Goal: Task Accomplishment & Management: Complete application form

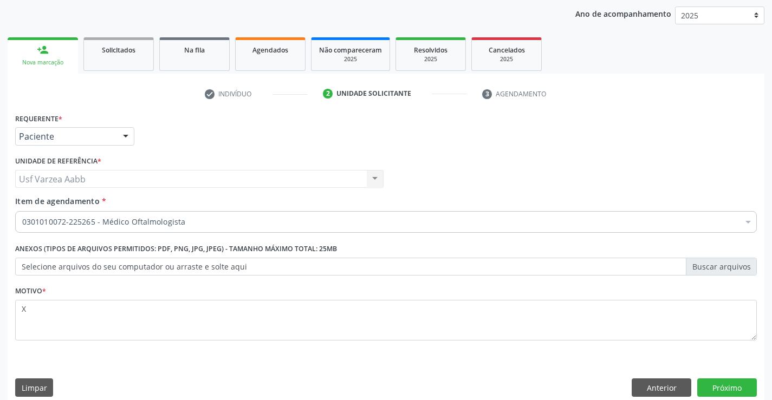
scroll to position [137, 0]
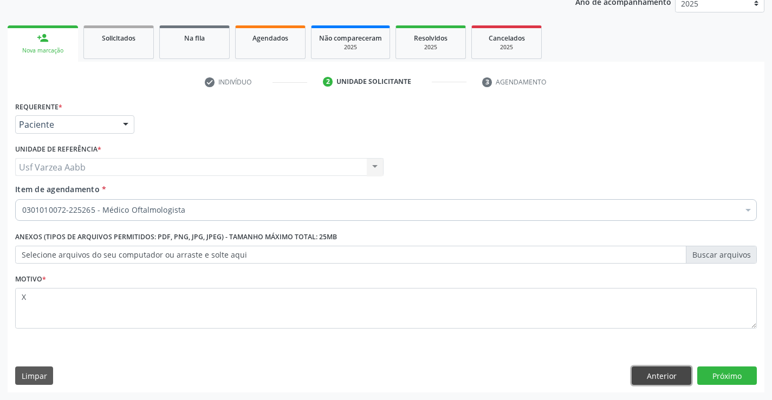
click at [662, 374] on button "Anterior" at bounding box center [662, 376] width 60 height 18
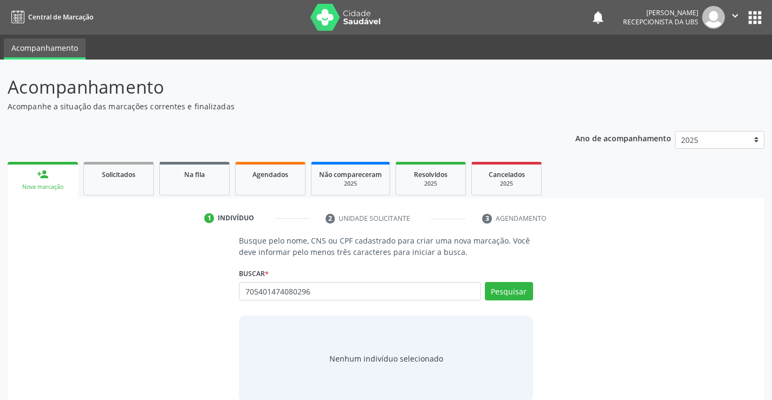
type input "705401474080296"
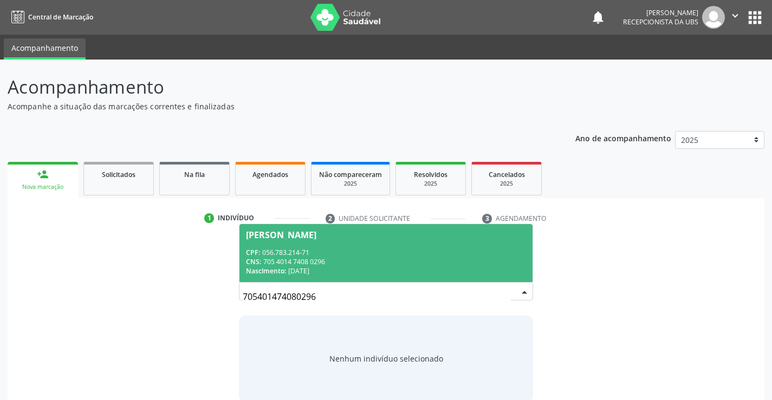
click at [373, 235] on div "Edlayne Maria da Silva" at bounding box center [386, 235] width 280 height 9
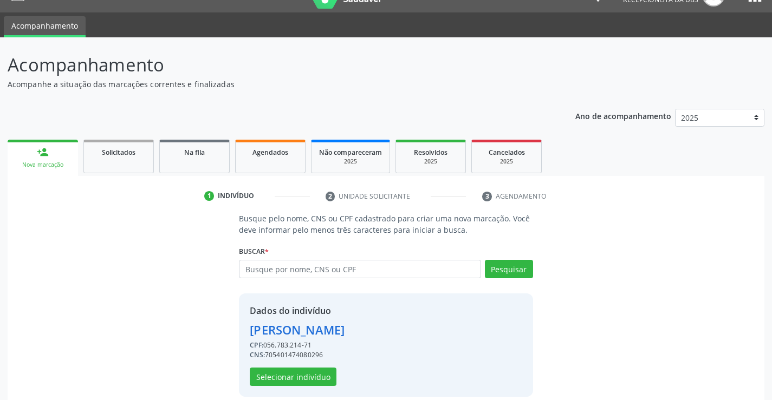
scroll to position [34, 0]
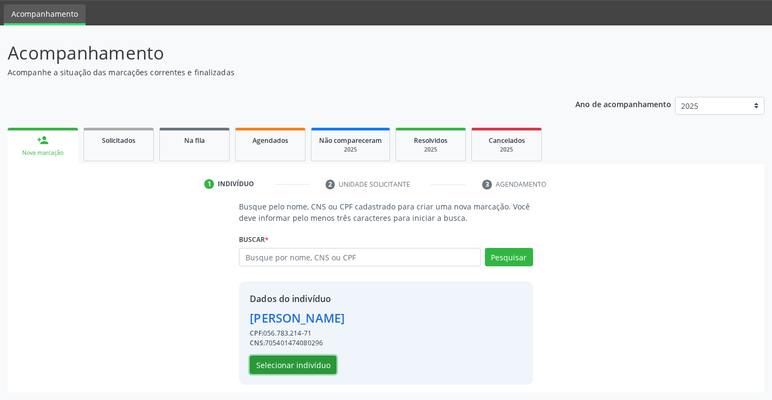
click at [306, 359] on button "Selecionar indivíduo" at bounding box center [293, 365] width 87 height 18
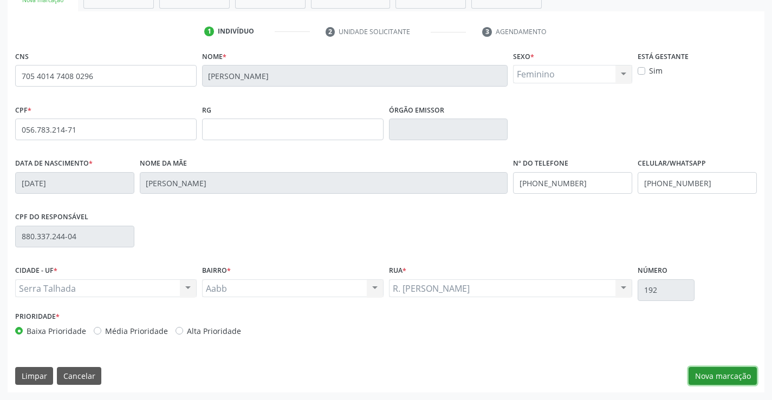
click at [707, 374] on button "Nova marcação" at bounding box center [723, 376] width 68 height 18
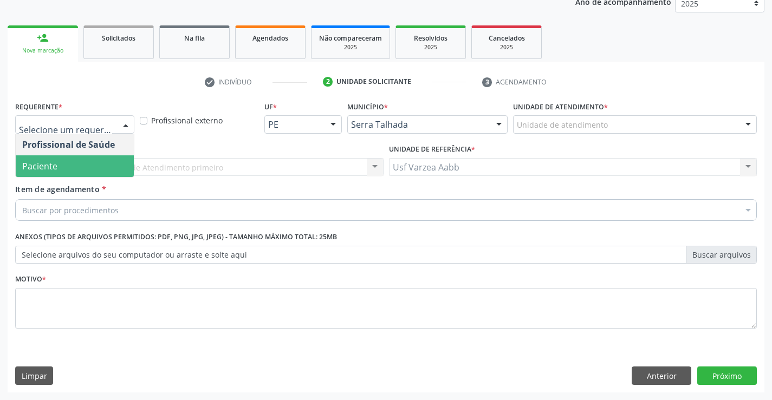
click at [109, 171] on span "Paciente" at bounding box center [75, 166] width 118 height 22
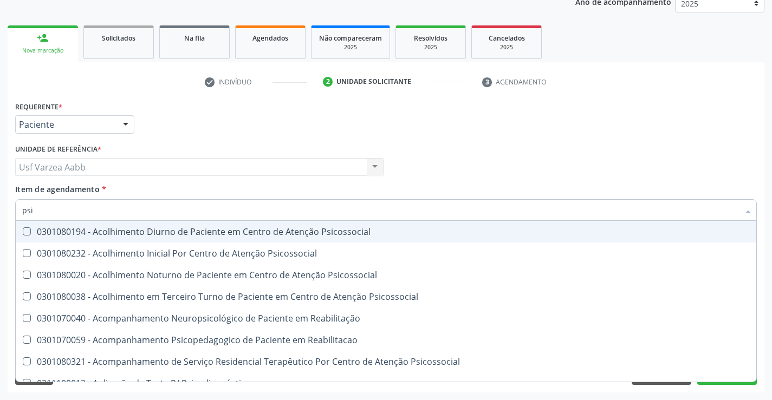
type input "psiq"
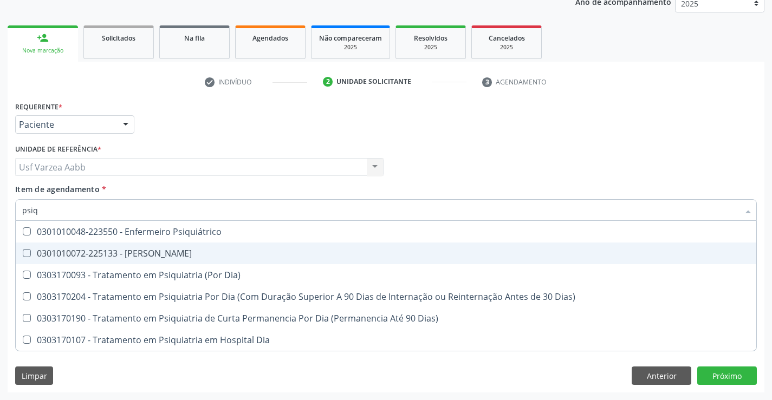
click at [128, 255] on div "0301010072-225133 - Médico Psiquiatra" at bounding box center [386, 253] width 728 height 9
checkbox Psiquiatra "true"
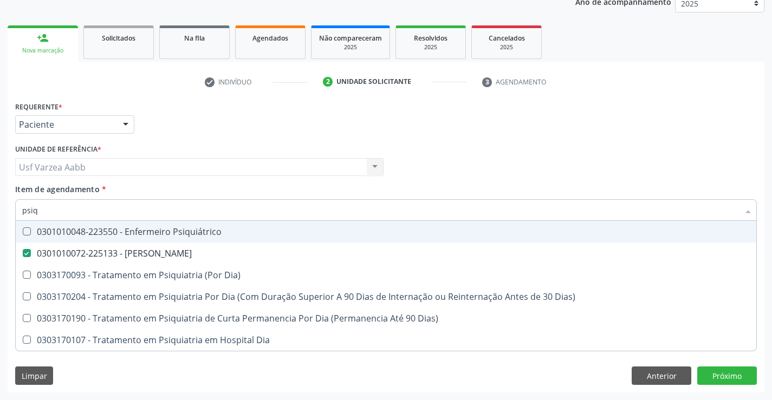
click at [452, 170] on div "Profissional Solicitante Por favor, selecione a Unidade de Atendimento primeiro…" at bounding box center [385, 162] width 747 height 42
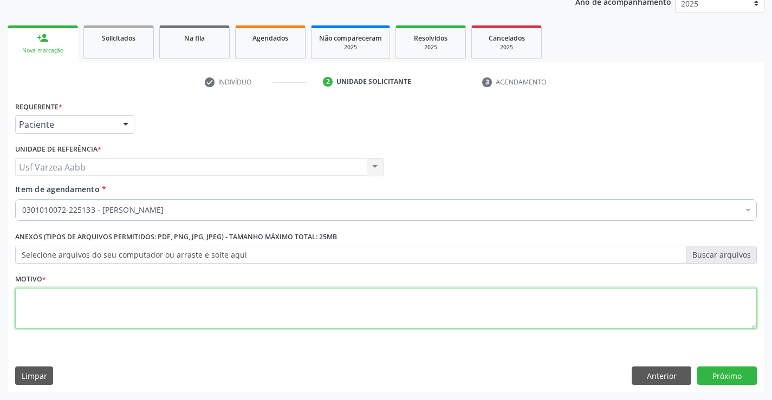
click at [308, 298] on textarea at bounding box center [386, 308] width 742 height 41
type textarea "x"
click at [729, 373] on button "Próximo" at bounding box center [727, 376] width 60 height 18
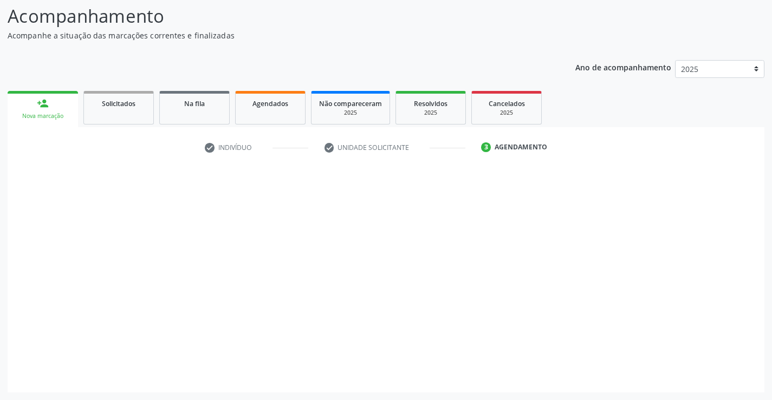
scroll to position [71, 0]
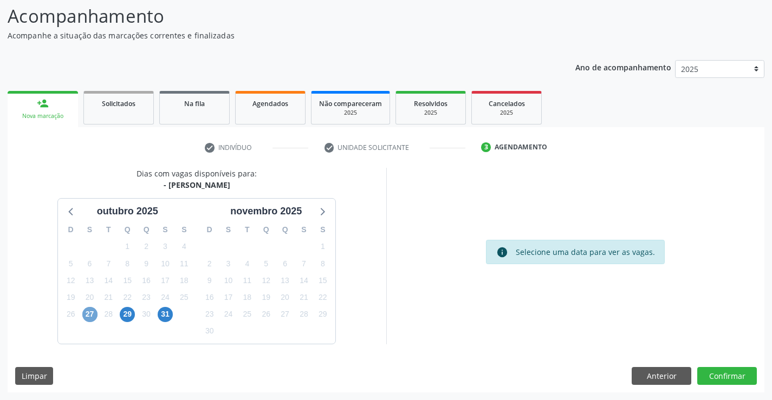
click at [87, 314] on span "27" at bounding box center [89, 314] width 15 height 15
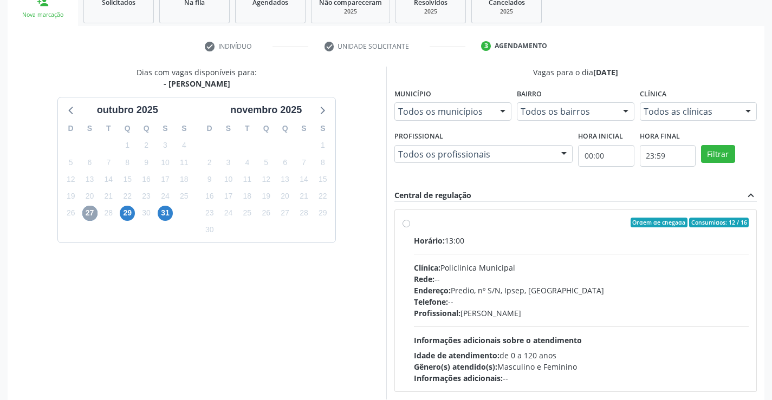
scroll to position [179, 0]
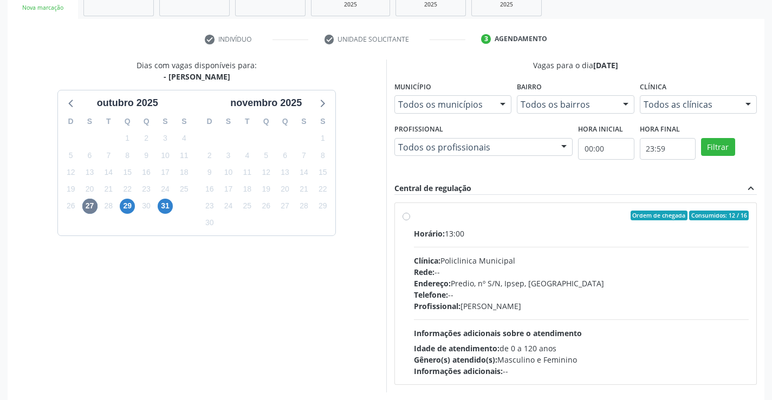
click at [401, 215] on div "Ordem de chegada Consumidos: 12 / 16 Horário: 13:00 Clínica: Policlinica Munici…" at bounding box center [576, 293] width 362 height 181
radio input "true"
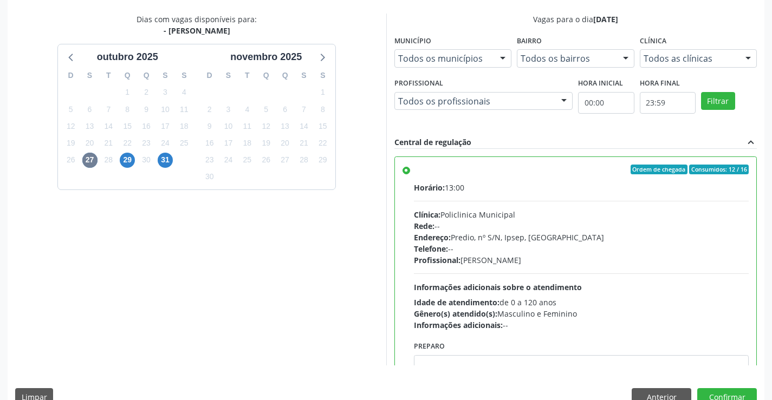
scroll to position [247, 0]
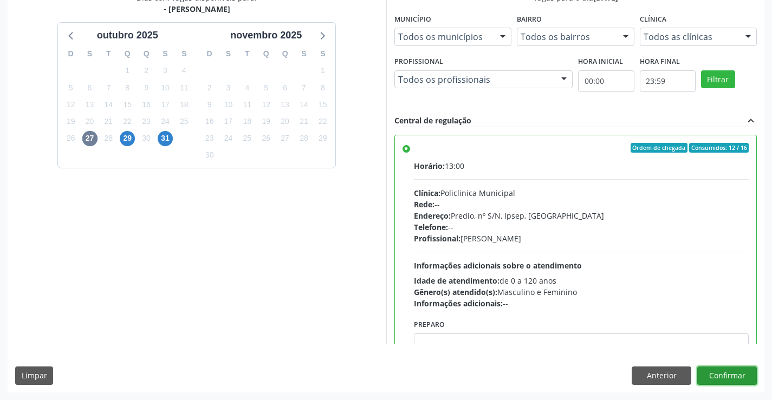
click at [735, 373] on button "Confirmar" at bounding box center [727, 376] width 60 height 18
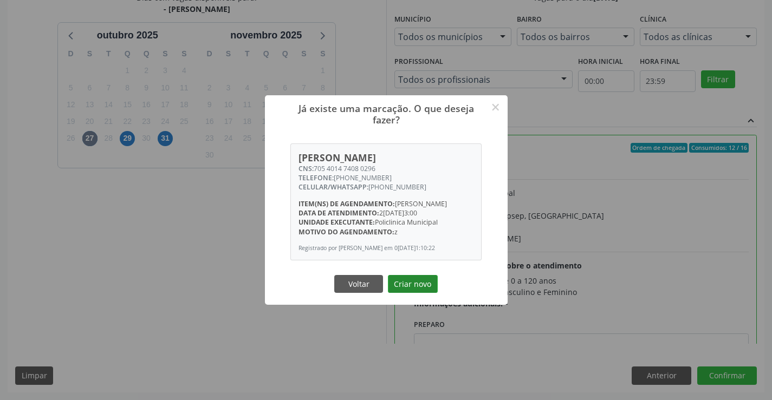
click at [402, 289] on button "Criar novo" at bounding box center [413, 284] width 50 height 18
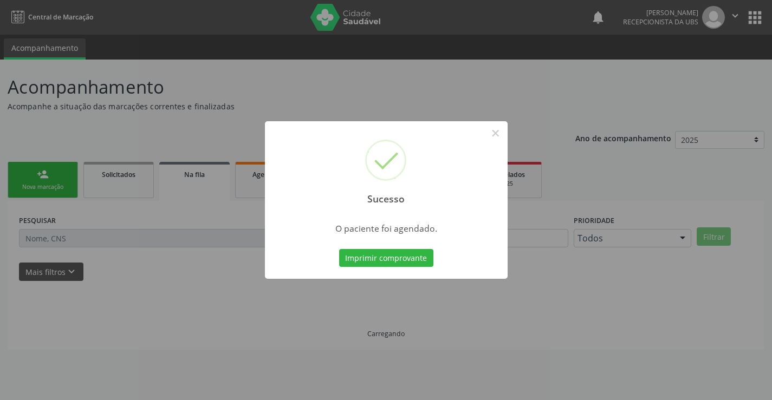
scroll to position [0, 0]
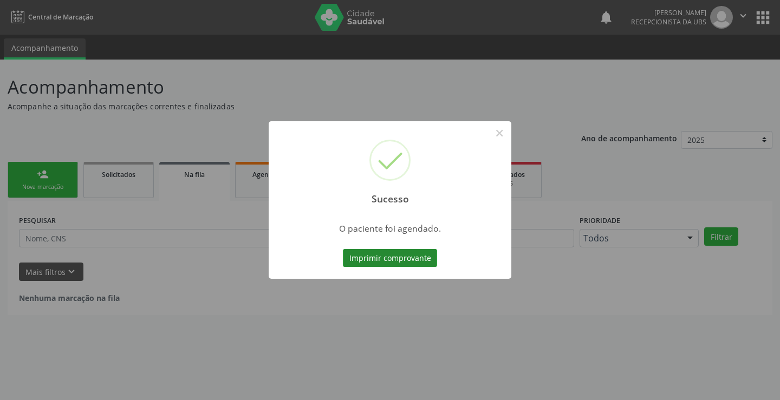
click at [381, 259] on button "Imprimir comprovante" at bounding box center [390, 258] width 94 height 18
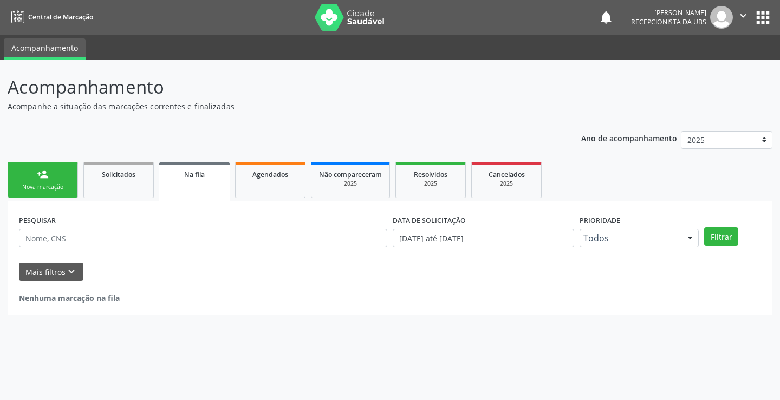
click at [51, 184] on div "Nova marcação" at bounding box center [43, 187] width 54 height 8
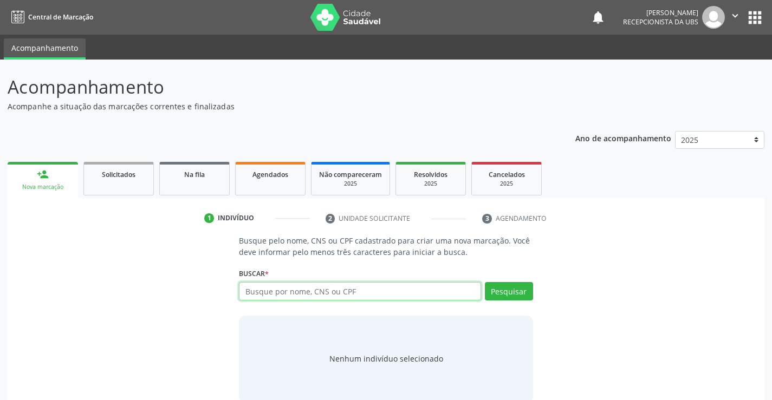
click at [263, 291] on input "text" at bounding box center [360, 291] width 242 height 18
type input "706108809268930"
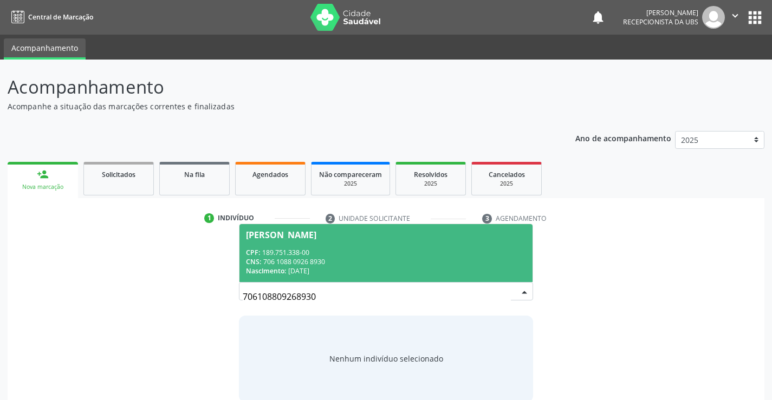
scroll to position [17, 0]
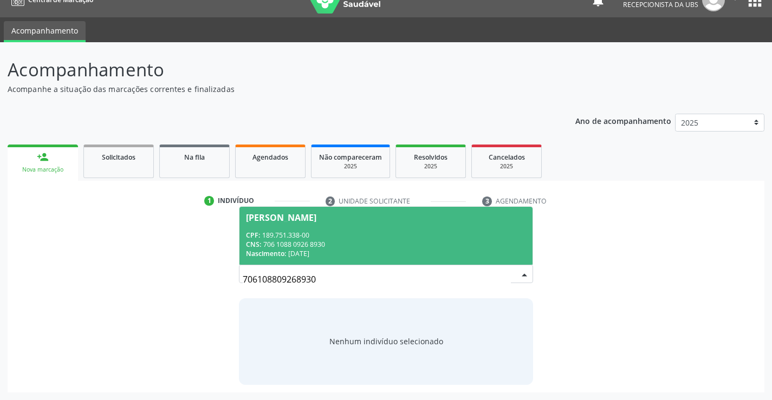
click at [389, 236] on div "CPF: 189.751.338-00" at bounding box center [386, 235] width 280 height 9
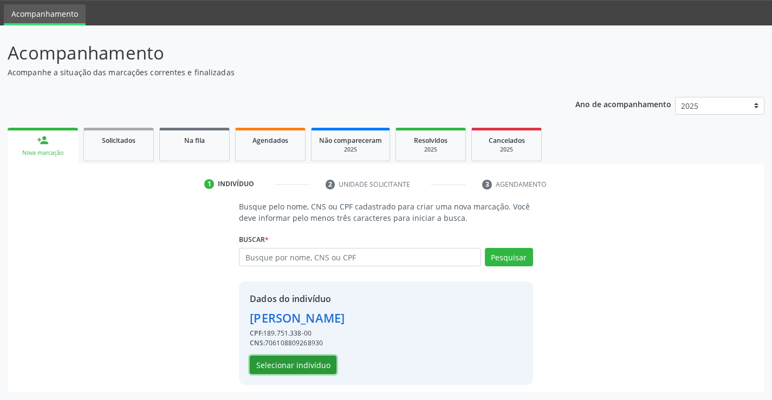
click at [316, 361] on button "Selecionar indivíduo" at bounding box center [293, 365] width 87 height 18
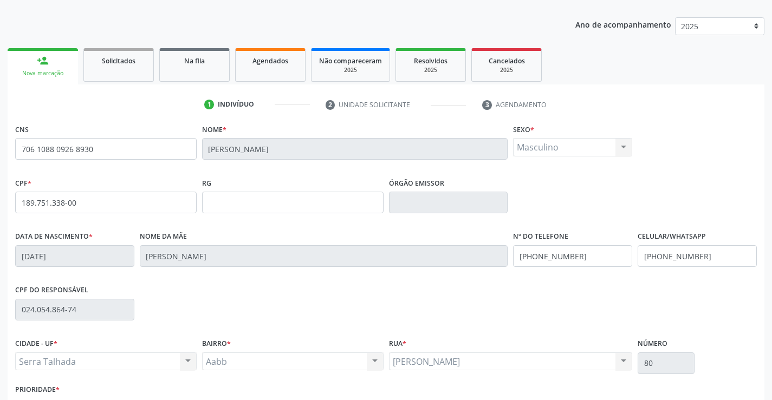
scroll to position [187, 0]
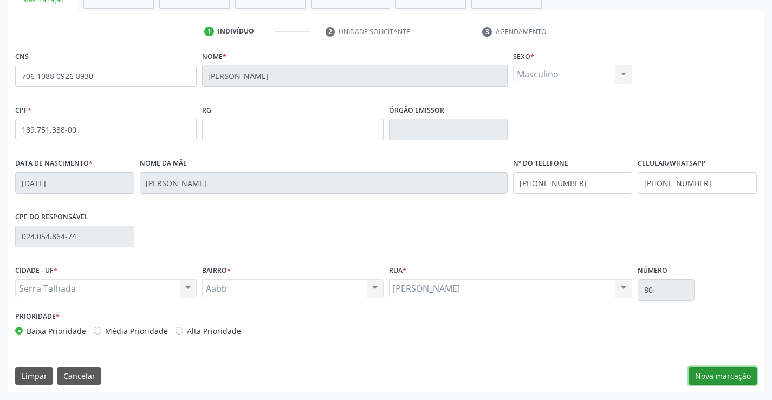
drag, startPoint x: 724, startPoint y: 371, endPoint x: 711, endPoint y: 363, distance: 14.6
click at [721, 372] on button "Nova marcação" at bounding box center [723, 376] width 68 height 18
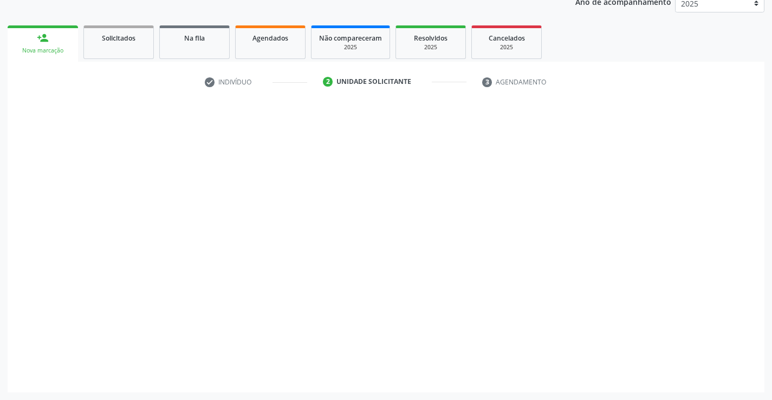
scroll to position [137, 0]
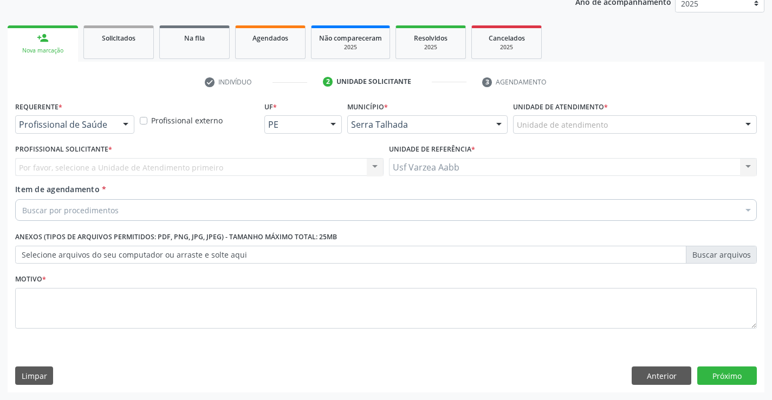
click at [125, 127] on div at bounding box center [126, 125] width 16 height 18
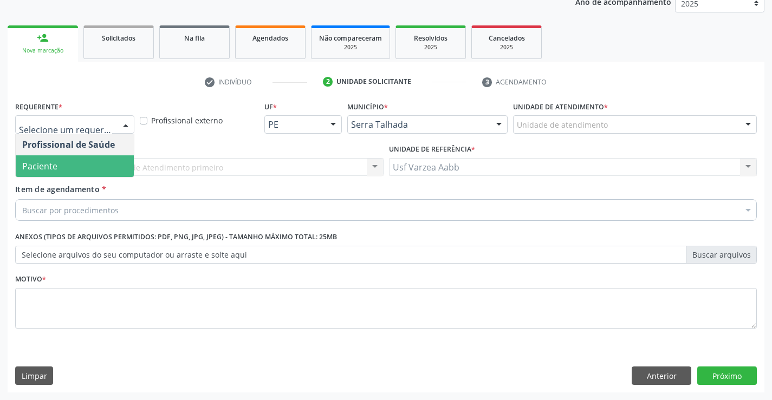
click at [118, 168] on span "Paciente" at bounding box center [75, 166] width 118 height 22
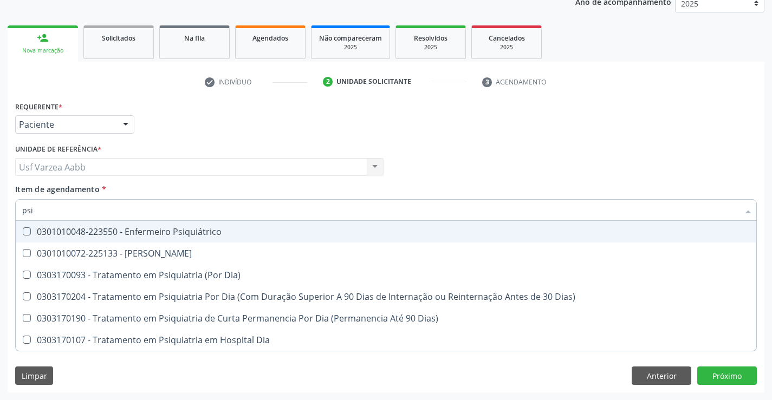
type input "psiq"
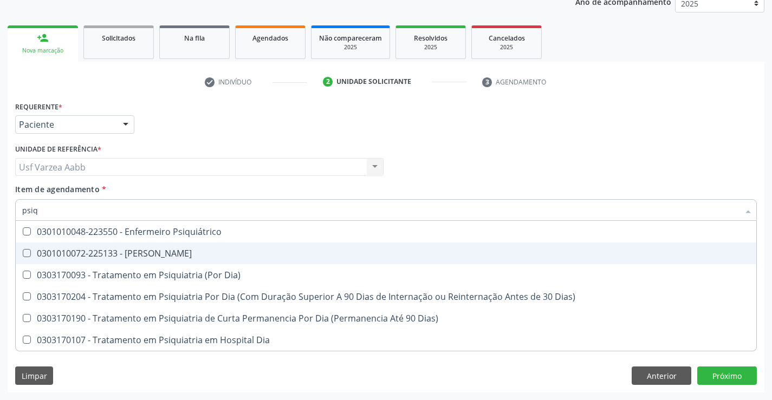
click at [110, 251] on div "0301010072-225133 - Médico Psiquiatra" at bounding box center [386, 253] width 728 height 9
checkbox Psiquiatra "true"
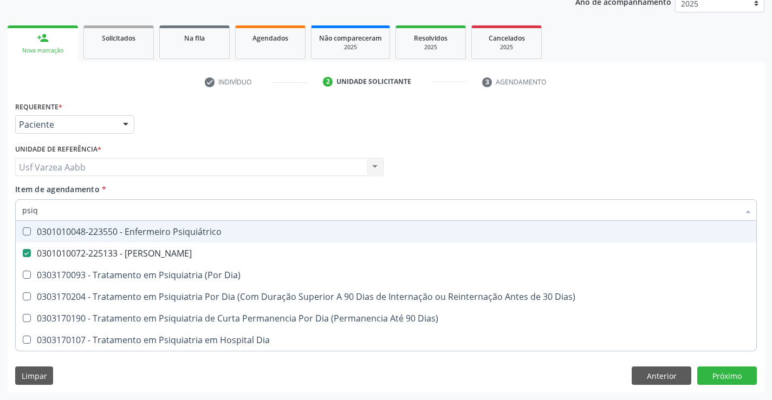
click at [473, 153] on div "Profissional Solicitante Por favor, selecione a Unidade de Atendimento primeiro…" at bounding box center [385, 162] width 747 height 42
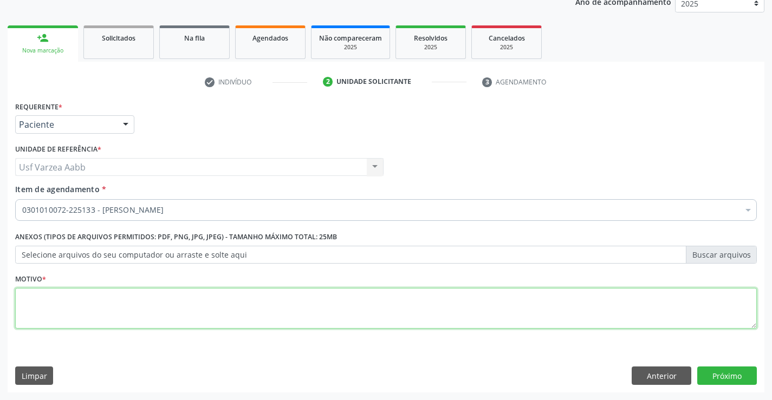
click at [249, 303] on textarea at bounding box center [386, 308] width 742 height 41
type textarea "x"
click at [740, 375] on button "Próximo" at bounding box center [727, 376] width 60 height 18
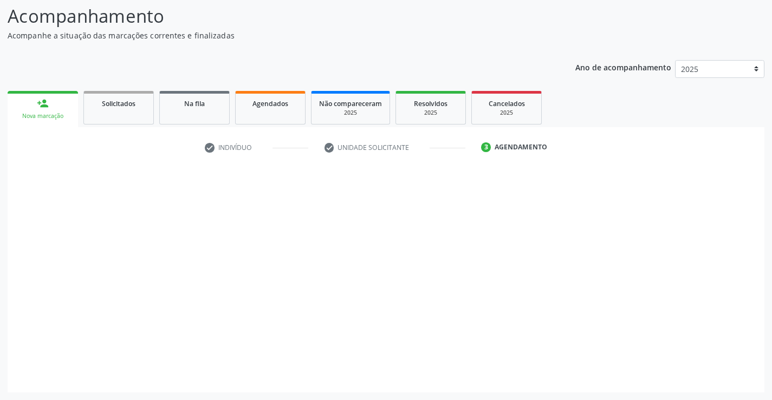
scroll to position [71, 0]
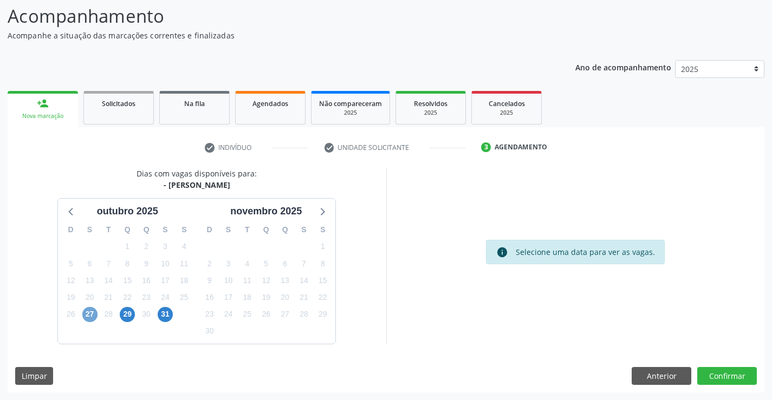
click at [92, 314] on span "27" at bounding box center [89, 314] width 15 height 15
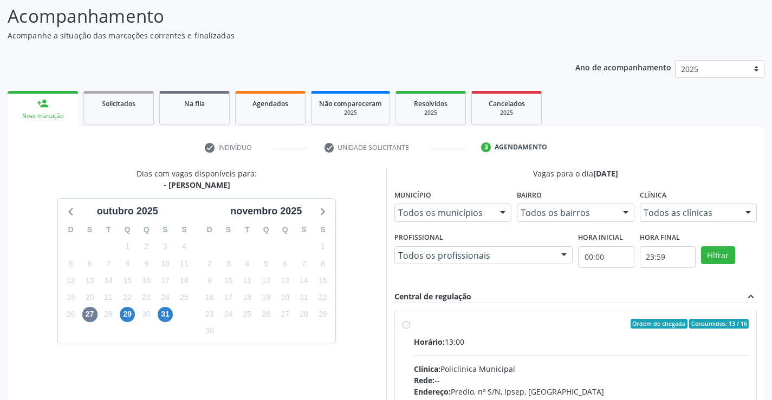
click at [401, 323] on div "Ordem de chegada Consumidos: 13 / 16 Horário: 13:00 Clínica: Policlinica Munici…" at bounding box center [576, 402] width 362 height 181
radio input "true"
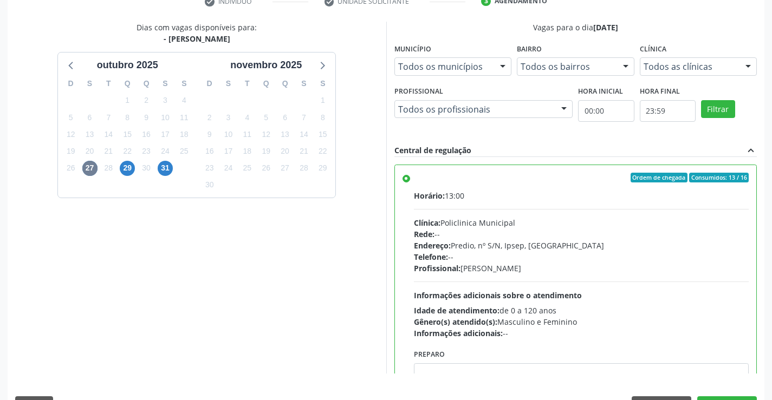
scroll to position [247, 0]
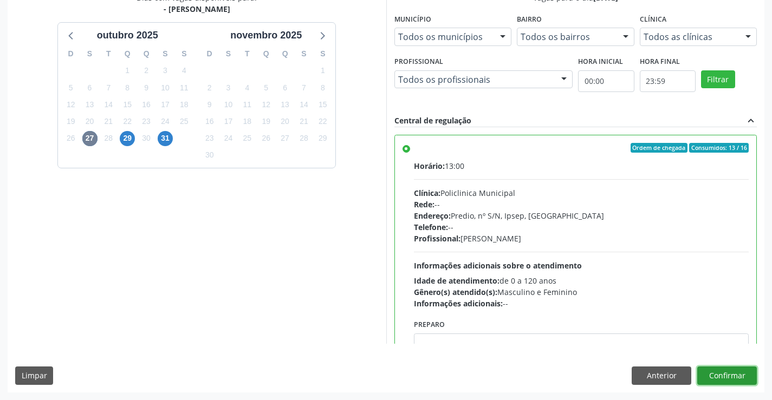
click at [726, 369] on button "Confirmar" at bounding box center [727, 376] width 60 height 18
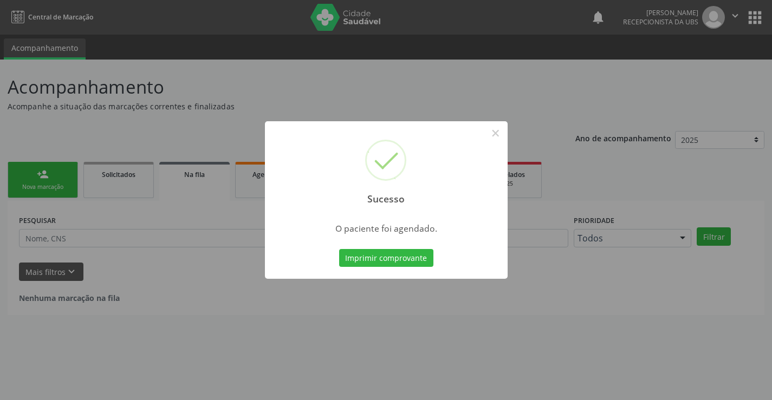
scroll to position [0, 0]
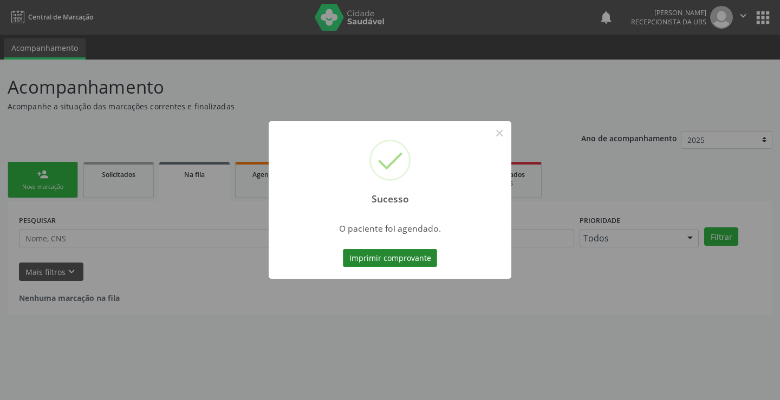
click at [400, 259] on button "Imprimir comprovante" at bounding box center [390, 258] width 94 height 18
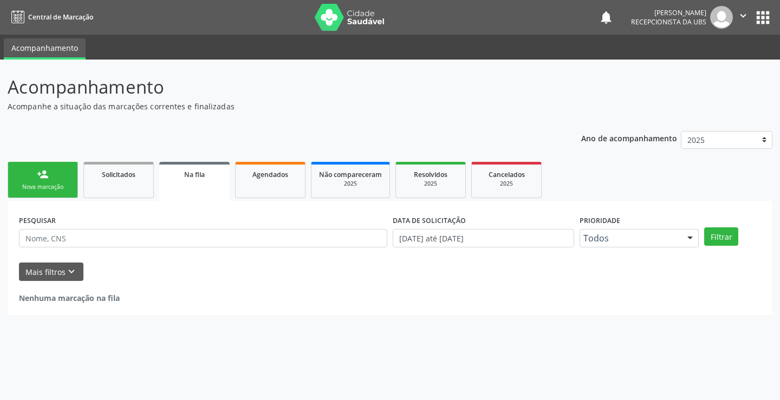
click at [59, 192] on link "person_add Nova marcação" at bounding box center [43, 180] width 70 height 36
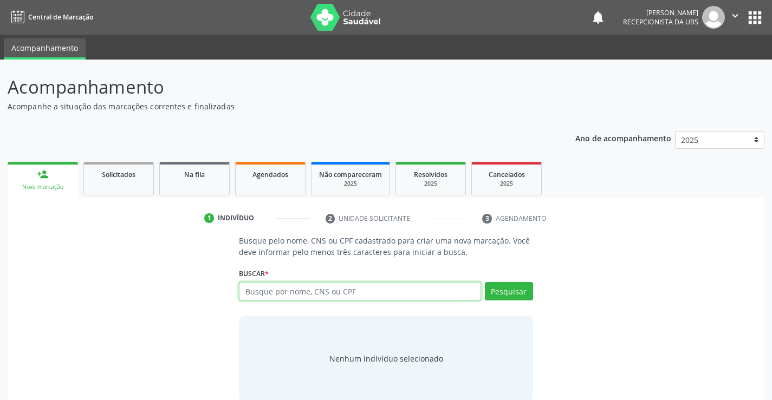
click at [280, 286] on input "text" at bounding box center [360, 291] width 242 height 18
type input "704506390720214"
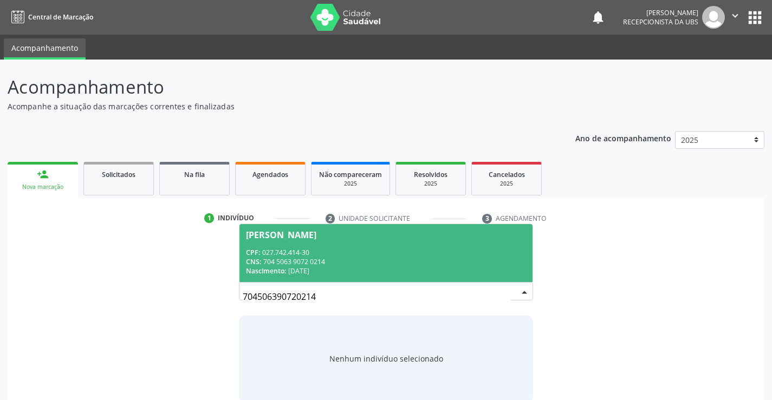
click at [326, 272] on div "Nascimento: 27/08/1977" at bounding box center [386, 271] width 280 height 9
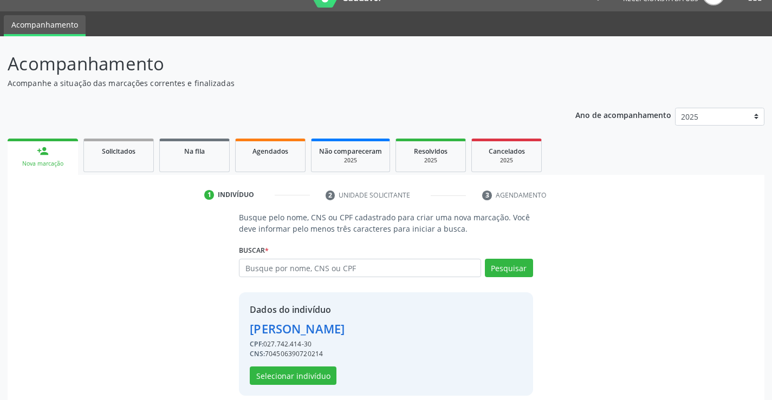
scroll to position [34, 0]
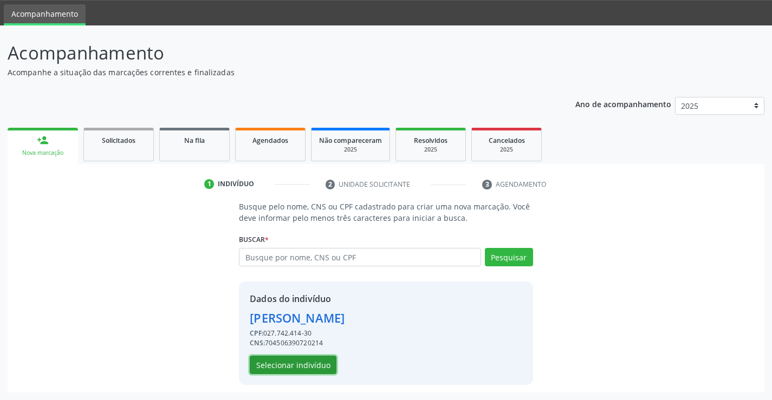
click at [308, 366] on button "Selecionar indivíduo" at bounding box center [293, 365] width 87 height 18
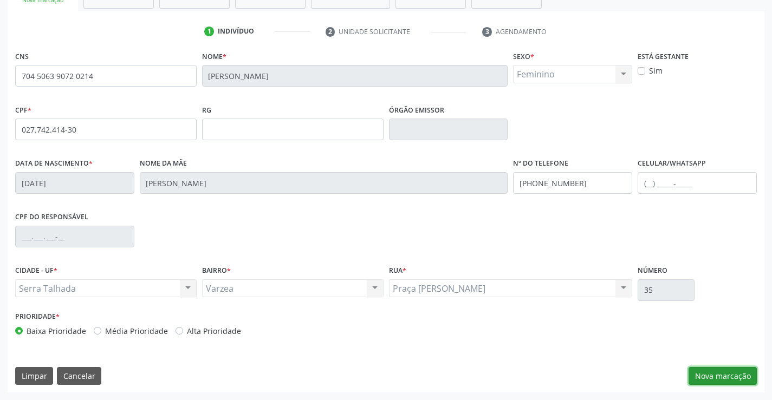
click at [725, 377] on button "Nova marcação" at bounding box center [723, 376] width 68 height 18
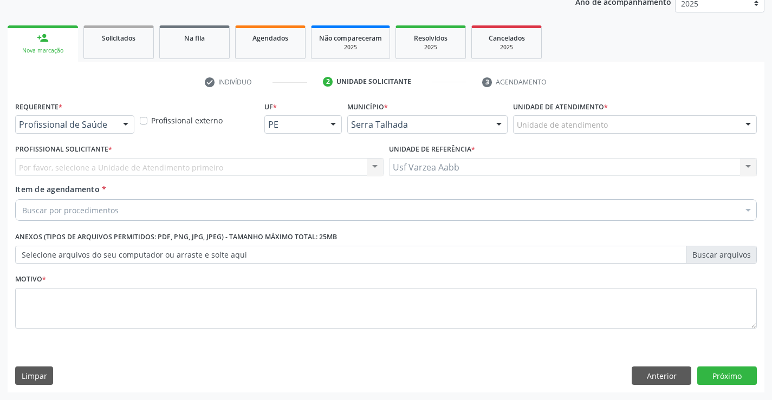
scroll to position [137, 0]
click at [125, 133] on div "Profissional de Saúde Profissional de Saúde Paciente Nenhum resultado encontrad…" at bounding box center [74, 124] width 119 height 18
click at [120, 180] on div "Profissional Solicitante * Por favor, selecione a Unidade de Atendimento primei…" at bounding box center [199, 162] width 374 height 42
click at [120, 125] on div at bounding box center [126, 125] width 16 height 18
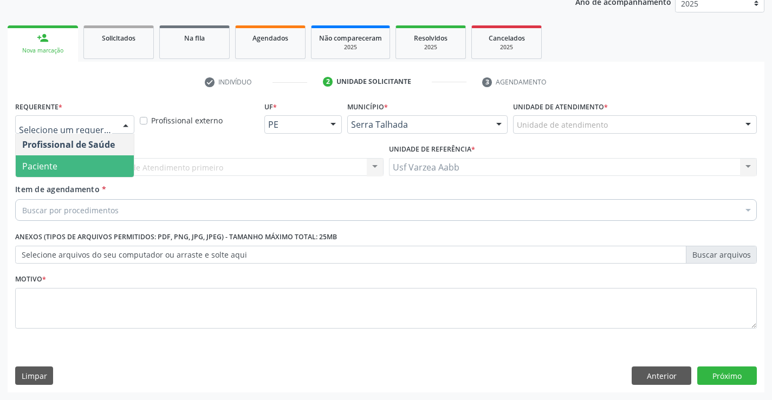
click at [114, 163] on span "Paciente" at bounding box center [75, 166] width 118 height 22
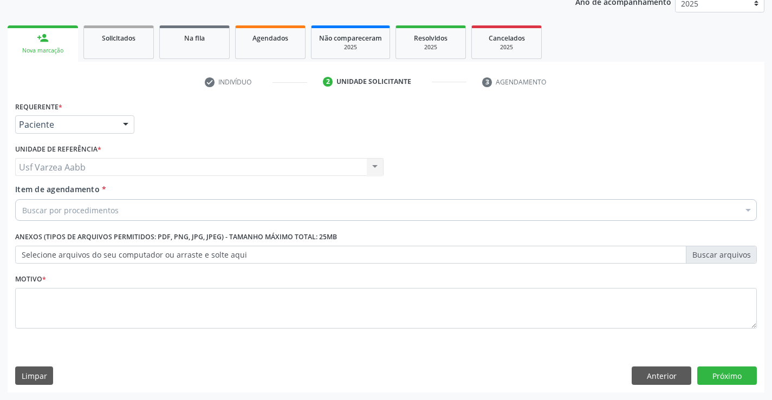
click at [135, 216] on div "Buscar por procedimentos" at bounding box center [386, 210] width 742 height 22
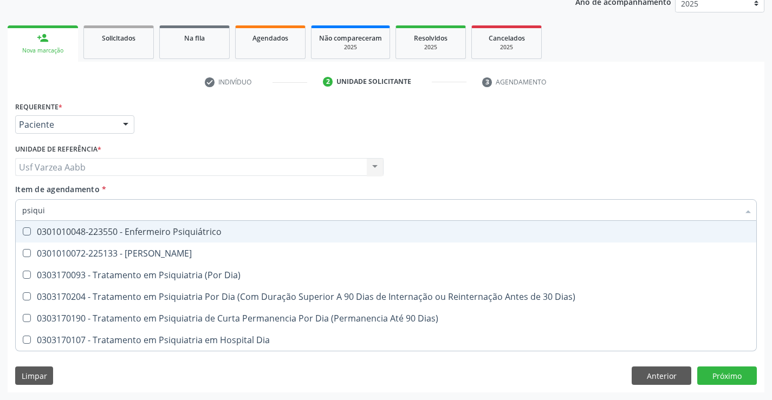
type input "psiquia"
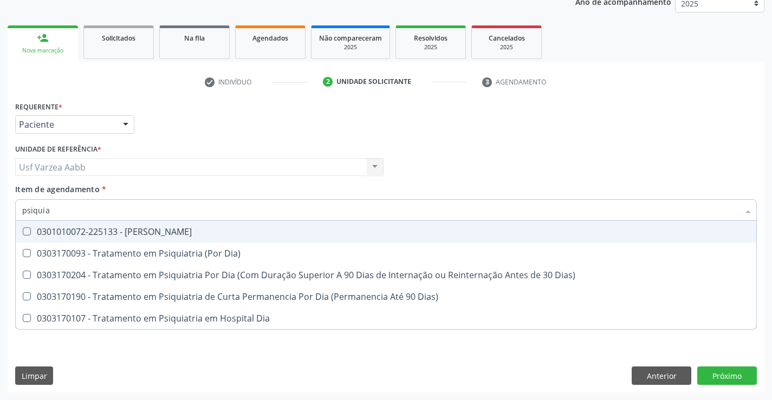
click at [230, 231] on div "0301010072-225133 - Médico Psiquiatra" at bounding box center [386, 232] width 728 height 9
checkbox Psiquiatra "true"
click at [541, 177] on div "Profissional Solicitante Por favor, selecione a Unidade de Atendimento primeiro…" at bounding box center [385, 162] width 747 height 42
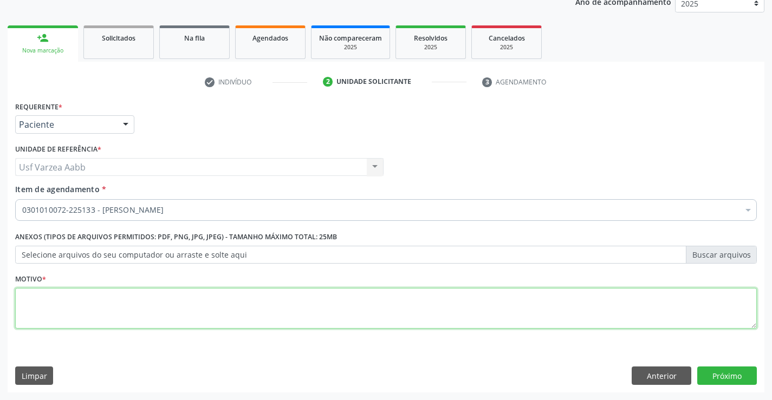
click at [274, 290] on textarea at bounding box center [386, 308] width 742 height 41
type textarea "x"
click at [752, 367] on button "Próximo" at bounding box center [727, 376] width 60 height 18
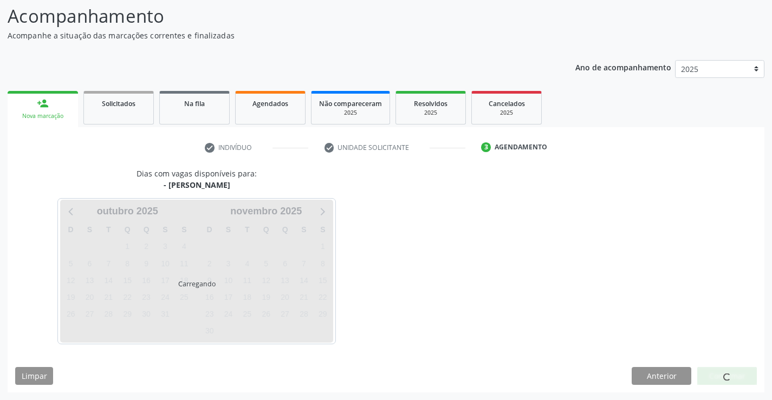
scroll to position [103, 0]
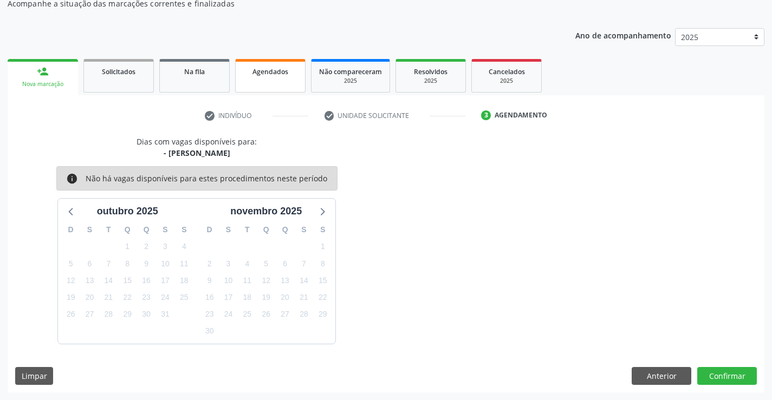
click at [289, 74] on div "Agendados" at bounding box center [270, 71] width 54 height 11
select select "9"
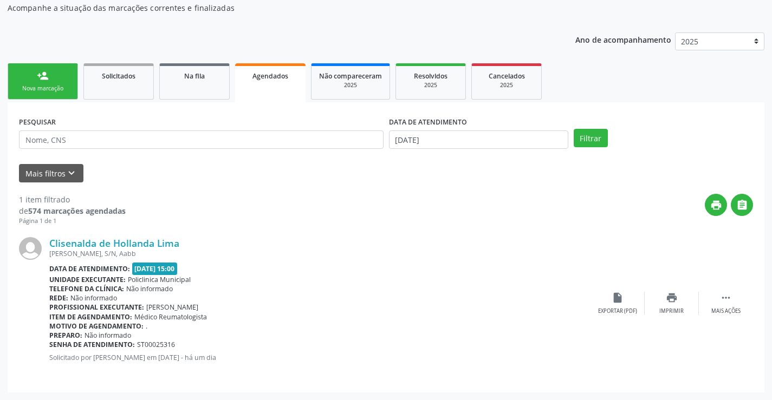
scroll to position [0, 0]
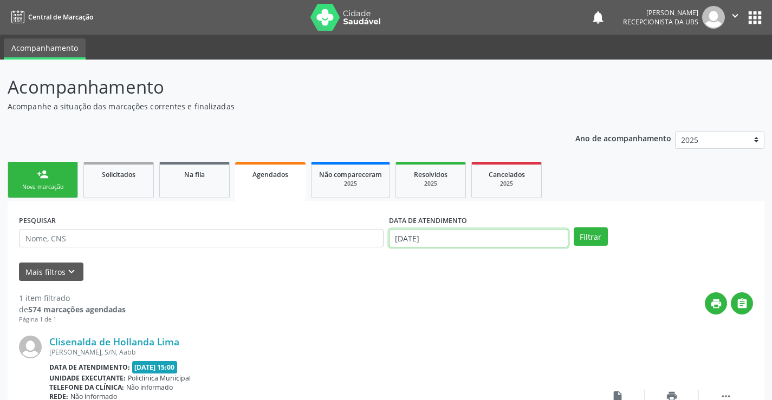
click at [445, 243] on input "01/10/2025" at bounding box center [478, 238] width 179 height 18
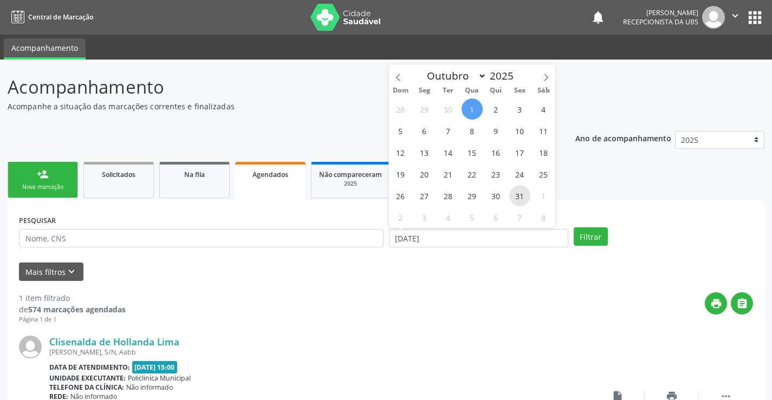
click at [520, 198] on span "31" at bounding box center [519, 195] width 21 height 21
type input "3[DATE]"
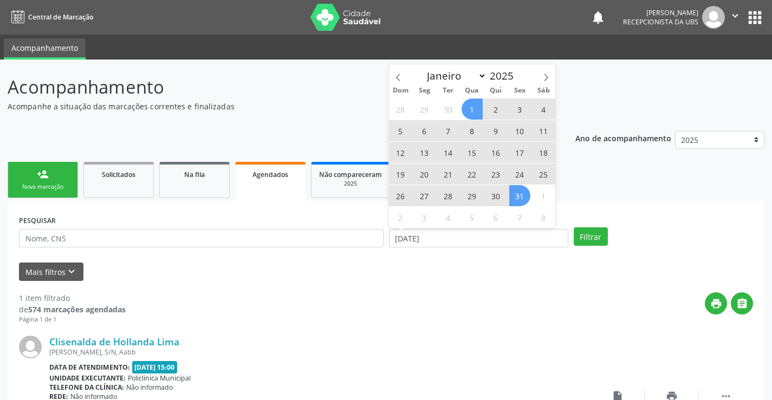
click at [465, 113] on span "1" at bounding box center [472, 109] width 21 height 21
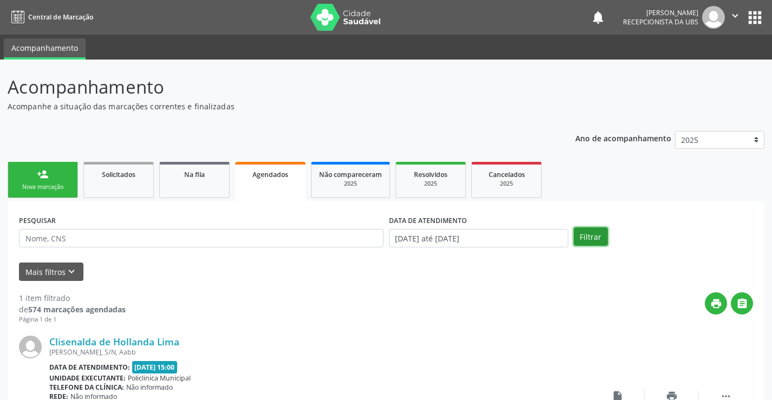
click at [578, 242] on button "Filtrar" at bounding box center [591, 237] width 34 height 18
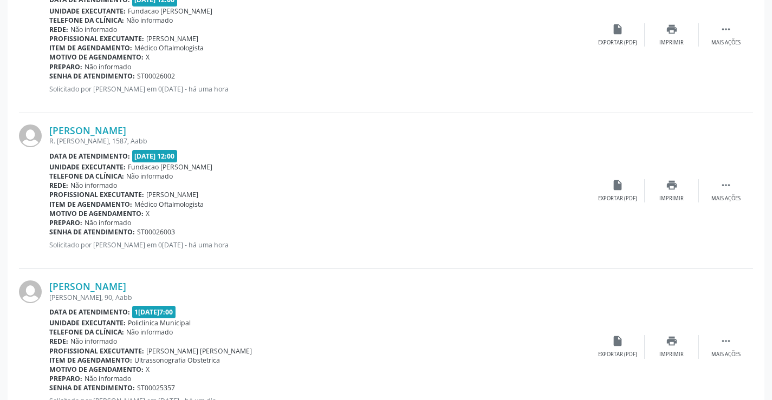
scroll to position [2316, 0]
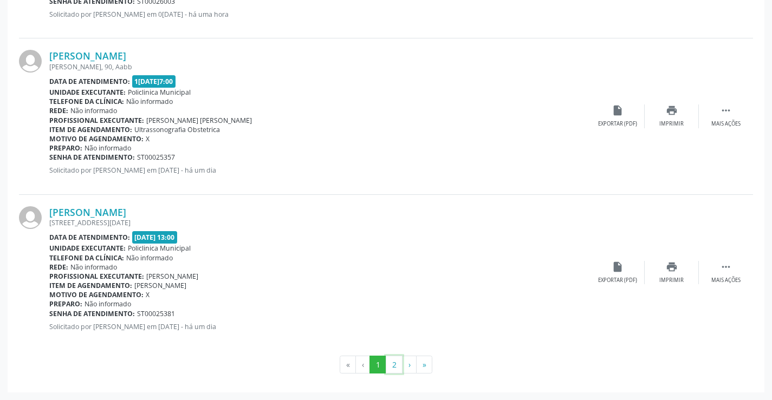
drag, startPoint x: 388, startPoint y: 361, endPoint x: 338, endPoint y: 165, distance: 202.6
click at [393, 368] on button "2" at bounding box center [394, 365] width 17 height 18
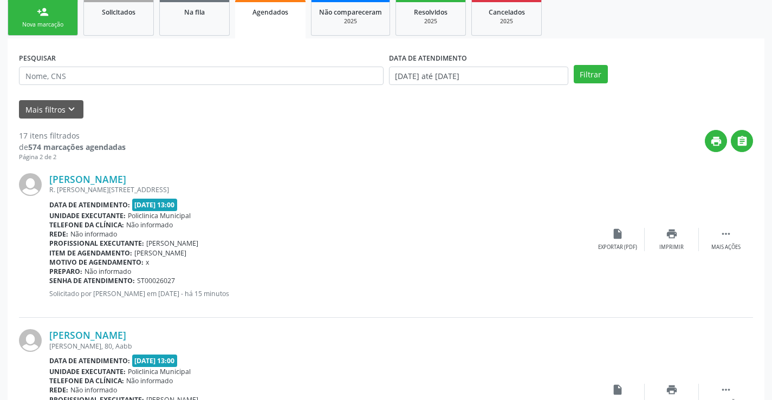
scroll to position [286, 0]
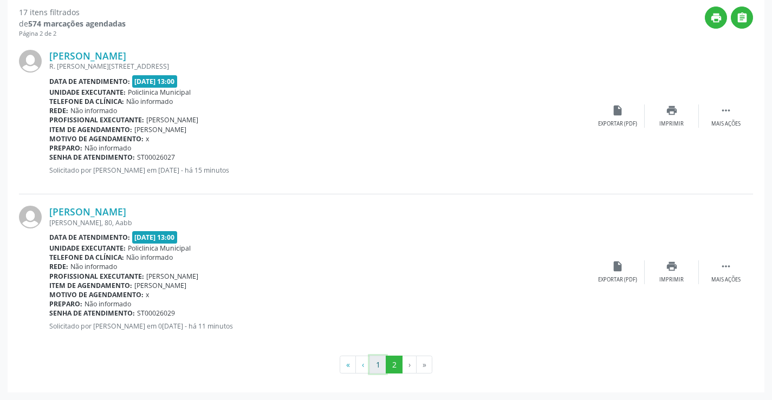
click at [378, 360] on button "1" at bounding box center [377, 365] width 17 height 18
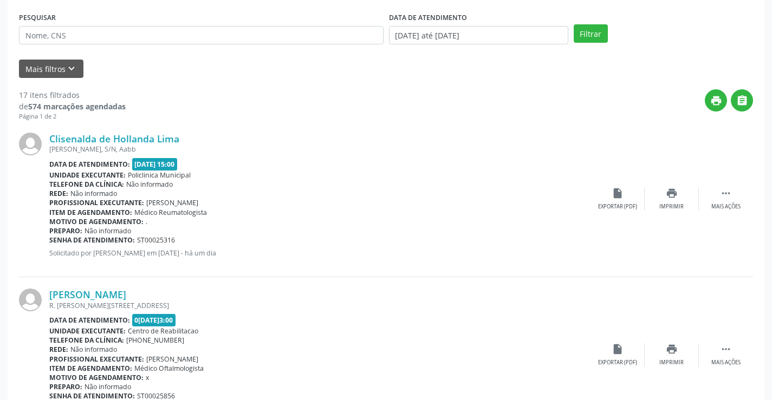
scroll to position [0, 0]
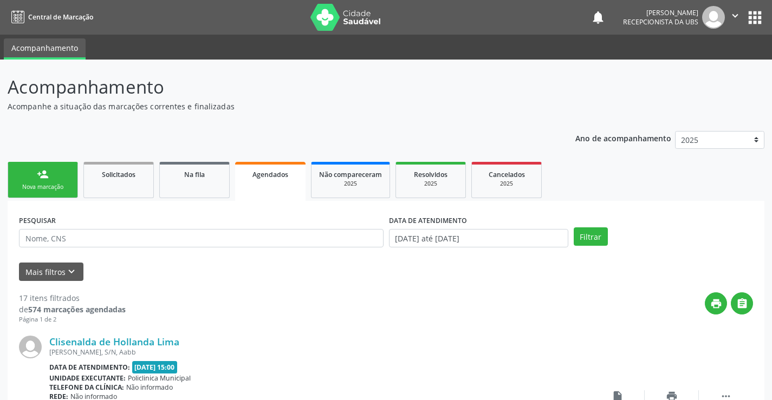
click at [61, 179] on link "person_add Nova marcação" at bounding box center [43, 180] width 70 height 36
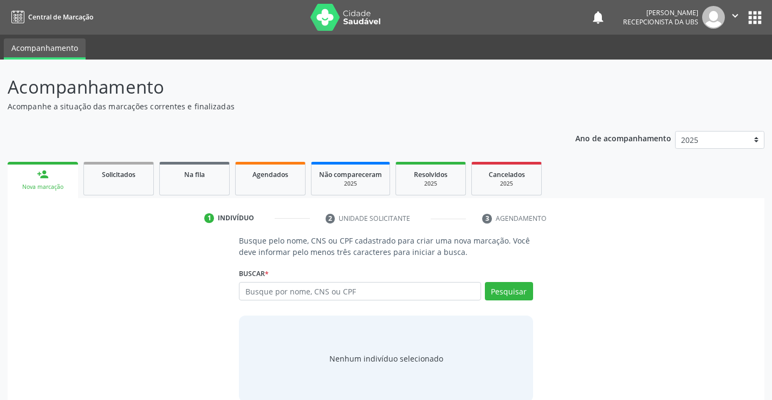
click at [349, 302] on div "Busque por nome, CNS ou CPF Nenhum resultado encontrado para: " " Digite nome, …" at bounding box center [386, 295] width 294 height 26
click at [348, 293] on input "text" at bounding box center [360, 291] width 242 height 18
type input "amanda beatriz tenorio"
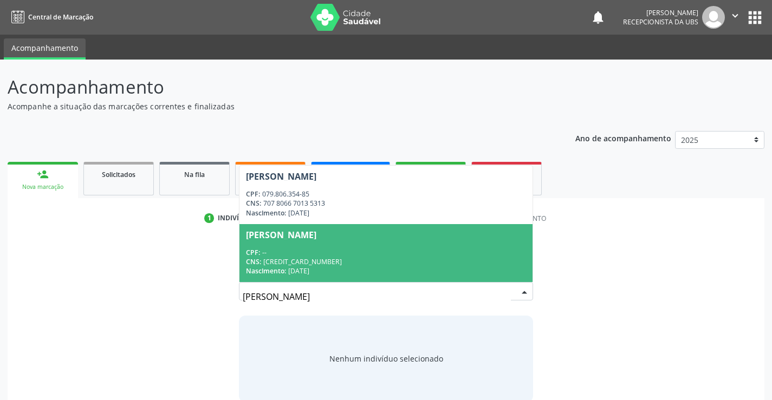
click at [337, 270] on div "Nascimento: 22/02/1991" at bounding box center [386, 271] width 280 height 9
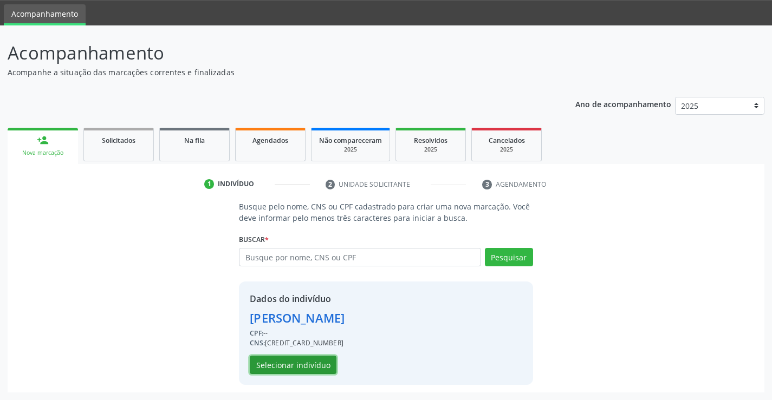
click at [308, 371] on button "Selecionar indivíduo" at bounding box center [293, 365] width 87 height 18
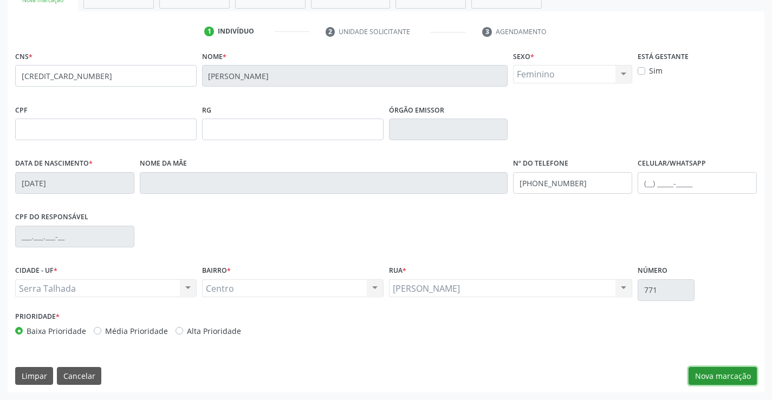
click at [728, 371] on button "Nova marcação" at bounding box center [723, 376] width 68 height 18
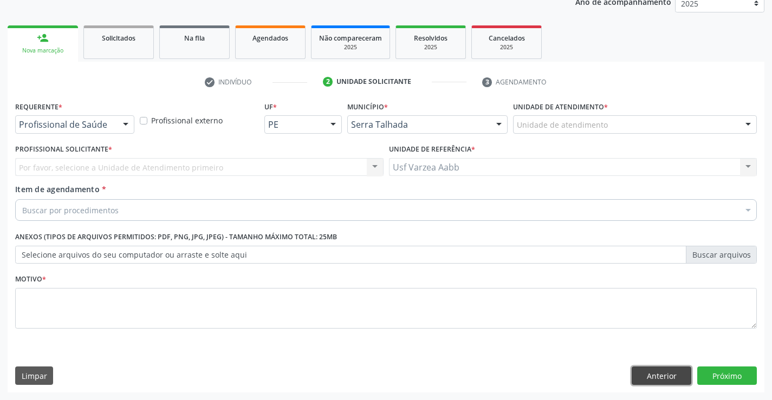
click at [672, 376] on button "Anterior" at bounding box center [662, 376] width 60 height 18
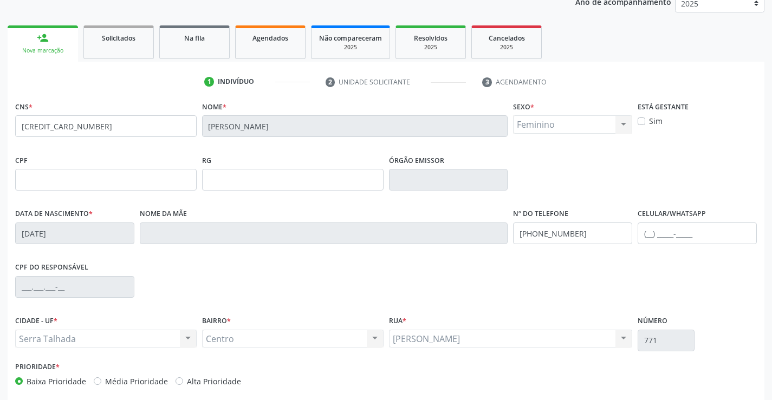
click at [672, 376] on div "Prioridade * Baixa Prioridade Média Prioridade Alta Prioridade" at bounding box center [385, 377] width 747 height 36
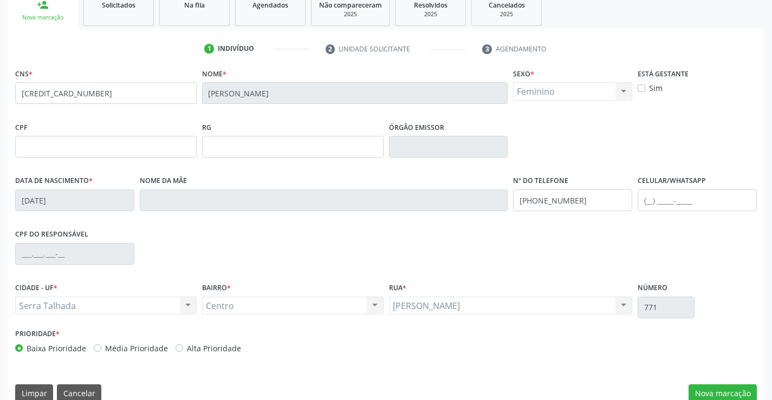
scroll to position [187, 0]
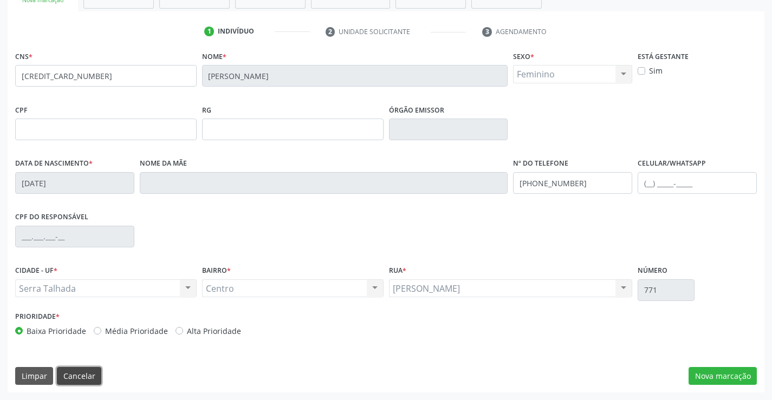
click at [71, 374] on button "Cancelar" at bounding box center [79, 376] width 44 height 18
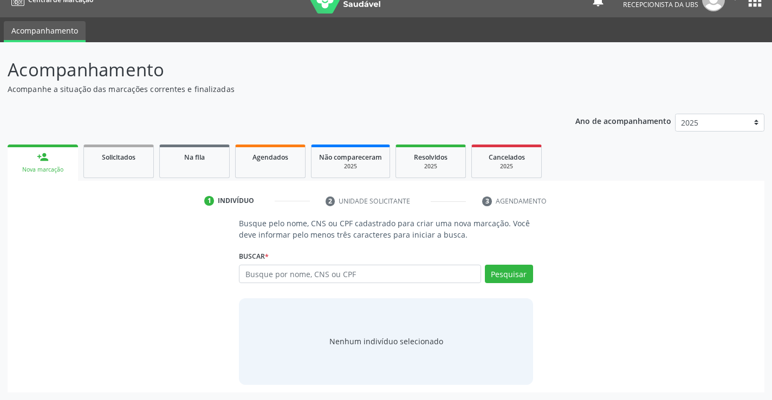
scroll to position [17, 0]
click at [302, 265] on input "text" at bounding box center [360, 274] width 242 height 18
type input "707806670135313"
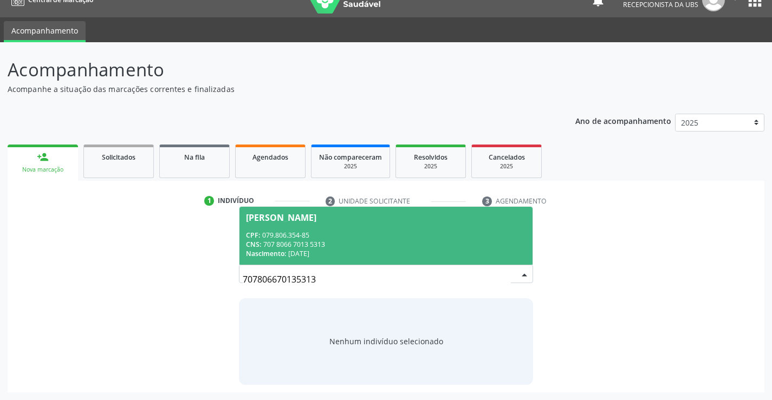
click at [432, 228] on span "Amanda Beatriz Tenorio Pereira CPF: 079.806.354-85 CNS: 707 8066 7013 5313 Nasc…" at bounding box center [385, 236] width 293 height 58
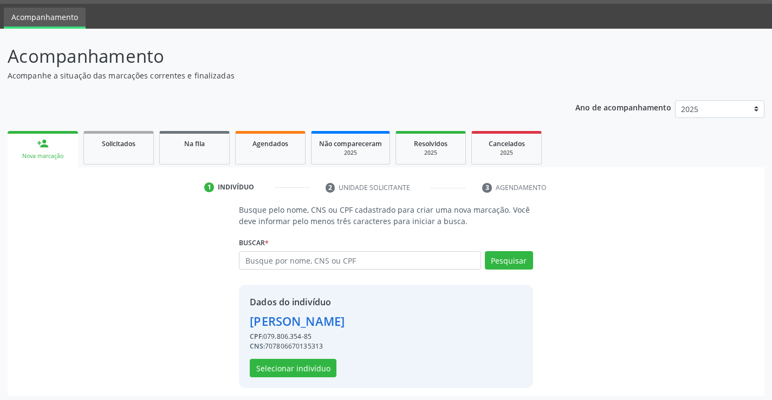
scroll to position [34, 0]
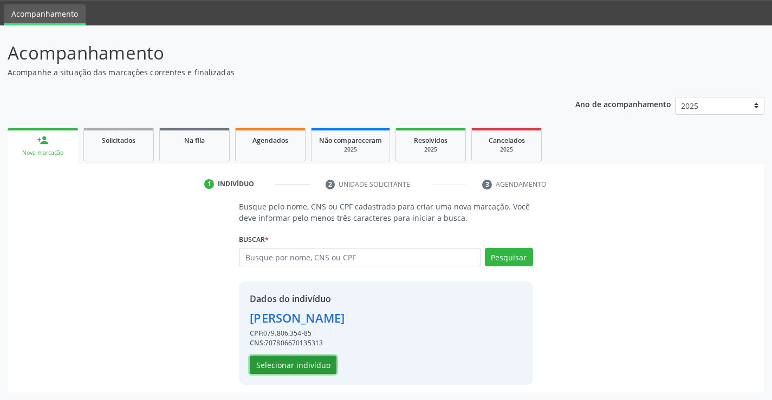
click at [322, 361] on button "Selecionar indivíduo" at bounding box center [293, 365] width 87 height 18
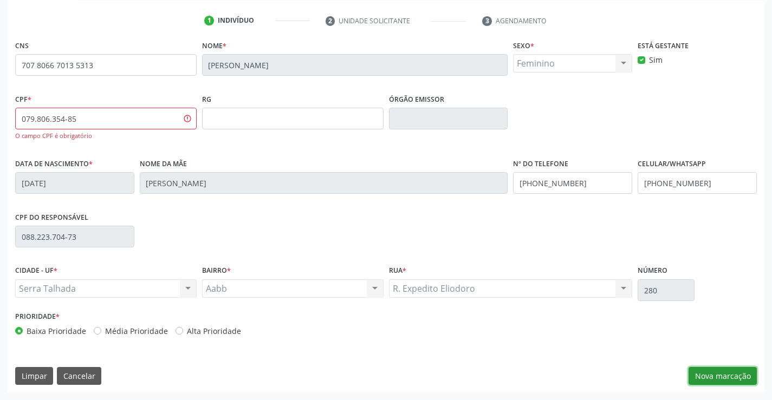
click at [723, 378] on button "Nova marcação" at bounding box center [723, 376] width 68 height 18
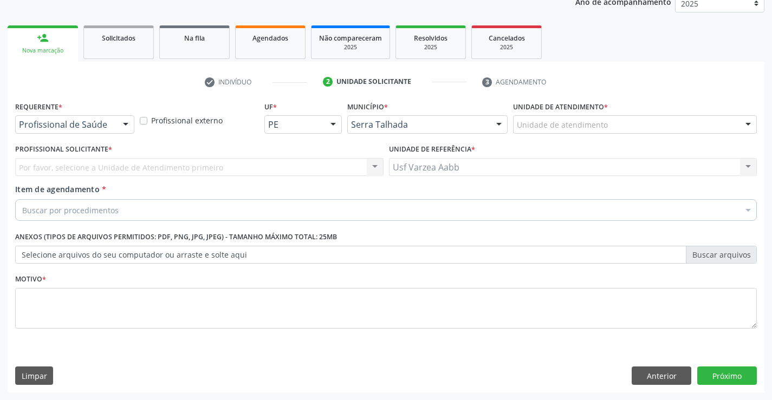
scroll to position [137, 0]
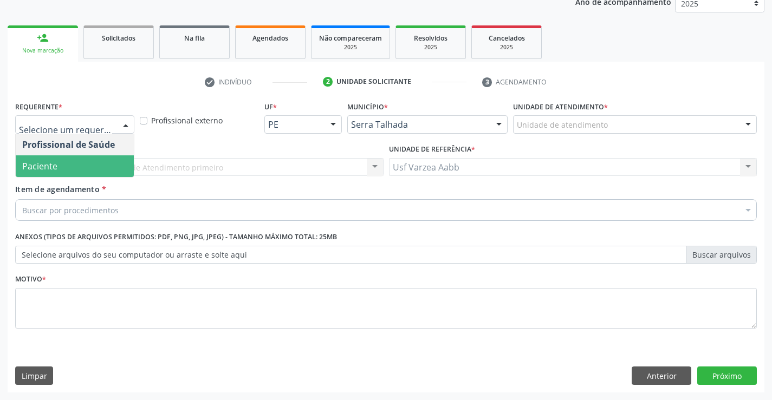
drag, startPoint x: 73, startPoint y: 161, endPoint x: 79, endPoint y: 205, distance: 44.9
click at [73, 161] on span "Paciente" at bounding box center [75, 166] width 118 height 22
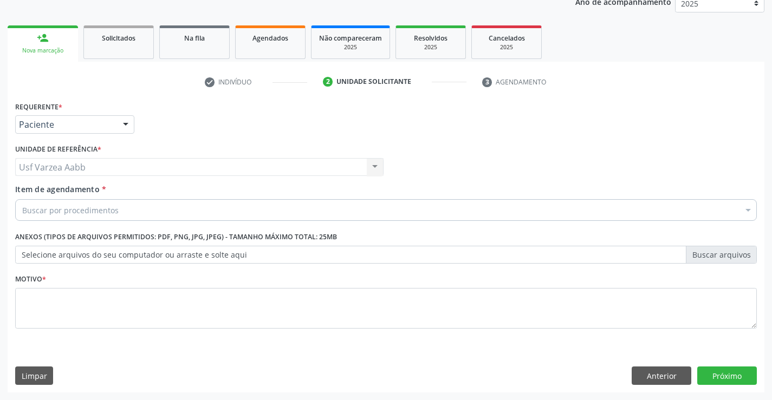
click at [89, 216] on div "Buscar por procedimentos" at bounding box center [386, 210] width 742 height 22
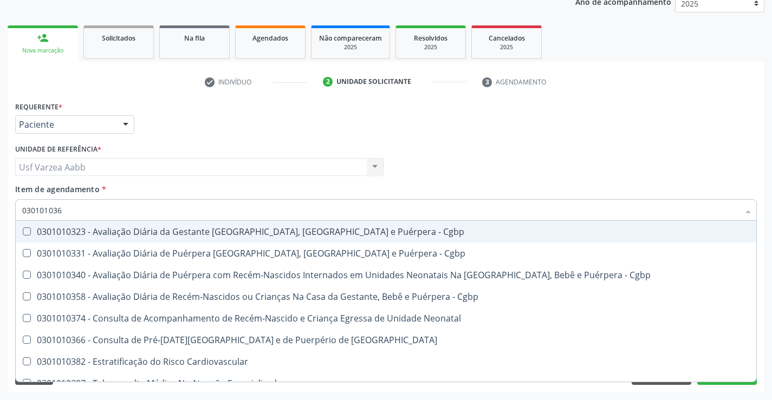
type input "0301010366"
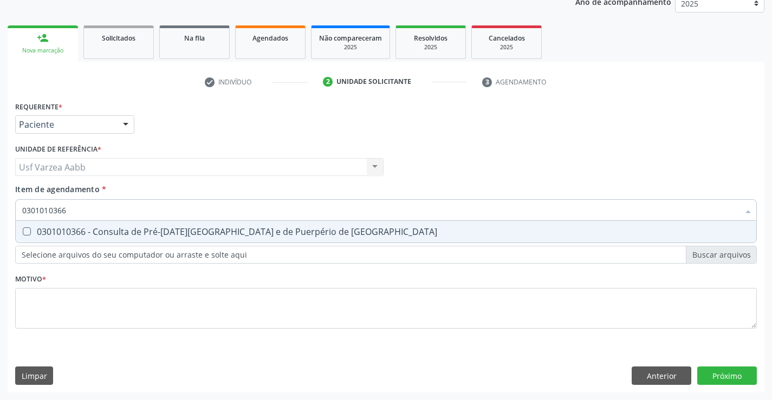
click at [100, 235] on div "0301010366 - Consulta de Pré-[DATE][GEOGRAPHIC_DATA] e de Puerpério de [GEOGRAP…" at bounding box center [386, 232] width 728 height 9
checkbox Risco "true"
click at [100, 313] on div "Requerente * Paciente Profissional de Saúde Paciente Nenhum resultado encontrad…" at bounding box center [386, 221] width 742 height 245
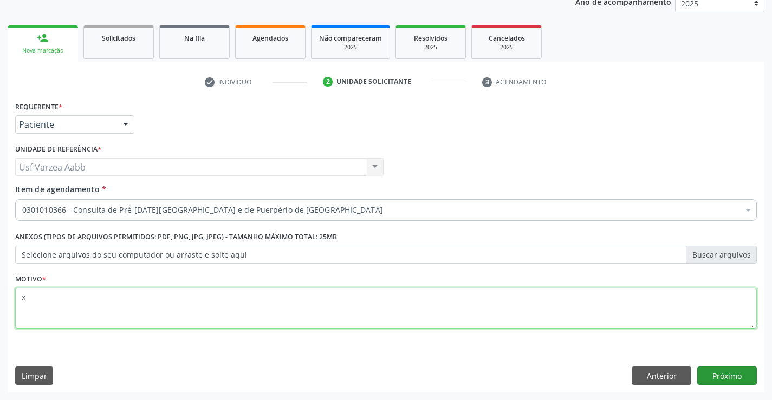
type textarea "x"
click at [706, 371] on button "Próximo" at bounding box center [727, 376] width 60 height 18
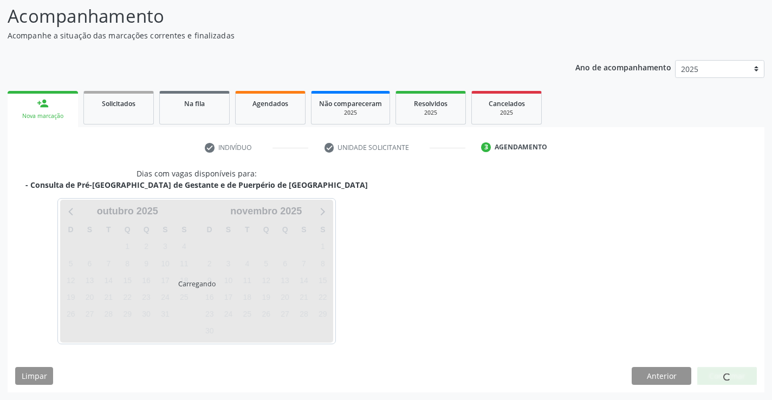
scroll to position [71, 0]
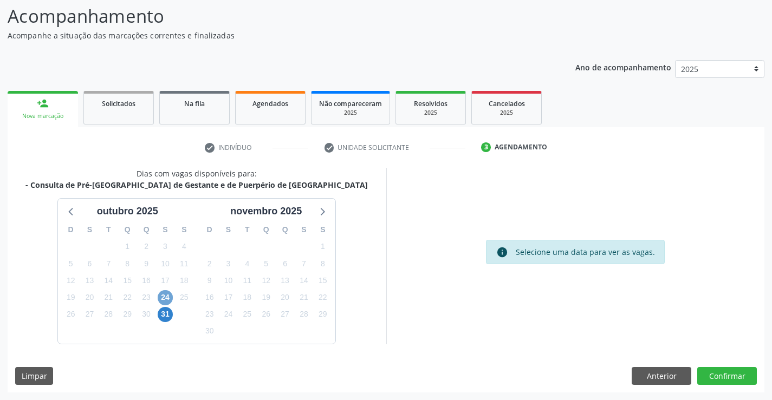
click at [167, 297] on span "24" at bounding box center [165, 297] width 15 height 15
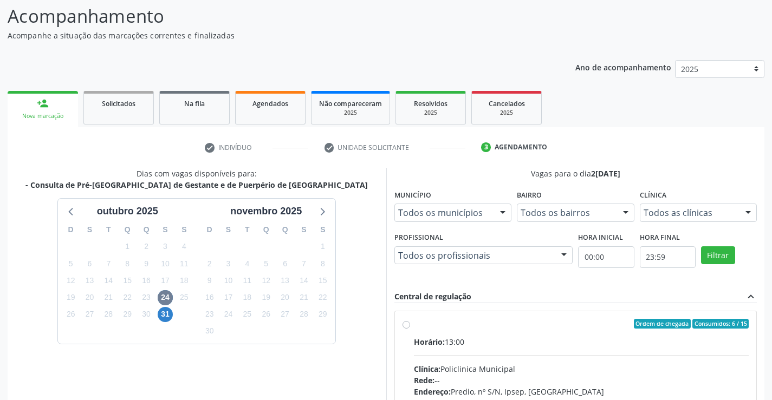
click at [414, 325] on label "Ordem de chegada Consumidos: 6 / 15 Horário: 13:00 Clínica: Policlinica Municip…" at bounding box center [581, 402] width 335 height 166
click at [403, 325] on input "Ordem de chegada Consumidos: 6 / 15 Horário: 13:00 Clínica: Policlinica Municip…" at bounding box center [407, 324] width 8 height 10
radio input "true"
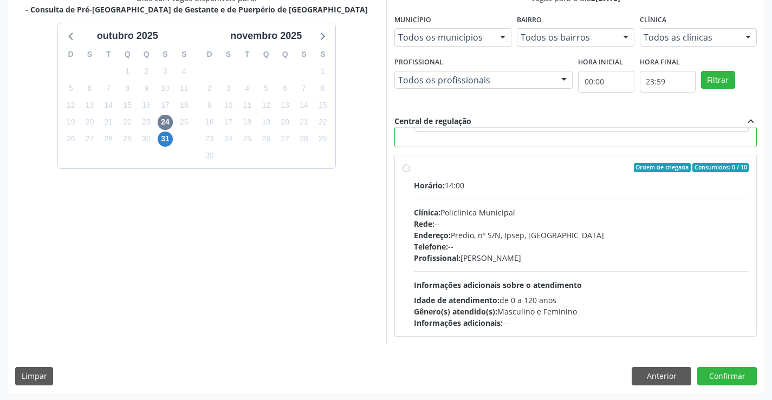
scroll to position [247, 0]
click at [748, 374] on button "Confirmar" at bounding box center [727, 376] width 60 height 18
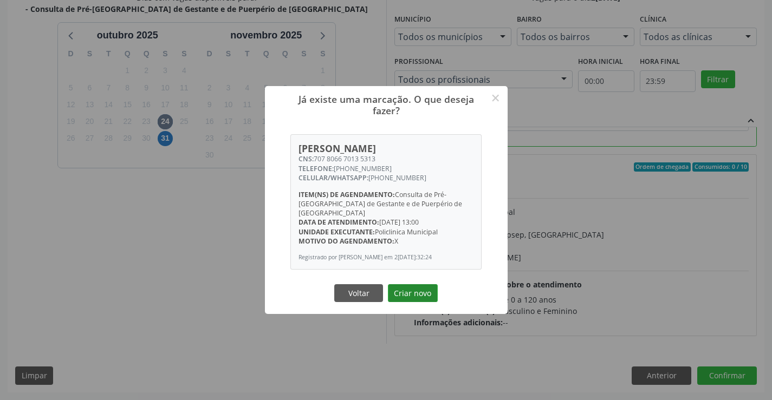
click at [411, 292] on button "Criar novo" at bounding box center [413, 293] width 50 height 18
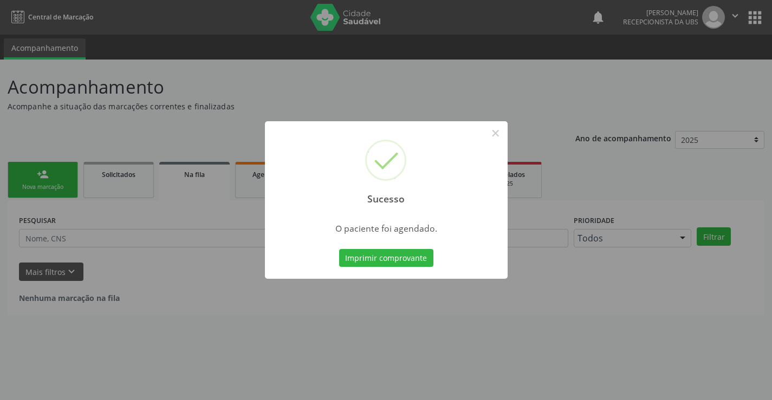
scroll to position [0, 0]
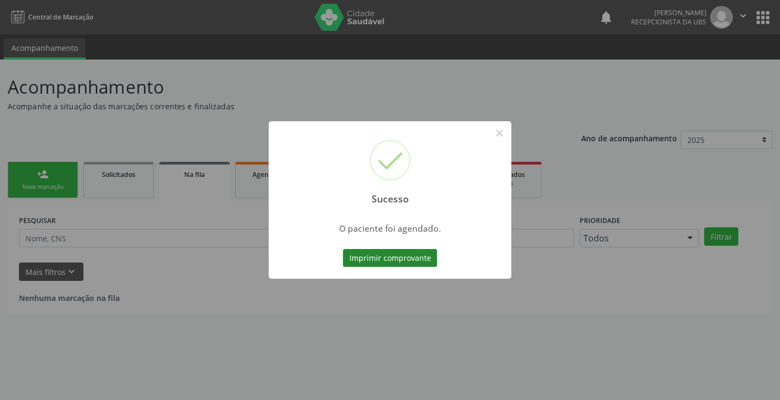
click at [423, 257] on button "Imprimir comprovante" at bounding box center [390, 258] width 94 height 18
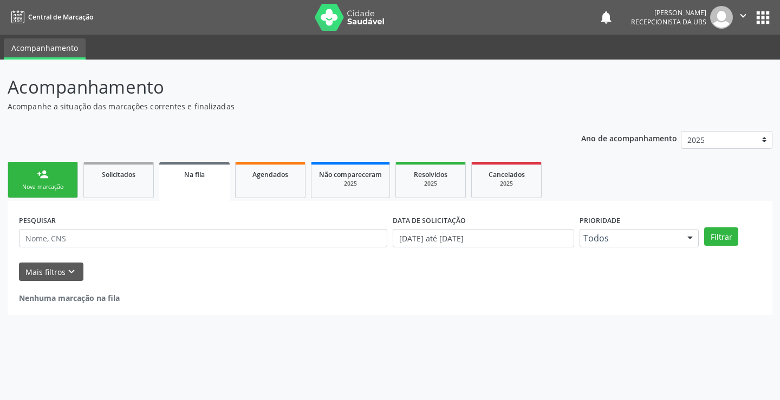
click at [33, 179] on link "person_add Nova marcação" at bounding box center [43, 180] width 70 height 36
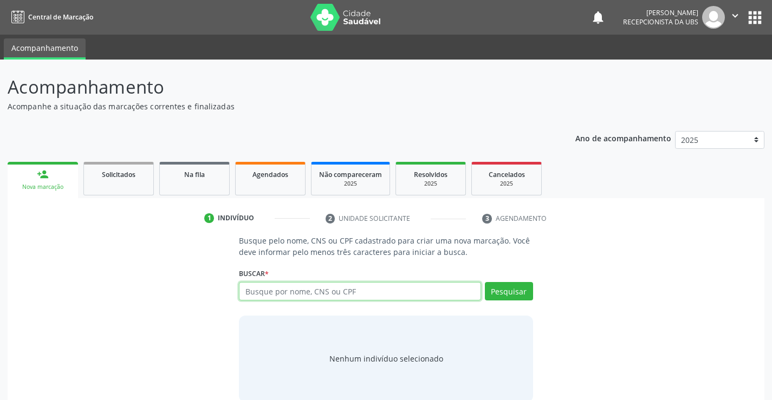
click at [254, 289] on input "text" at bounding box center [360, 291] width 242 height 18
type input "707806670135313"
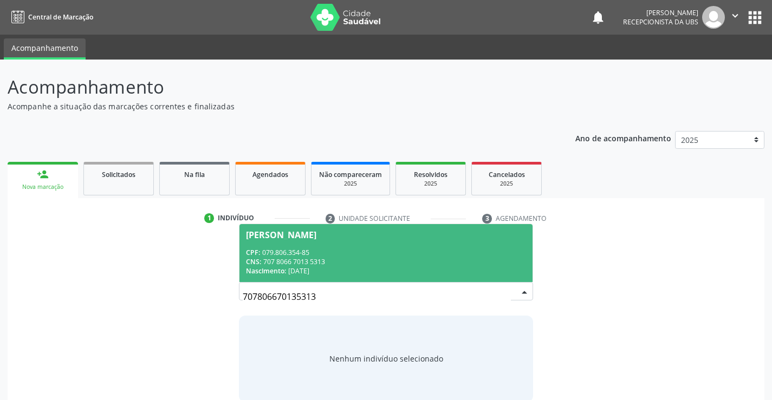
click at [347, 262] on div "CNS: 707 8066 7013 5313" at bounding box center [386, 261] width 280 height 9
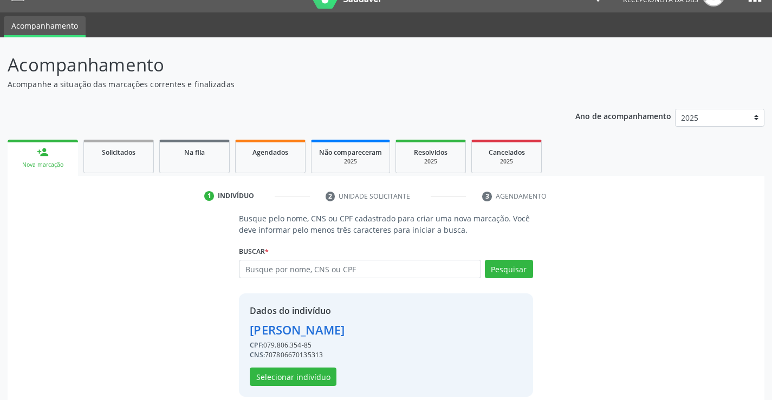
scroll to position [34, 0]
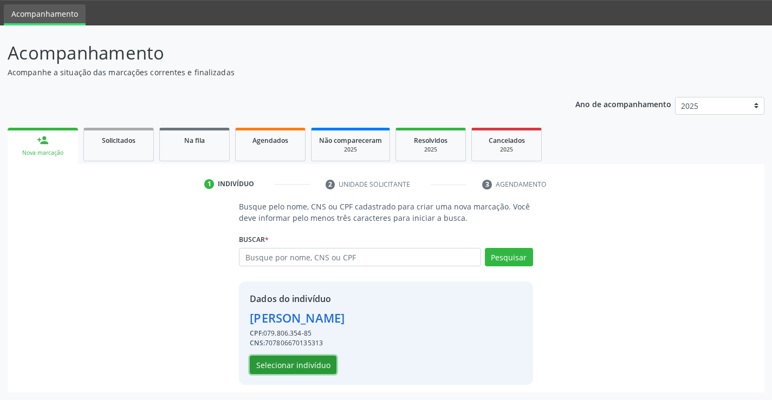
click at [303, 362] on button "Selecionar indivíduo" at bounding box center [293, 365] width 87 height 18
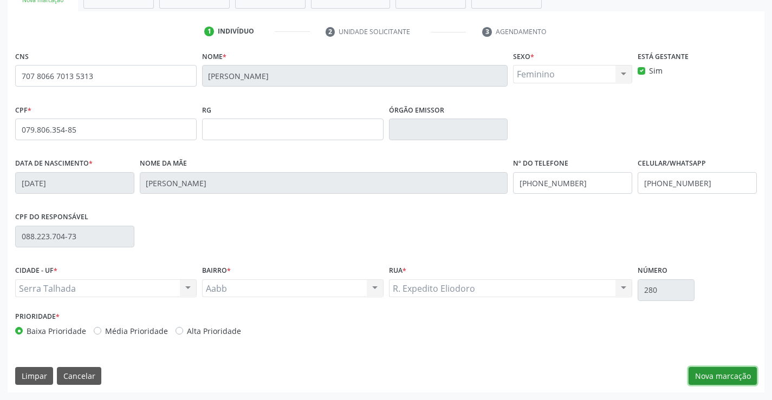
click at [717, 374] on button "Nova marcação" at bounding box center [723, 376] width 68 height 18
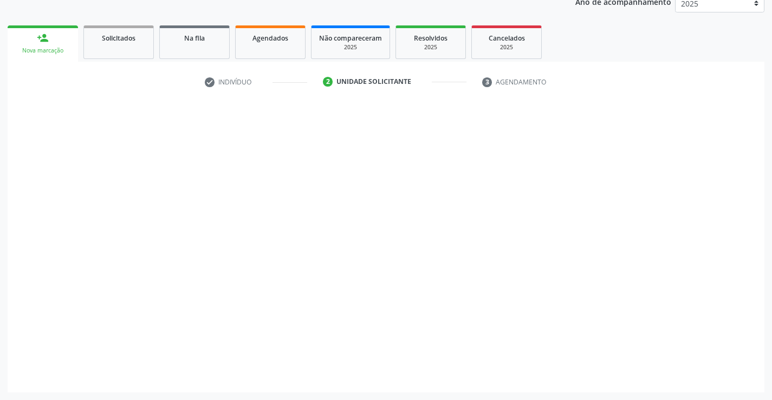
scroll to position [137, 0]
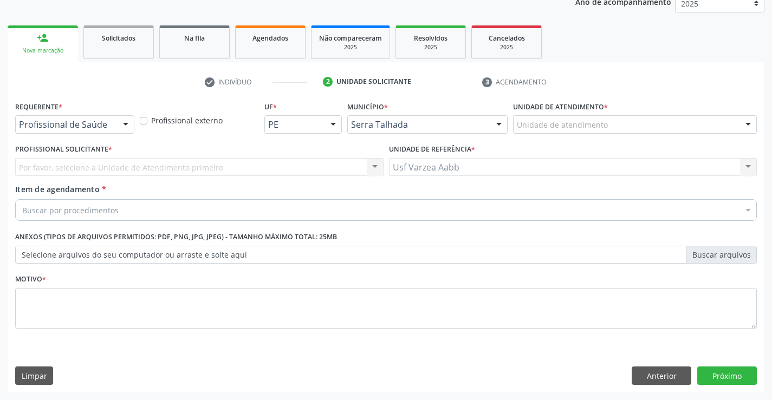
click at [108, 131] on div "Profissional de Saúde" at bounding box center [74, 124] width 119 height 18
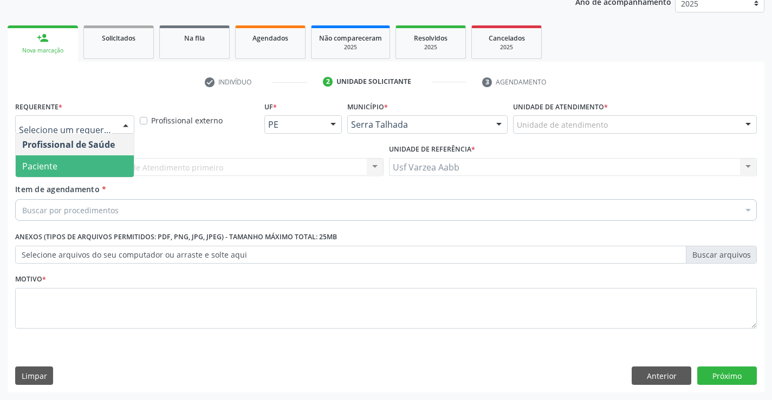
click at [82, 167] on span "Paciente" at bounding box center [75, 166] width 118 height 22
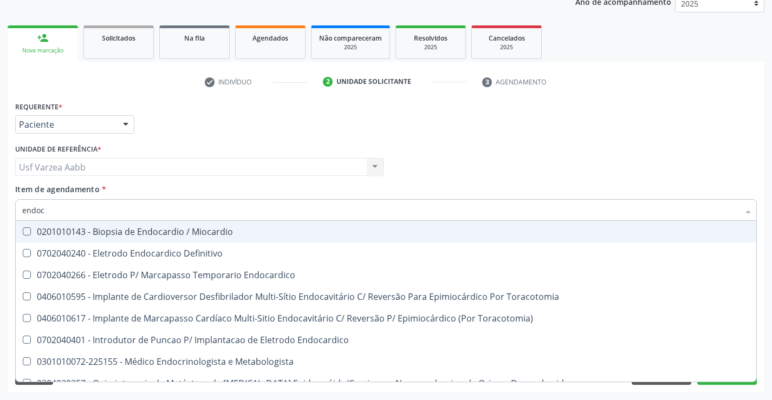
type input "endocr"
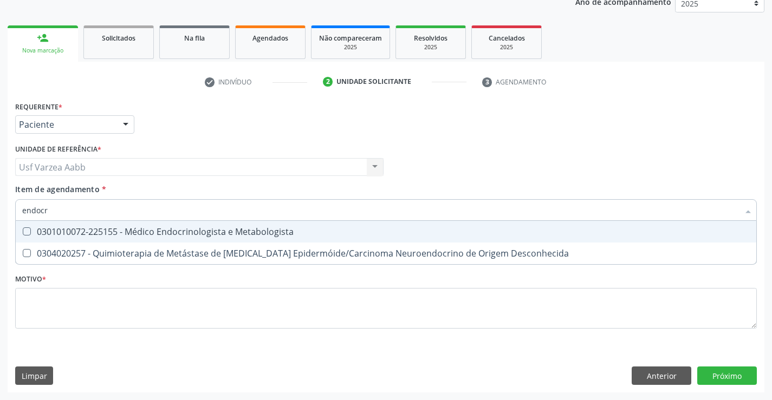
click at [135, 225] on span "0301010072-225155 - Médico Endocrinologista e Metabologista" at bounding box center [386, 232] width 741 height 22
checkbox Metabologista "true"
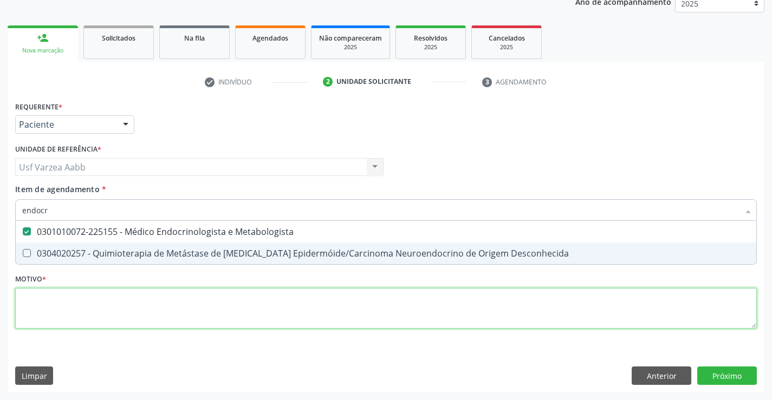
click at [300, 304] on div "Requerente * Paciente Profissional de Saúde Paciente Nenhum resultado encontrad…" at bounding box center [386, 221] width 742 height 245
checkbox Desconhecida "true"
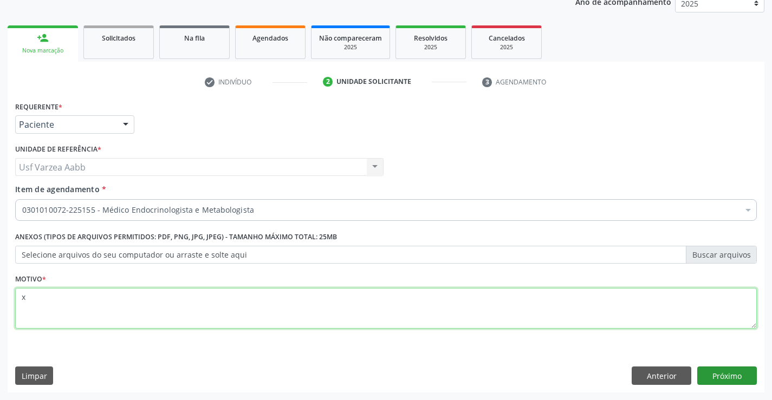
type textarea "x"
click at [723, 378] on button "Próximo" at bounding box center [727, 376] width 60 height 18
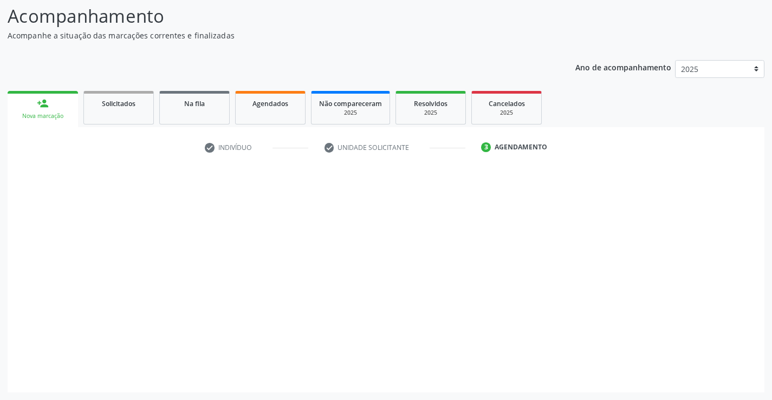
scroll to position [71, 0]
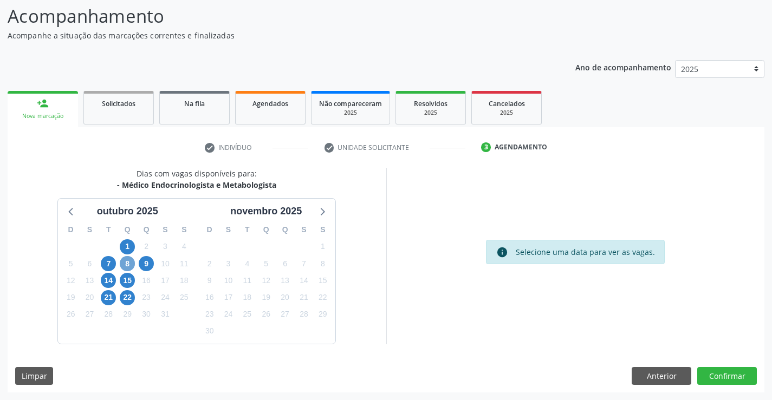
click at [123, 264] on span "8" at bounding box center [127, 263] width 15 height 15
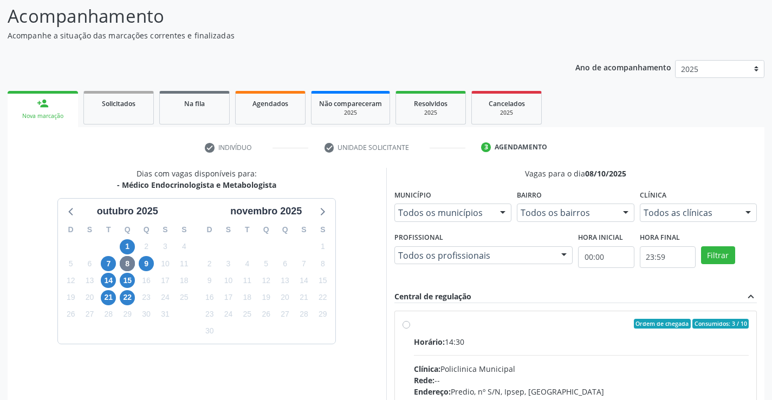
click at [414, 322] on label "Ordem de chegada Consumidos: 3 / 10 Horário: 14:30 Clínica: Policlinica Municip…" at bounding box center [581, 402] width 335 height 166
click at [404, 322] on input "Ordem de chegada Consumidos: 3 / 10 Horário: 14:30 Clínica: Policlinica Municip…" at bounding box center [407, 324] width 8 height 10
radio input "true"
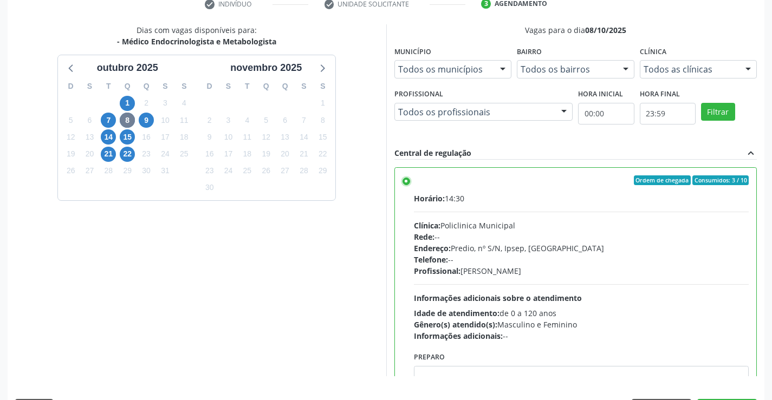
scroll to position [247, 0]
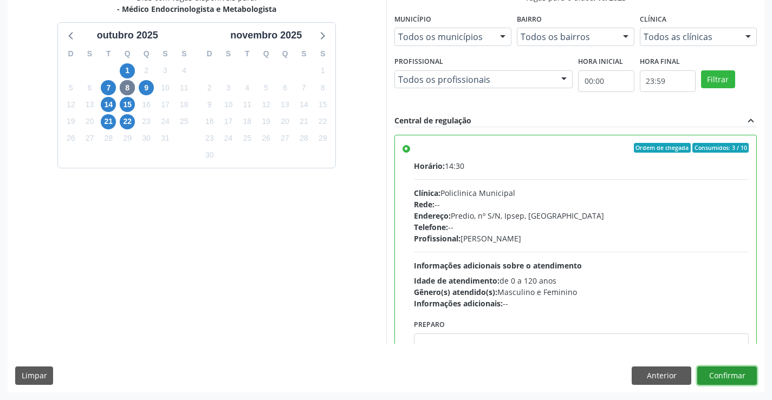
click at [750, 375] on button "Confirmar" at bounding box center [727, 376] width 60 height 18
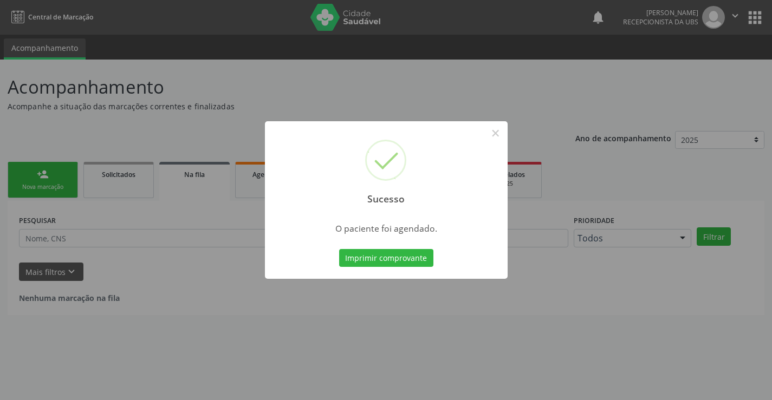
scroll to position [0, 0]
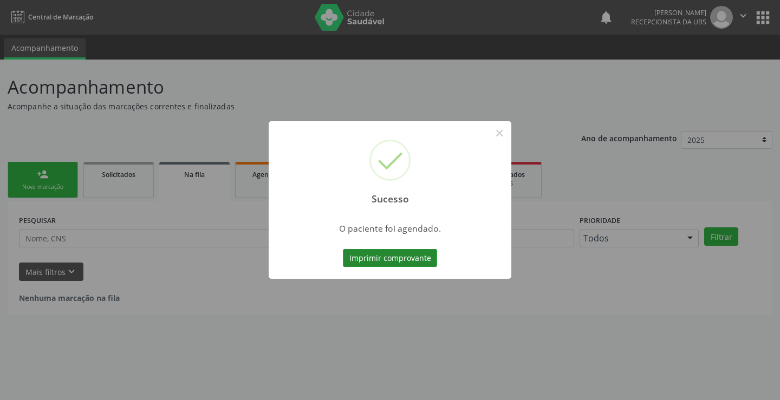
click at [413, 258] on button "Imprimir comprovante" at bounding box center [390, 258] width 94 height 18
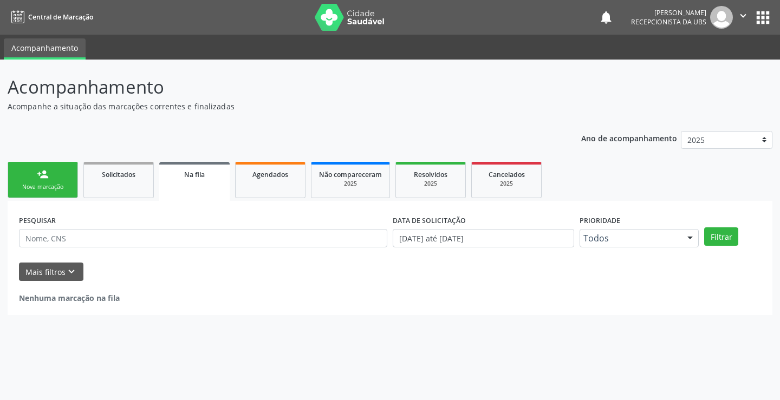
click at [61, 180] on link "person_add Nova marcação" at bounding box center [43, 180] width 70 height 36
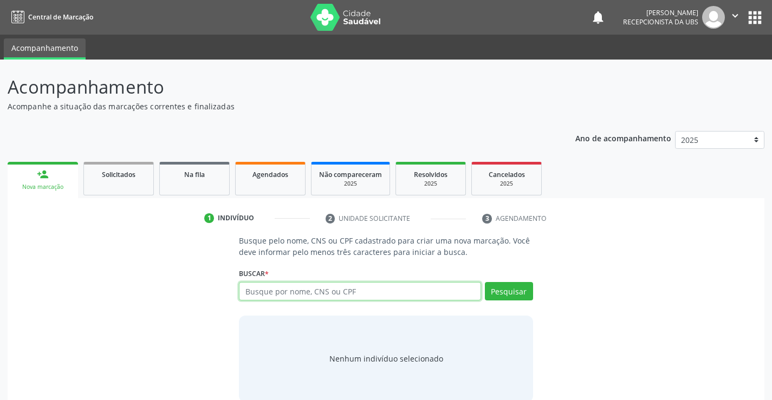
click at [307, 287] on input "text" at bounding box center [360, 291] width 242 height 18
type input "700400420253042"
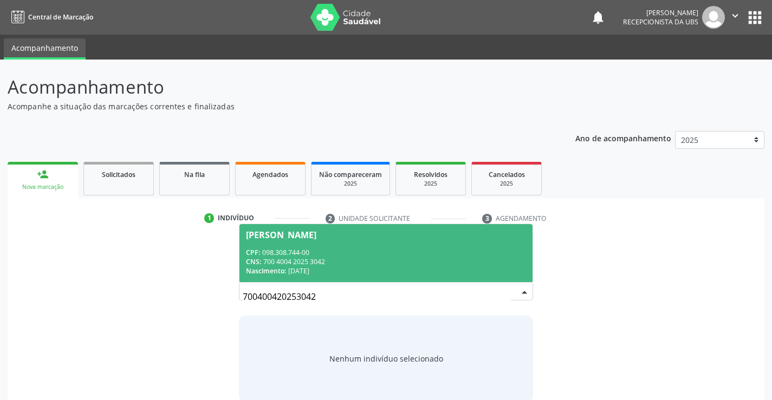
click at [421, 262] on div "CNS: 700 4004 2025 3042" at bounding box center [386, 261] width 280 height 9
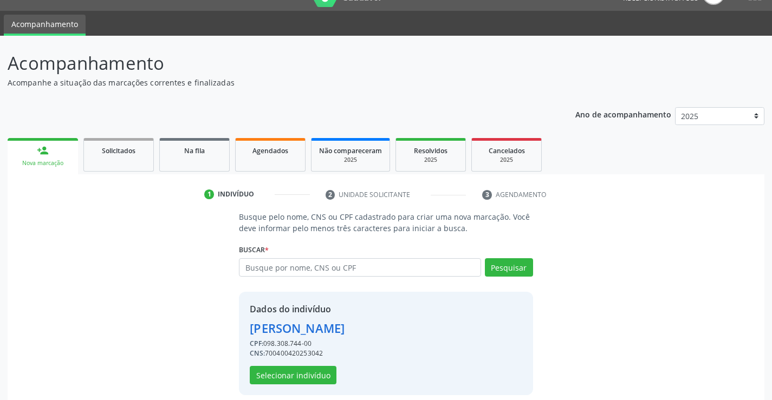
scroll to position [34, 0]
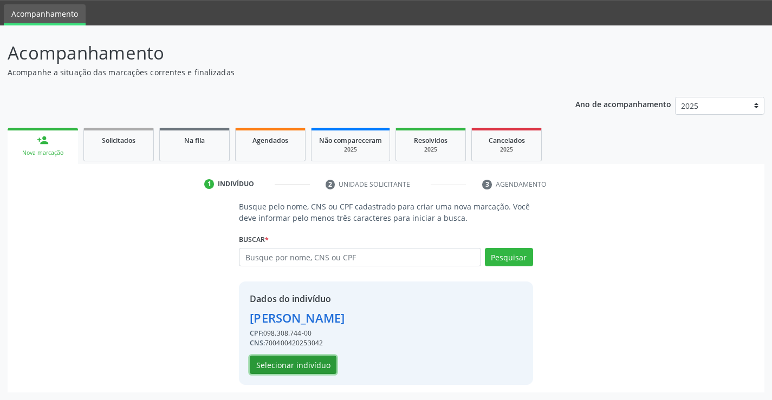
click at [301, 368] on button "Selecionar indivíduo" at bounding box center [293, 365] width 87 height 18
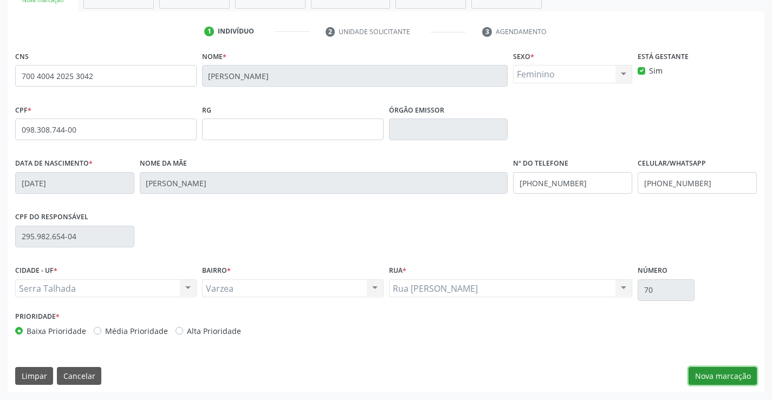
click at [710, 372] on button "Nova marcação" at bounding box center [723, 376] width 68 height 18
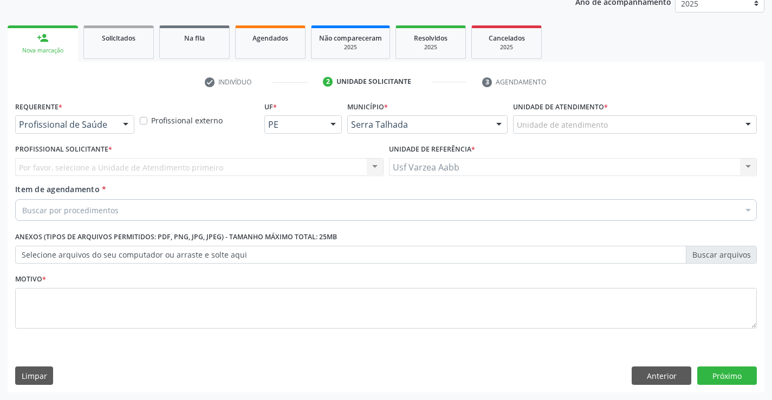
scroll to position [137, 0]
click at [114, 116] on div "Profissional de Saúde" at bounding box center [74, 124] width 119 height 18
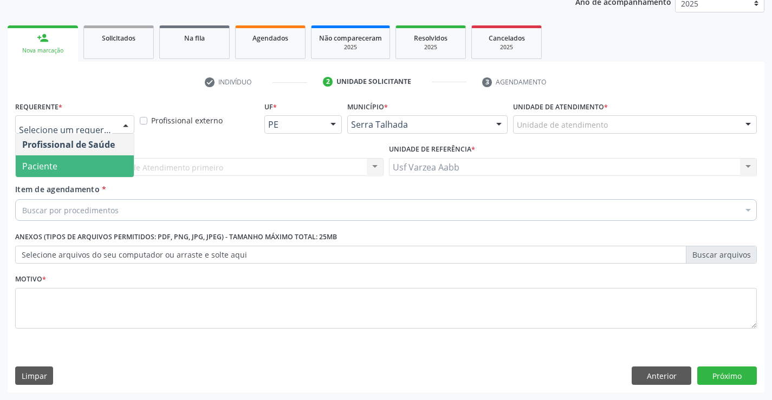
click at [106, 167] on span "Paciente" at bounding box center [75, 166] width 118 height 22
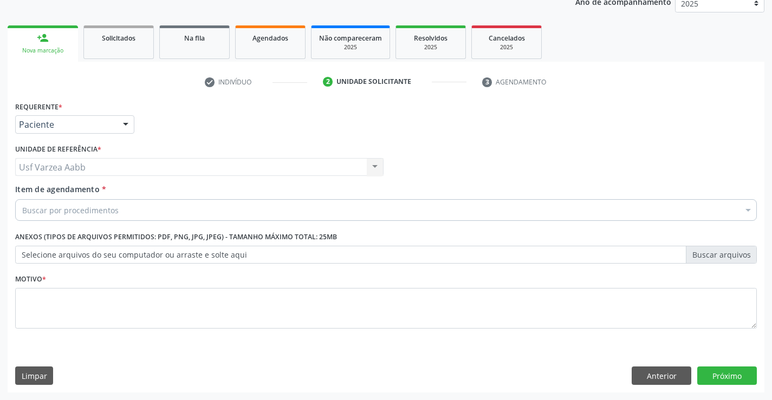
click at [121, 209] on div "Buscar por procedimentos" at bounding box center [386, 210] width 742 height 22
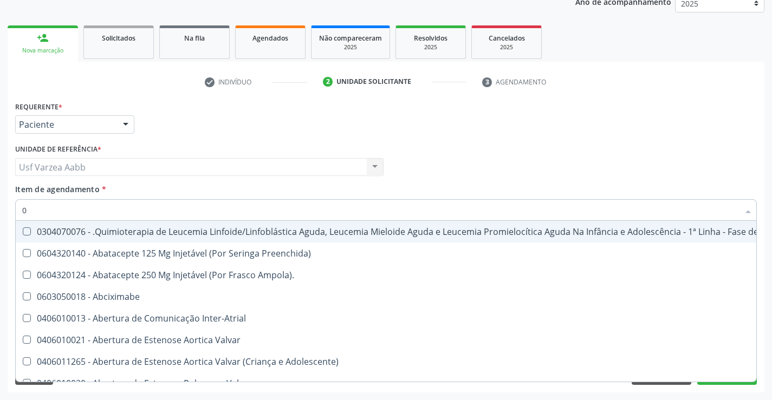
type input "03"
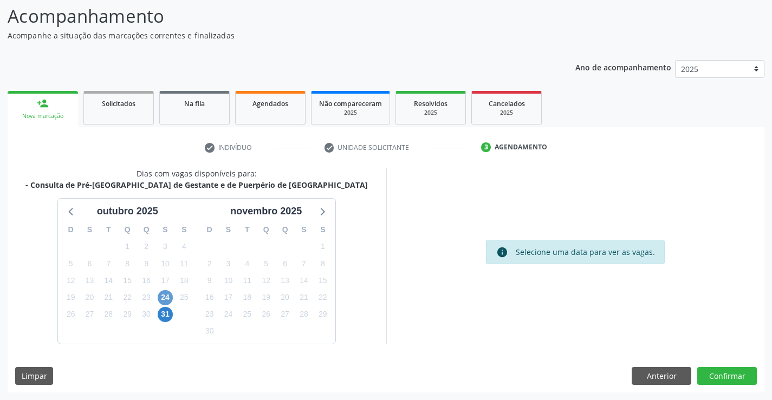
scroll to position [71, 0]
click at [164, 297] on span "24" at bounding box center [165, 297] width 15 height 15
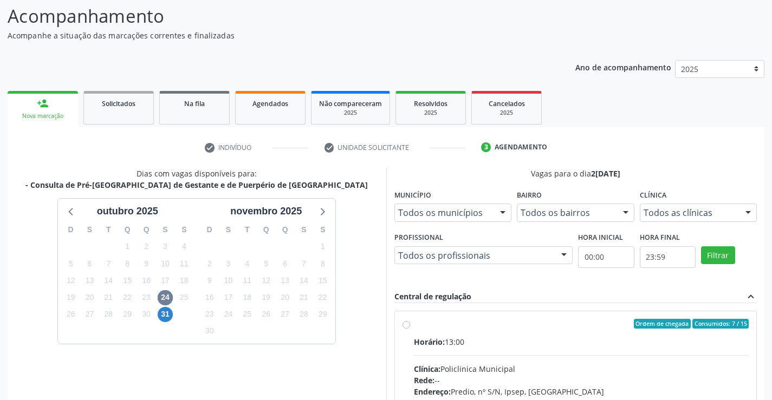
click at [406, 329] on div "Ordem de chegada Consumidos: 7 / 15 Horário: 13:00 Clínica: Policlinica Municip…" at bounding box center [576, 402] width 347 height 166
radio input "true"
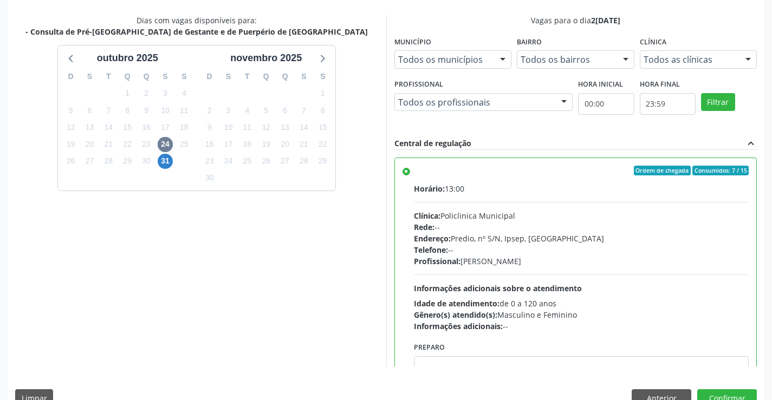
scroll to position [247, 0]
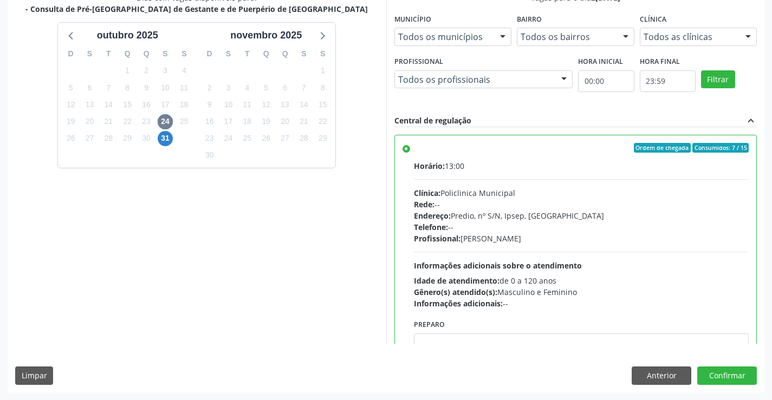
click at [728, 366] on div "Dias com vagas disponíveis para: - Consulta de Pré-[GEOGRAPHIC_DATA] de Gestant…" at bounding box center [386, 192] width 757 height 400
click at [730, 374] on button "Confirmar" at bounding box center [727, 376] width 60 height 18
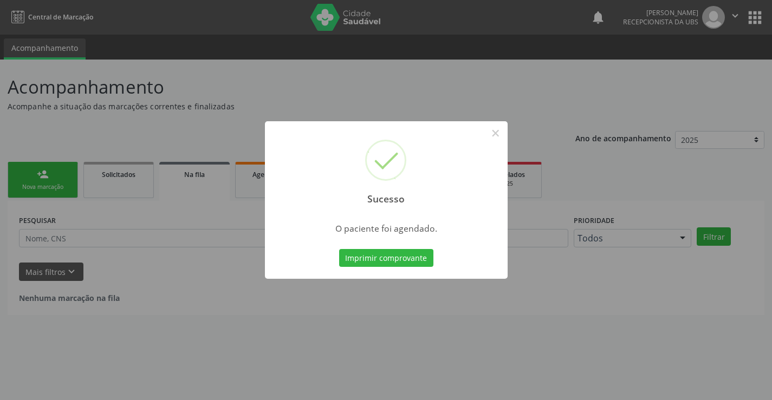
scroll to position [0, 0]
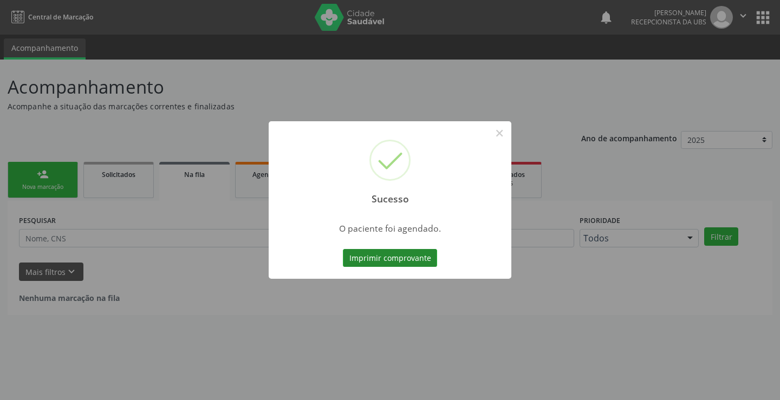
click at [390, 256] on button "Imprimir comprovante" at bounding box center [390, 258] width 94 height 18
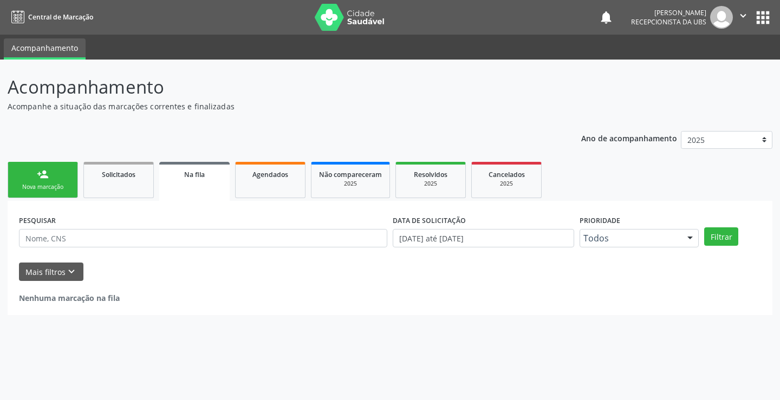
click at [69, 183] on div "Nova marcação" at bounding box center [43, 187] width 54 height 8
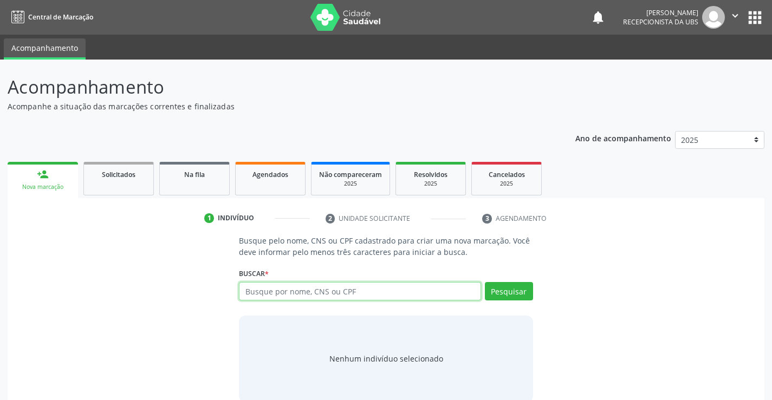
click at [275, 289] on input "text" at bounding box center [360, 291] width 242 height 18
type input "700107995904618"
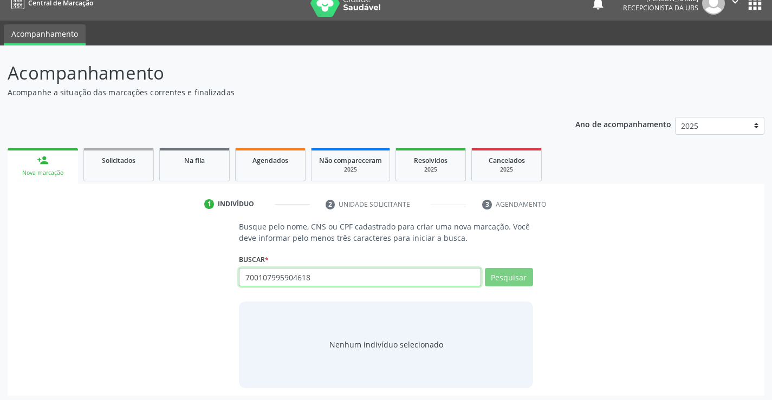
scroll to position [17, 0]
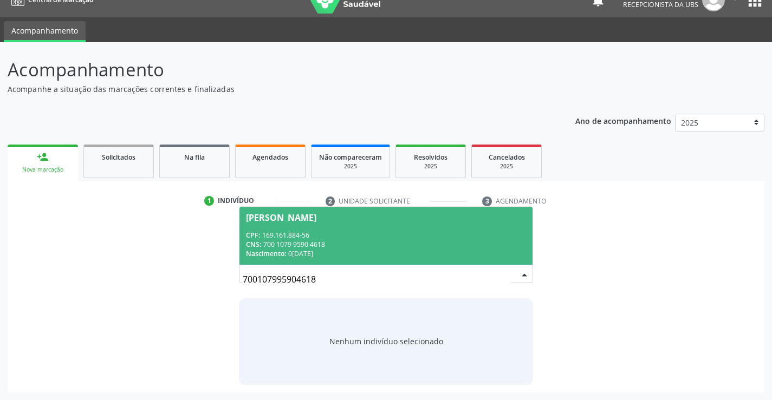
click at [472, 235] on div "CPF: 169.161.884-56" at bounding box center [386, 235] width 280 height 9
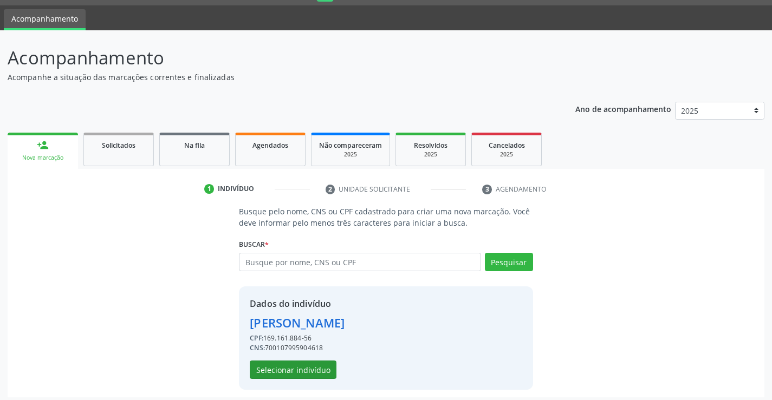
scroll to position [34, 0]
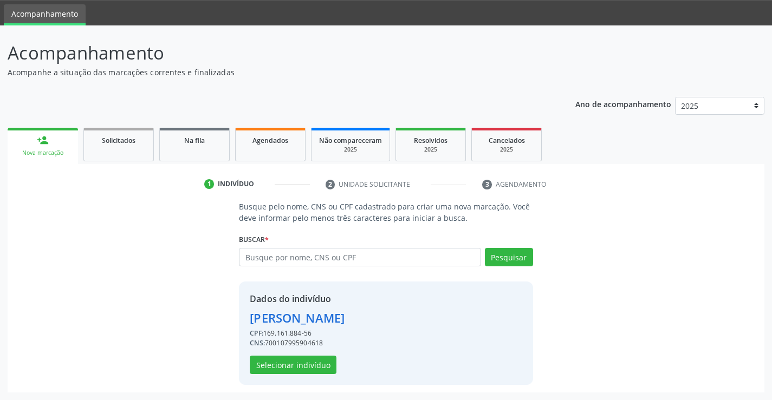
click at [281, 354] on div "Dados do indivíduo [PERSON_NAME] CPF: 169.161.884-56 CNS: 700107995904618 Selec…" at bounding box center [297, 334] width 95 height 82
click at [309, 371] on button "Selecionar indivíduo" at bounding box center [293, 365] width 87 height 18
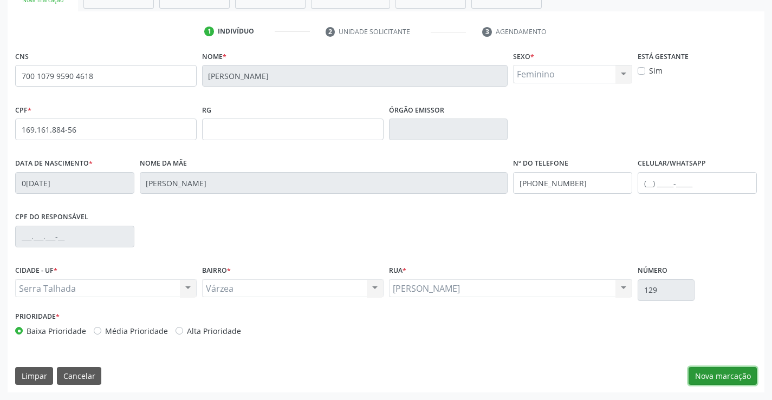
click at [723, 370] on button "Nova marcação" at bounding box center [723, 376] width 68 height 18
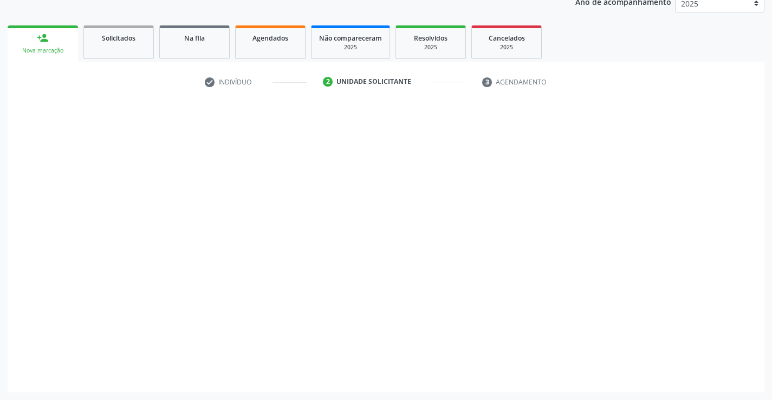
scroll to position [137, 0]
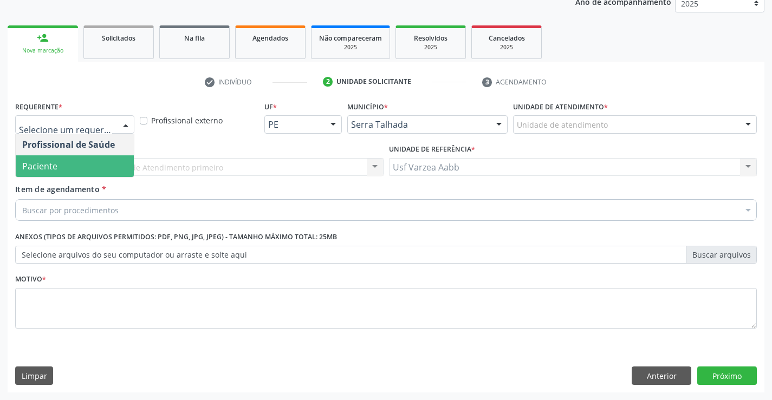
click at [88, 166] on span "Paciente" at bounding box center [75, 166] width 118 height 22
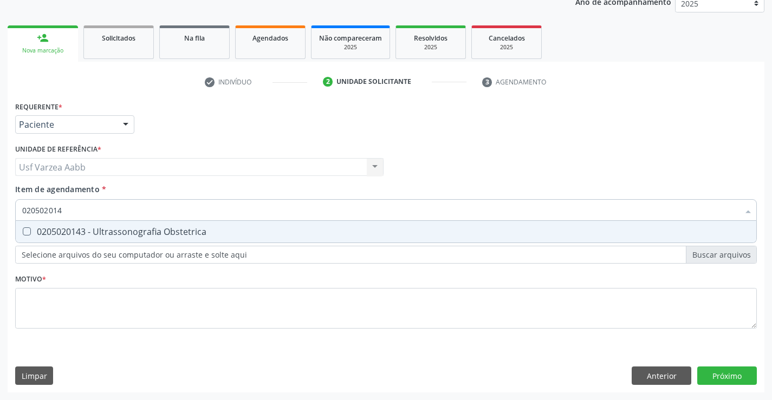
type input "0205020143"
click at [96, 230] on div "0205020143 - Ultrassonografia Obstetrica" at bounding box center [386, 232] width 728 height 9
checkbox Obstetrica "true"
click at [108, 309] on div "Requerente * Paciente Profissional de Saúde Paciente Nenhum resultado encontrad…" at bounding box center [386, 221] width 742 height 245
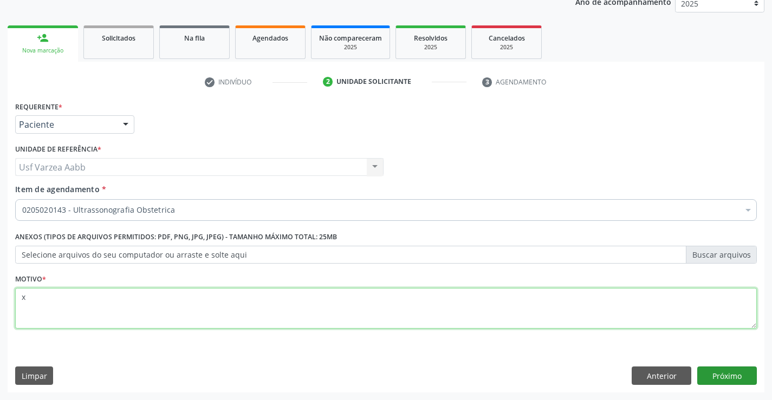
type textarea "x"
click at [734, 371] on button "Próximo" at bounding box center [727, 376] width 60 height 18
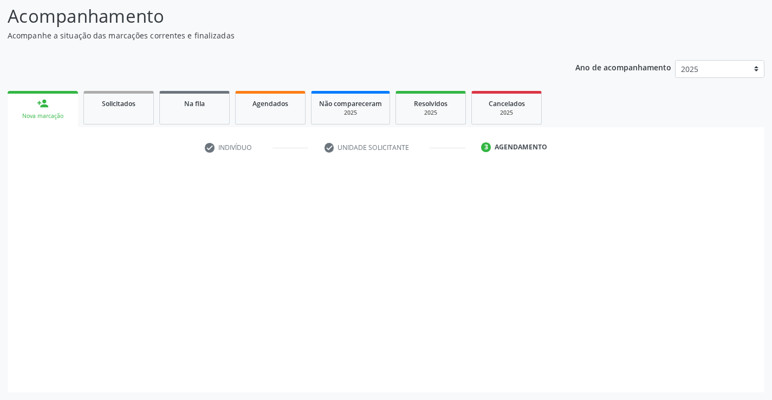
scroll to position [71, 0]
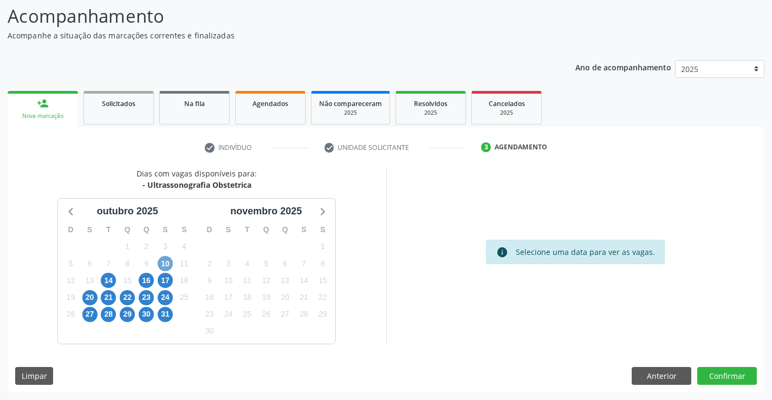
click at [165, 258] on span "10" at bounding box center [165, 263] width 15 height 15
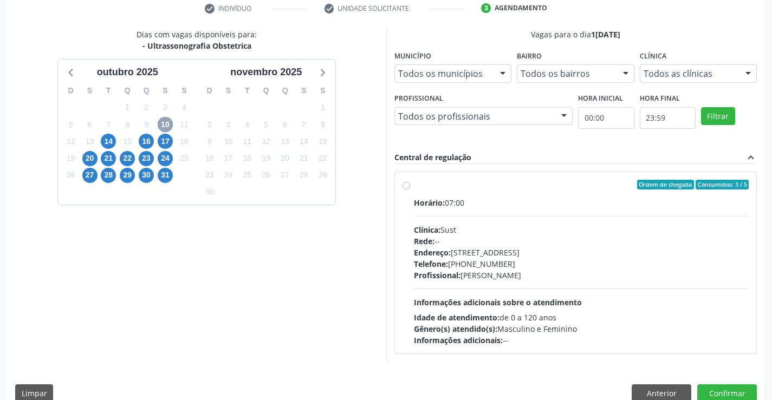
scroll to position [228, 0]
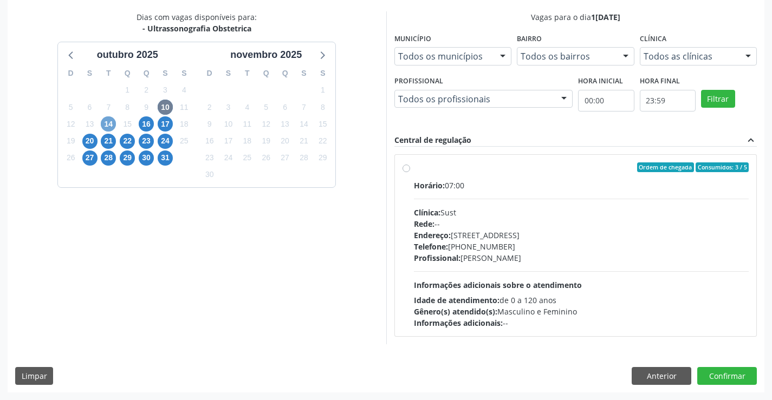
click at [107, 121] on span "14" at bounding box center [108, 123] width 15 height 15
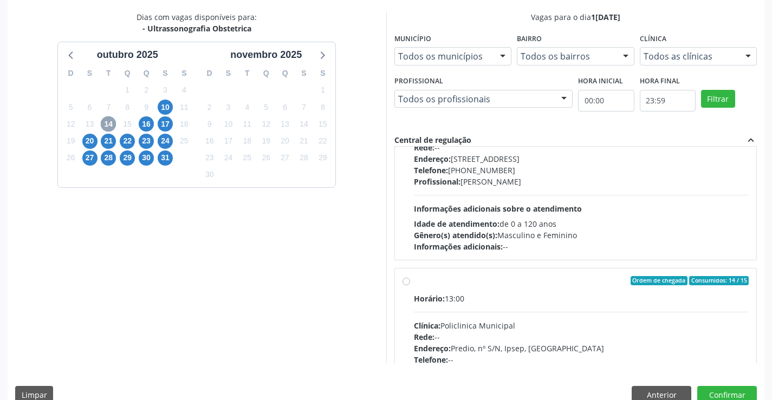
scroll to position [171, 0]
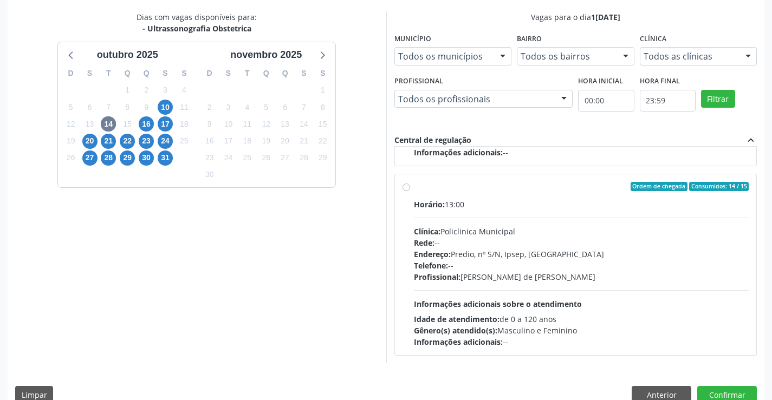
click at [410, 190] on div "Ordem de chegada Consumidos: 14 / 15 Horário: 13:00 Clínica: Policlinica Munici…" at bounding box center [576, 265] width 347 height 166
radio input "true"
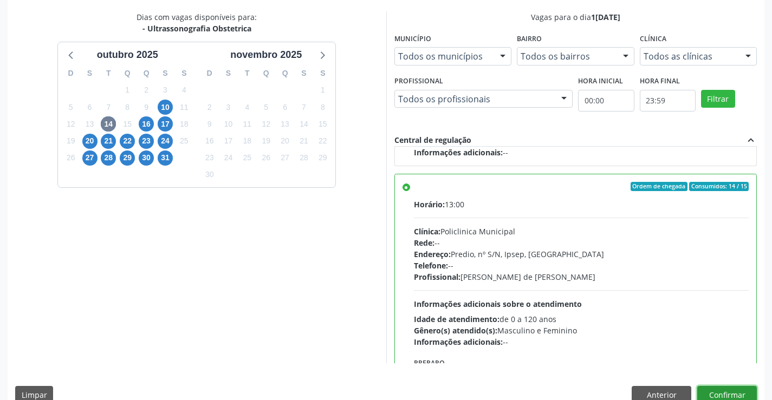
click at [712, 392] on button "Confirmar" at bounding box center [727, 395] width 60 height 18
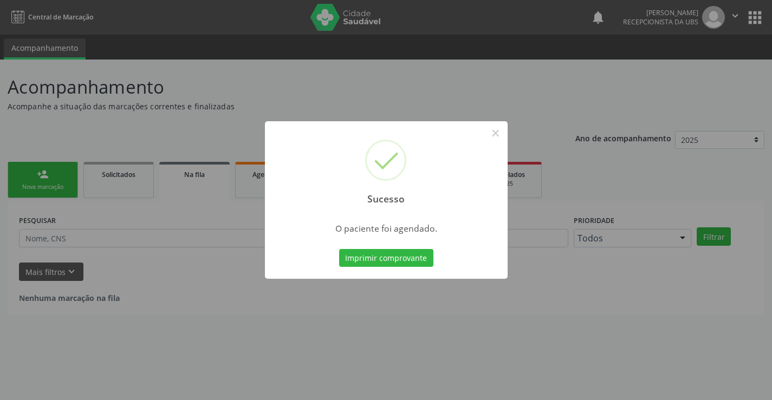
scroll to position [0, 0]
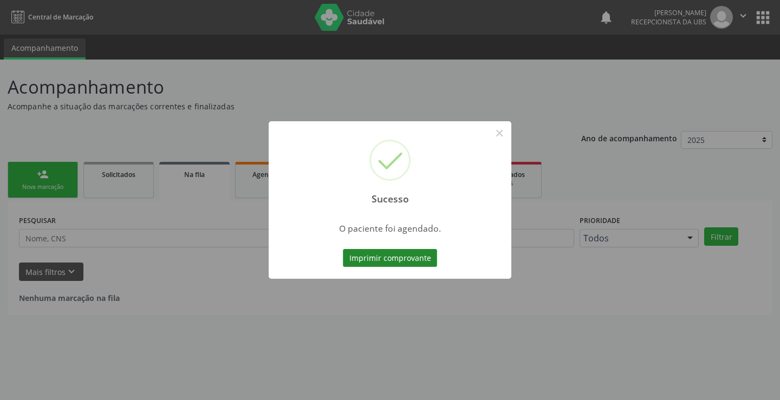
click at [413, 250] on button "Imprimir comprovante" at bounding box center [390, 258] width 94 height 18
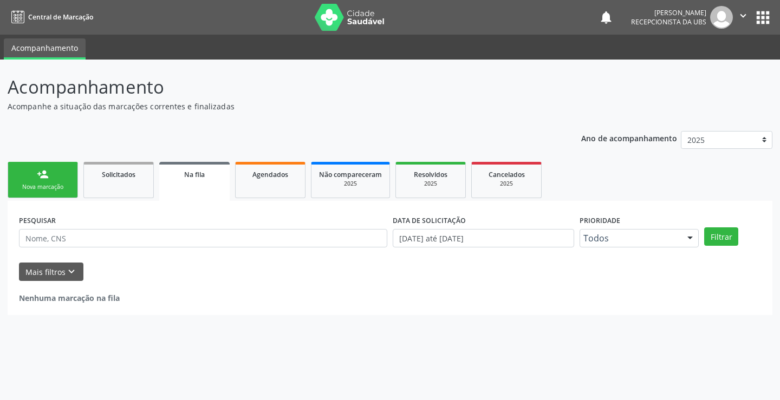
click at [49, 185] on div "Nova marcação" at bounding box center [43, 187] width 54 height 8
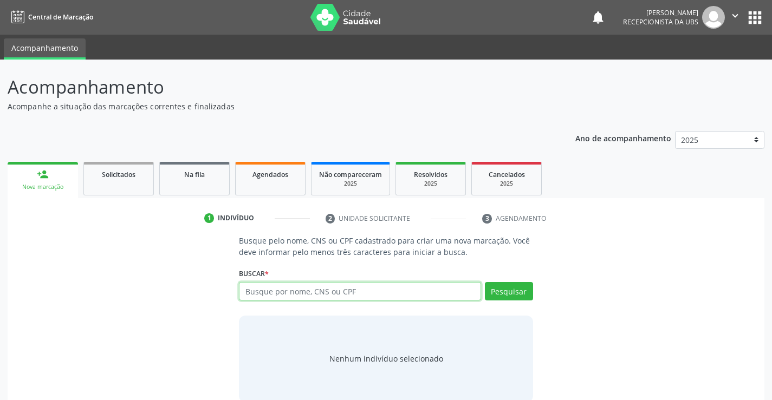
click at [271, 295] on input "text" at bounding box center [360, 291] width 242 height 18
type input "08456001414"
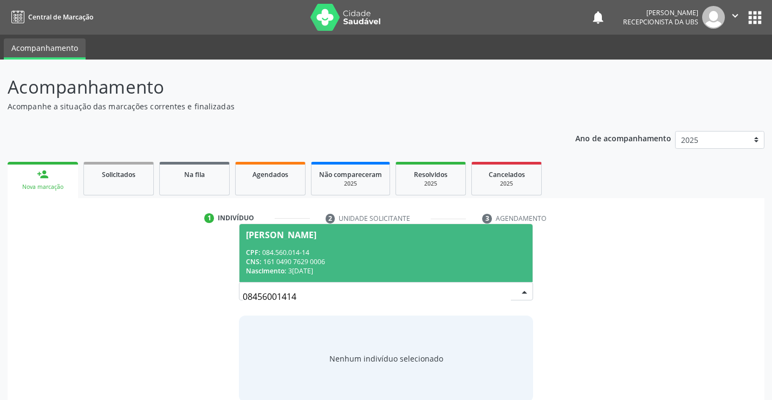
click at [354, 243] on span "[PERSON_NAME] CPF: 084.560.014-14 CNS: 161 0490 7629 0006 Nascimento: 3[DATE]" at bounding box center [385, 253] width 293 height 58
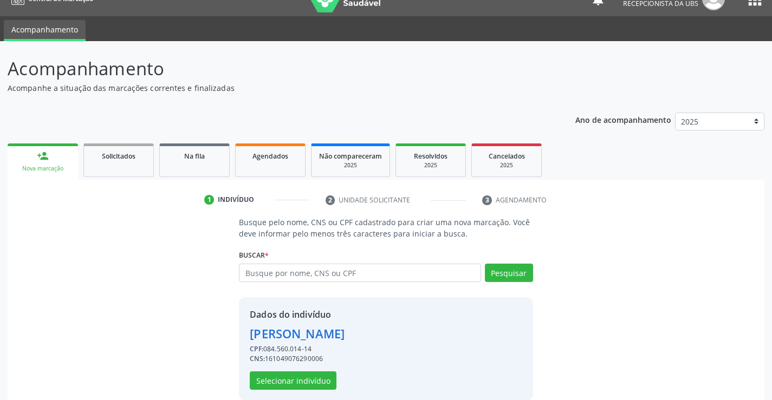
scroll to position [34, 0]
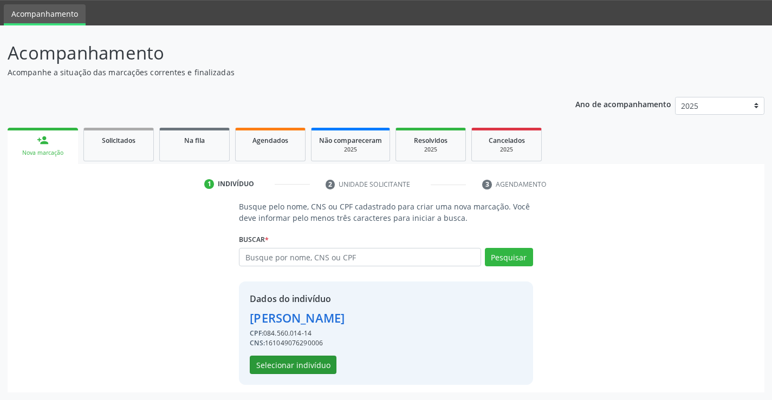
click at [332, 360] on div "Dados do indivíduo [PERSON_NAME] CPF: 084.560.014-14 CNS: 161049076290006 Selec…" at bounding box center [297, 334] width 95 height 82
click at [323, 362] on button "Selecionar indivíduo" at bounding box center [293, 365] width 87 height 18
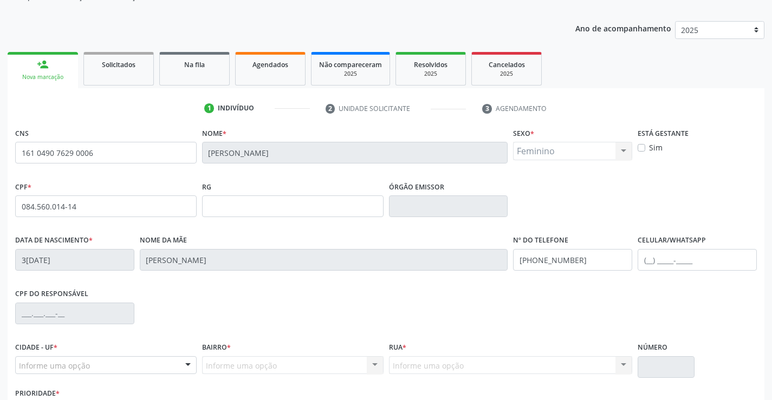
scroll to position [187, 0]
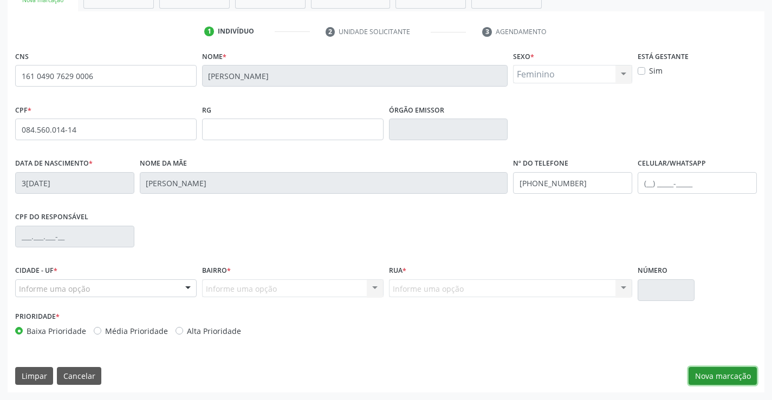
click at [738, 367] on button "Nova marcação" at bounding box center [723, 376] width 68 height 18
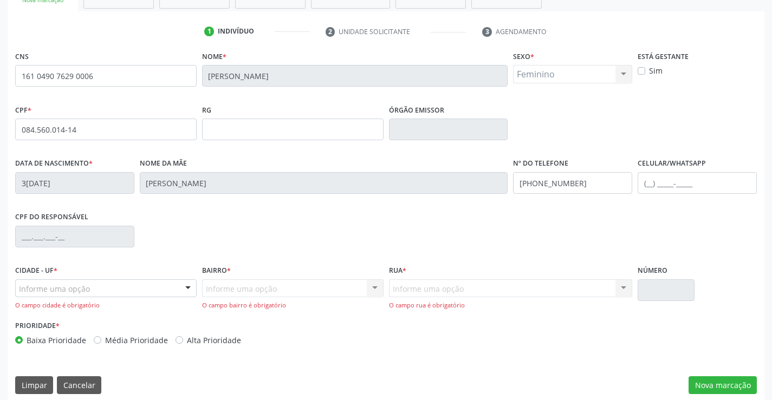
click at [123, 298] on div "Informe uma opção Serra Talhada - PE Nenhum resultado encontrado para: " " Nenh…" at bounding box center [105, 295] width 181 height 31
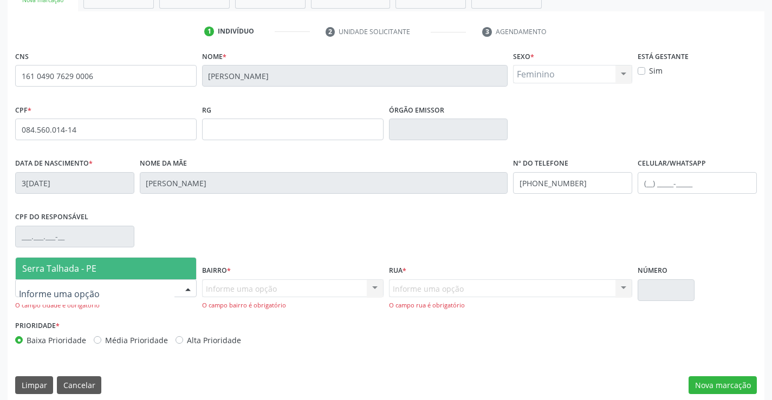
click at [117, 280] on div at bounding box center [105, 289] width 181 height 18
click at [116, 269] on span "Serra Talhada - PE" at bounding box center [106, 269] width 180 height 22
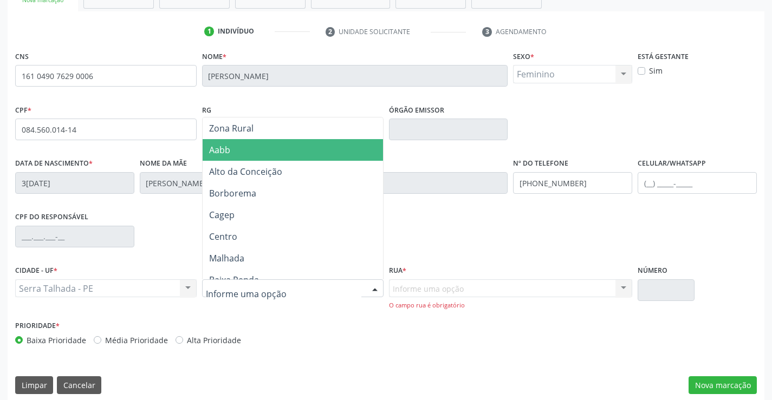
click at [242, 154] on span "Aabb" at bounding box center [293, 150] width 180 height 22
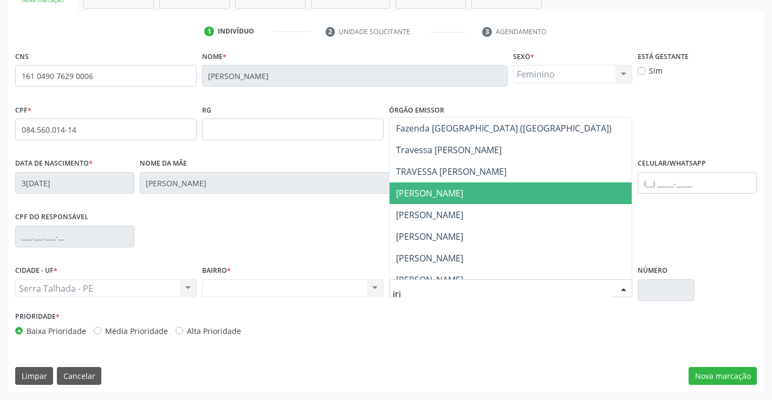
scroll to position [271, 0]
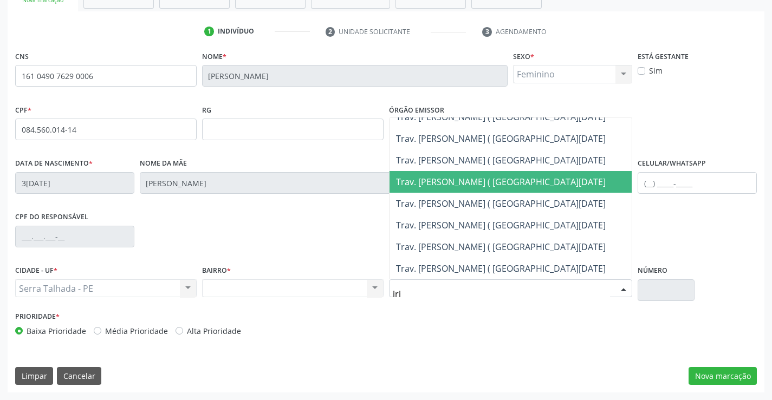
type input "irin"
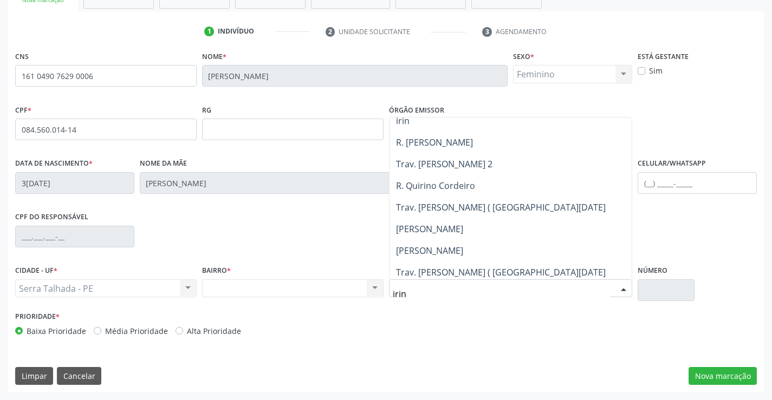
scroll to position [0, 0]
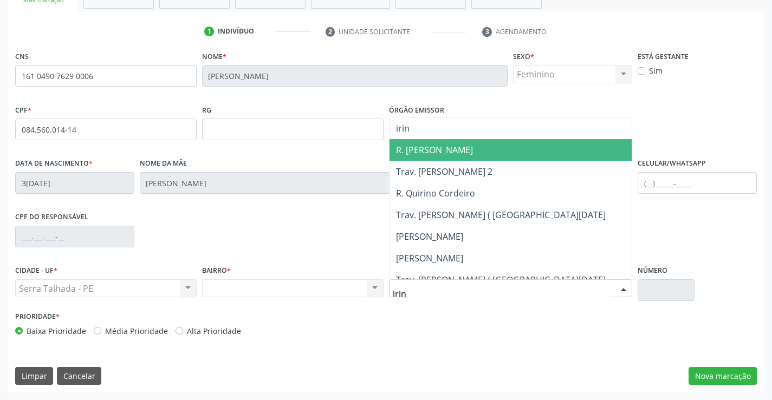
click at [437, 150] on span "R. [PERSON_NAME]" at bounding box center [434, 150] width 77 height 12
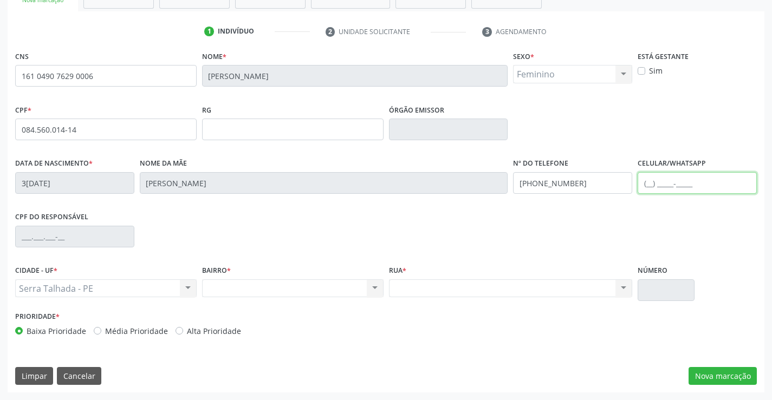
click at [649, 183] on input "text" at bounding box center [697, 183] width 119 height 22
type input "[PHONE_NUMBER]"
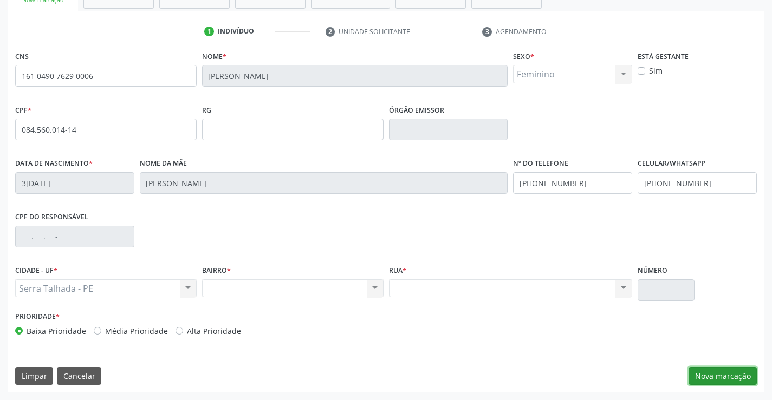
click at [735, 381] on button "Nova marcação" at bounding box center [723, 376] width 68 height 18
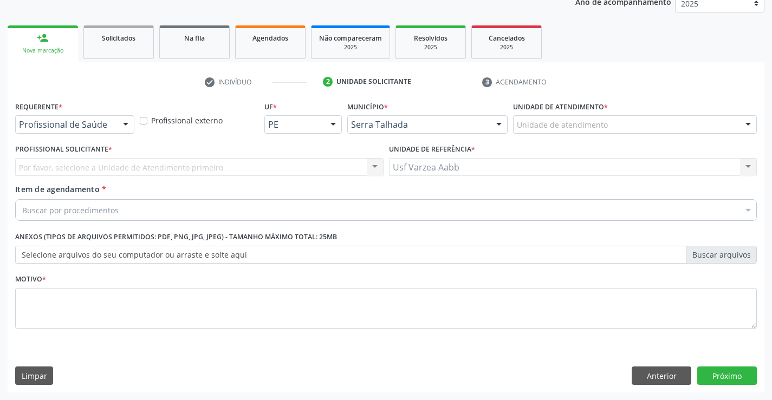
scroll to position [137, 0]
click at [120, 131] on div at bounding box center [126, 125] width 16 height 18
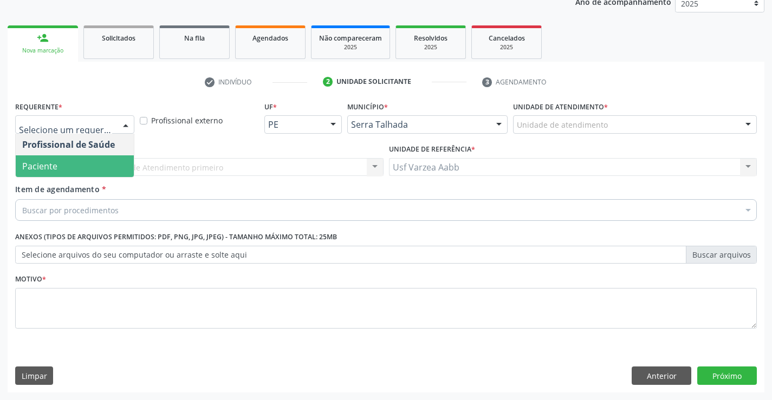
click at [112, 174] on span "Paciente" at bounding box center [75, 166] width 118 height 22
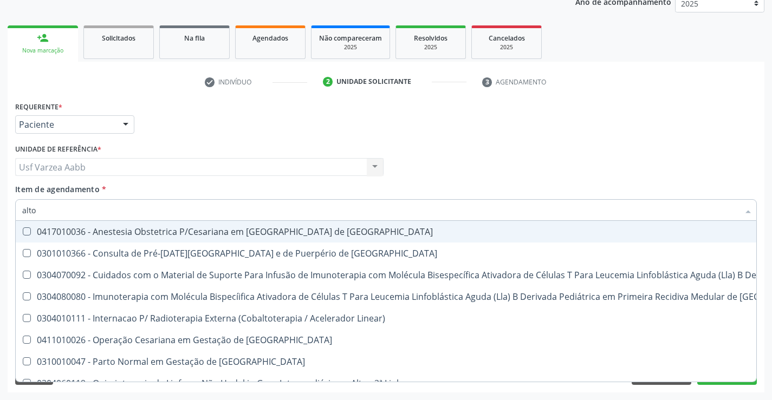
type input "alto r"
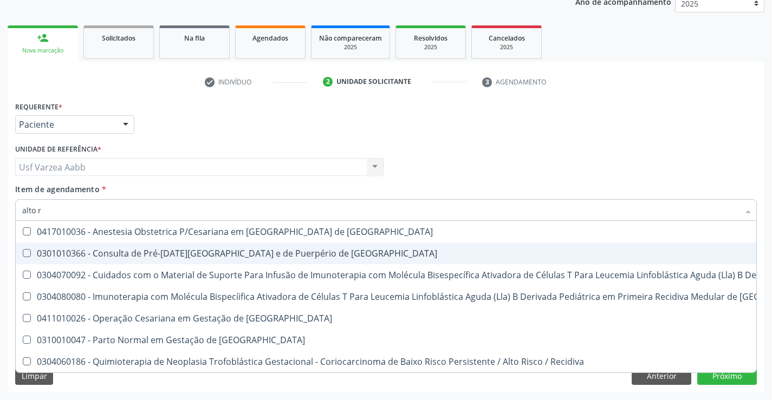
click at [212, 252] on div "0301010366 - Consulta de Pré-[DATE][GEOGRAPHIC_DATA] e de Puerpério de [GEOGRAP…" at bounding box center [578, 253] width 1113 height 9
checkbox Risco "true"
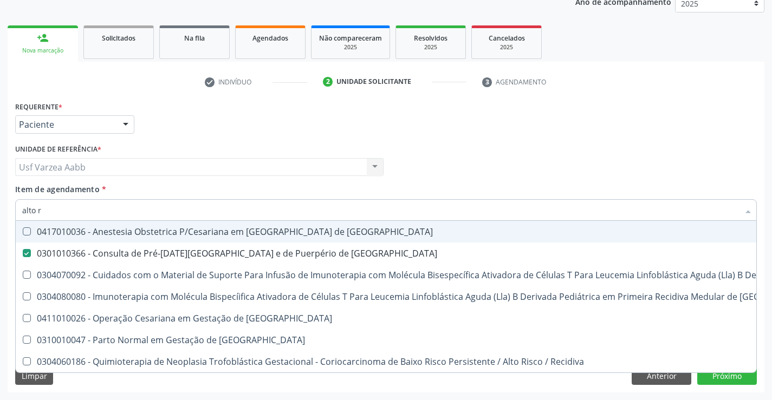
click at [516, 175] on div "Profissional Solicitante Por favor, selecione a Unidade de Atendimento primeiro…" at bounding box center [385, 162] width 747 height 42
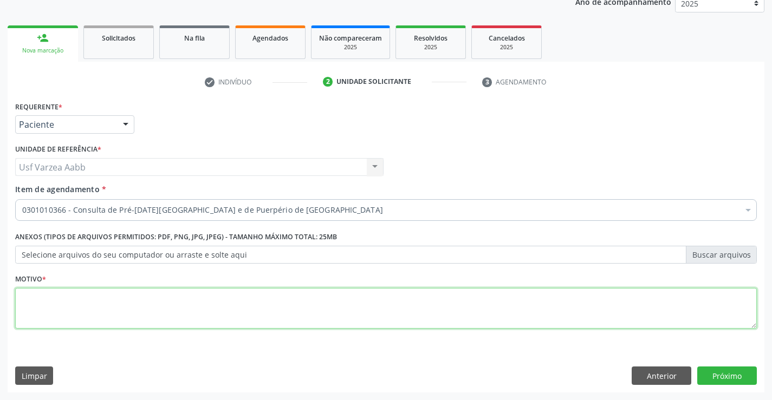
click at [191, 310] on textarea at bounding box center [386, 308] width 742 height 41
type textarea "x"
click at [748, 379] on button "Próximo" at bounding box center [727, 376] width 60 height 18
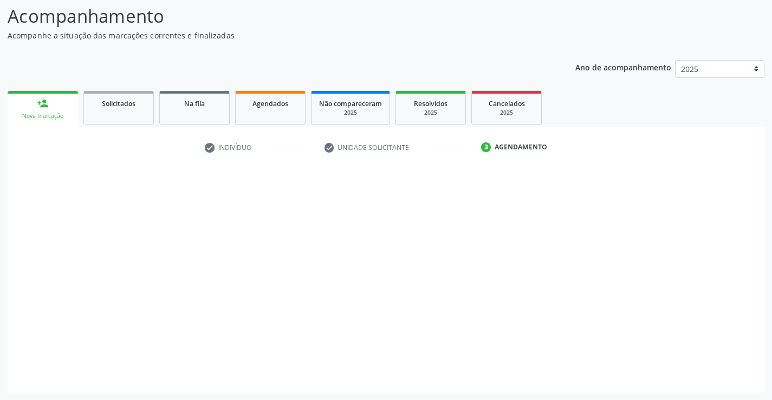
scroll to position [71, 0]
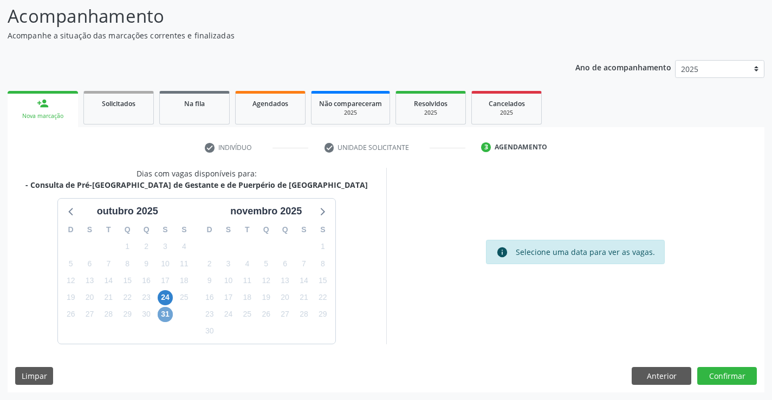
click at [165, 315] on span "31" at bounding box center [165, 314] width 15 height 15
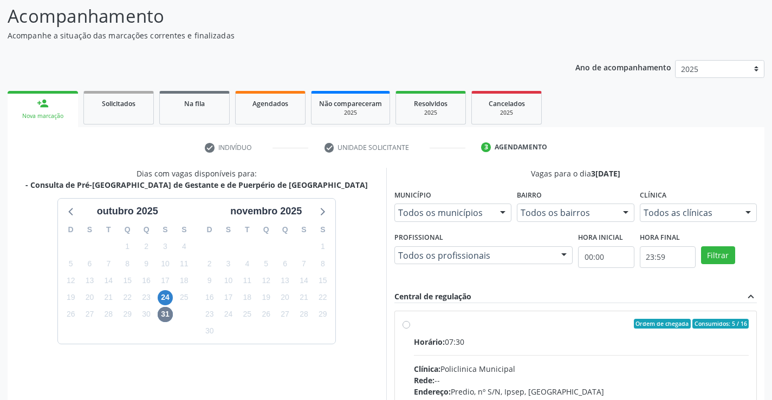
click at [414, 328] on label "Ordem de chegada Consumidos: 5 / 16 Horário: 07:30 Clínica: Policlinica Municip…" at bounding box center [581, 402] width 335 height 166
click at [404, 328] on input "Ordem de chegada Consumidos: 5 / 16 Horário: 07:30 Clínica: Policlinica Municip…" at bounding box center [407, 324] width 8 height 10
radio input "true"
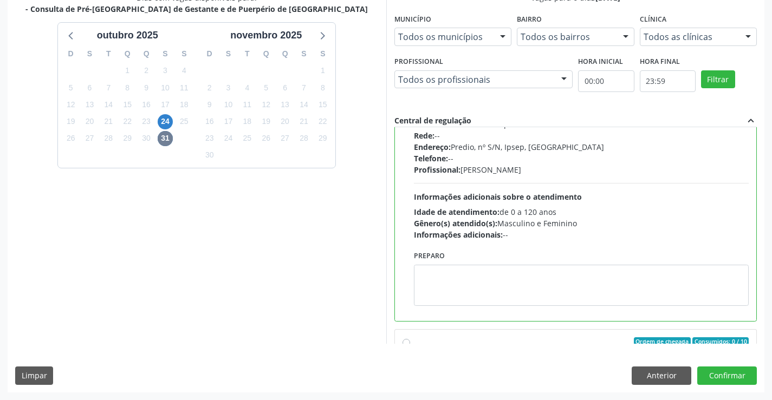
scroll to position [54, 0]
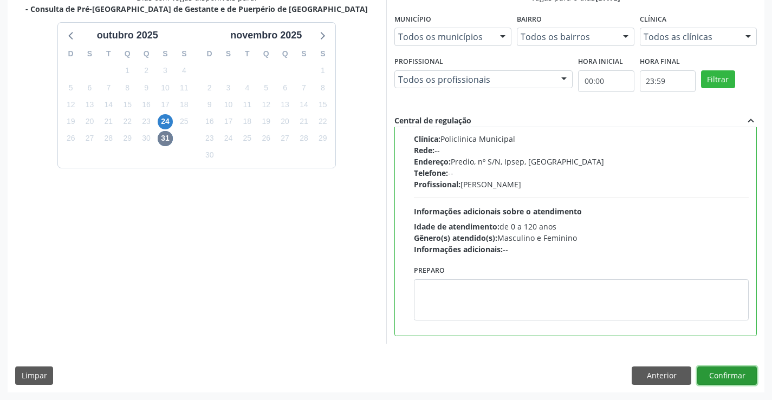
click at [714, 373] on button "Confirmar" at bounding box center [727, 376] width 60 height 18
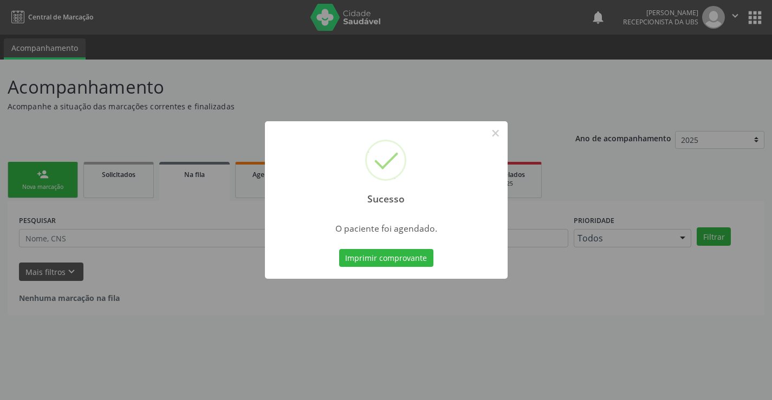
scroll to position [0, 0]
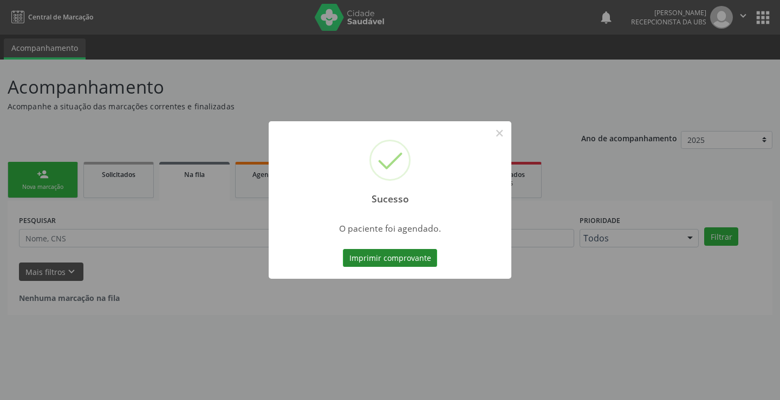
click at [360, 256] on button "Imprimir comprovante" at bounding box center [390, 258] width 94 height 18
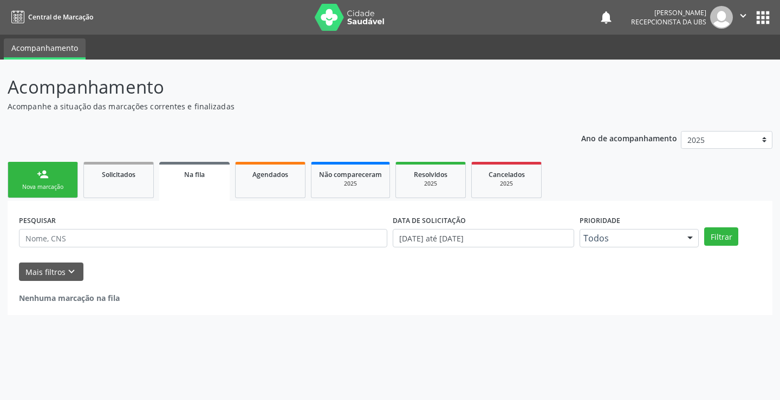
click at [62, 181] on link "person_add Nova marcação" at bounding box center [43, 180] width 70 height 36
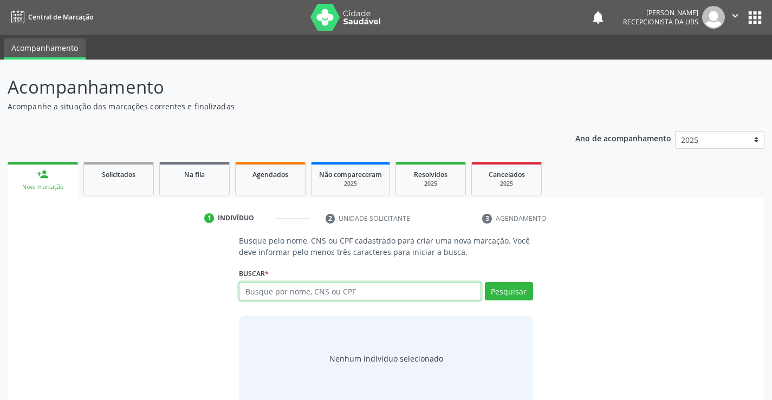
click at [390, 300] on input "text" at bounding box center [360, 291] width 242 height 18
type input "priscilla ag"
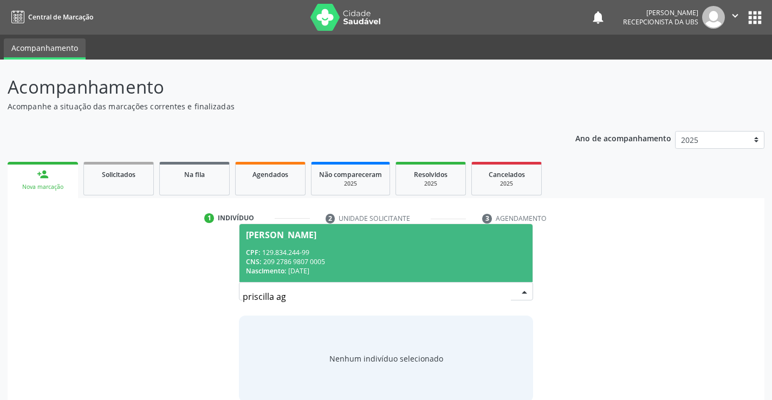
click at [458, 257] on div "CNS: 209 2786 9807 0005" at bounding box center [386, 261] width 280 height 9
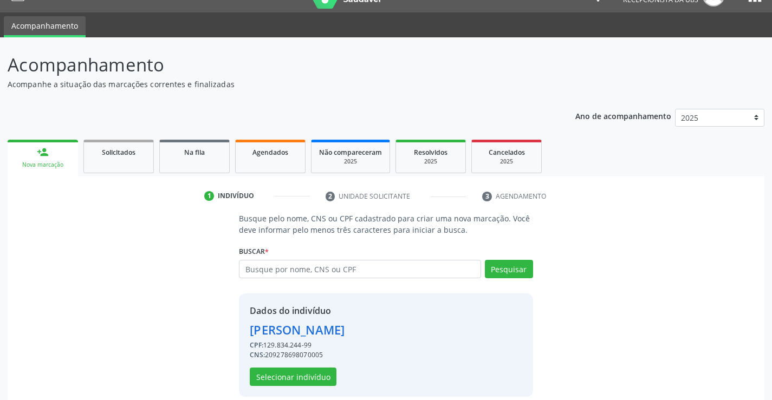
scroll to position [34, 0]
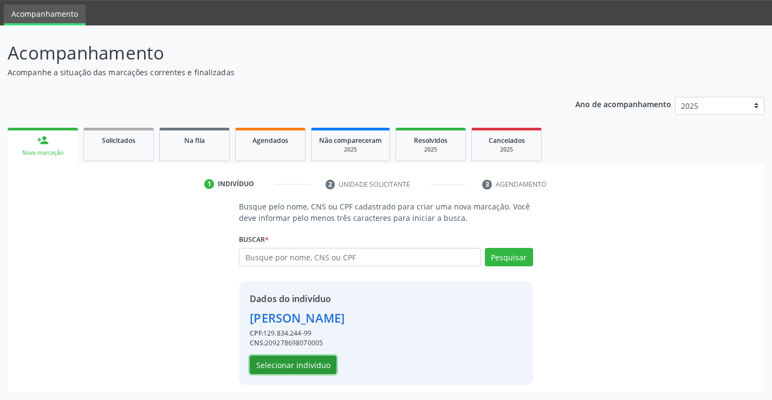
click at [254, 371] on button "Selecionar indivíduo" at bounding box center [293, 365] width 87 height 18
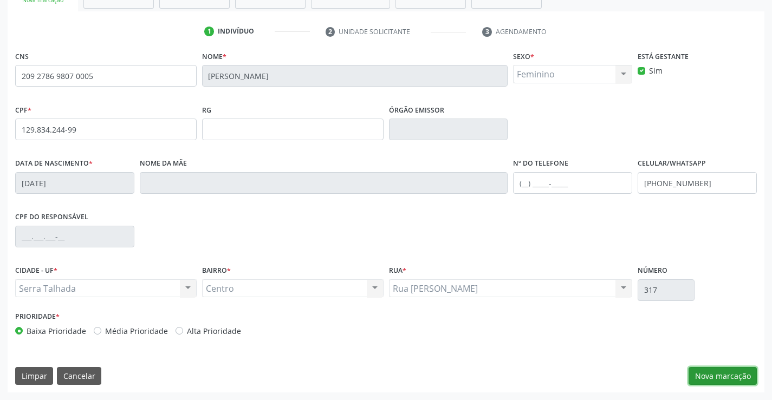
click at [720, 385] on button "Nova marcação" at bounding box center [723, 376] width 68 height 18
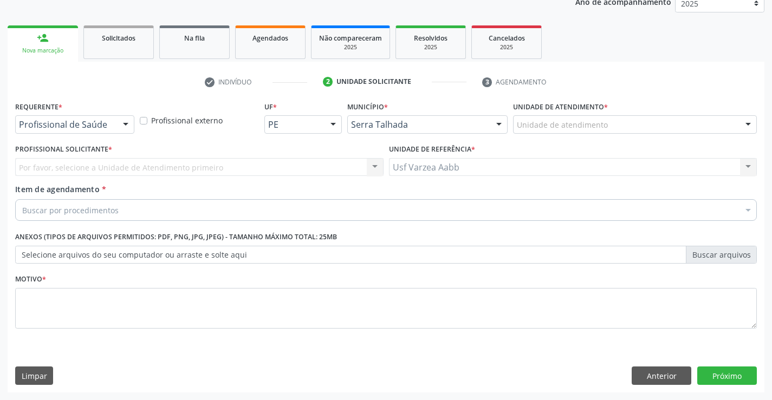
scroll to position [137, 0]
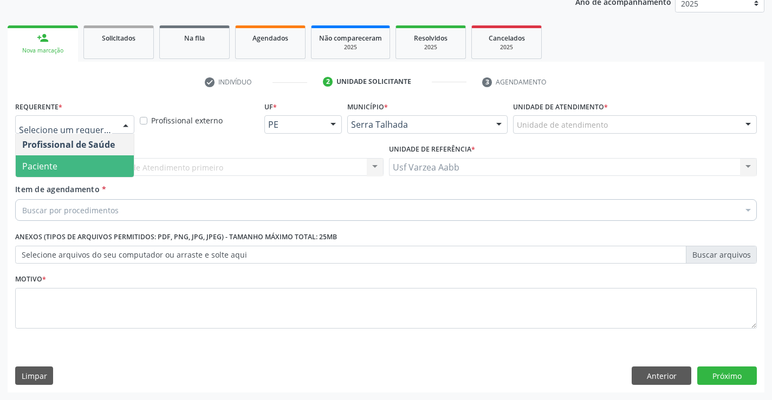
click at [94, 162] on span "Paciente" at bounding box center [75, 166] width 118 height 22
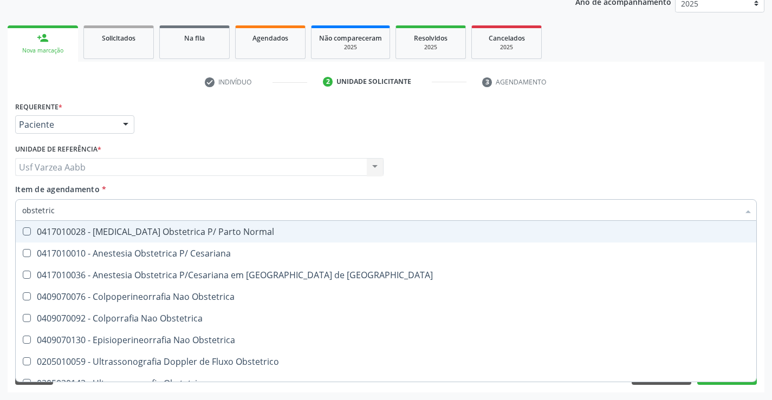
type input "obstetrica"
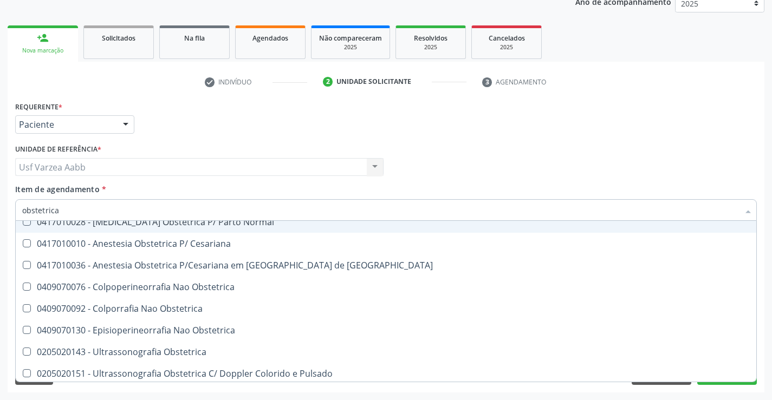
scroll to position [12, 0]
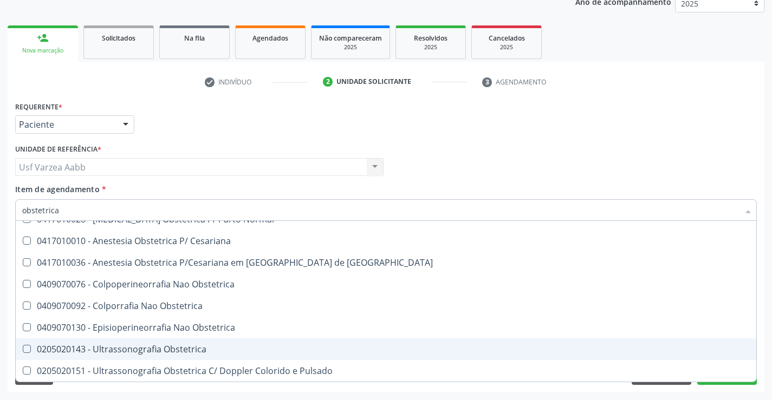
click at [183, 343] on span "0205020143 - Ultrassonografia Obstetrica" at bounding box center [386, 350] width 741 height 22
checkbox Obstetrica "true"
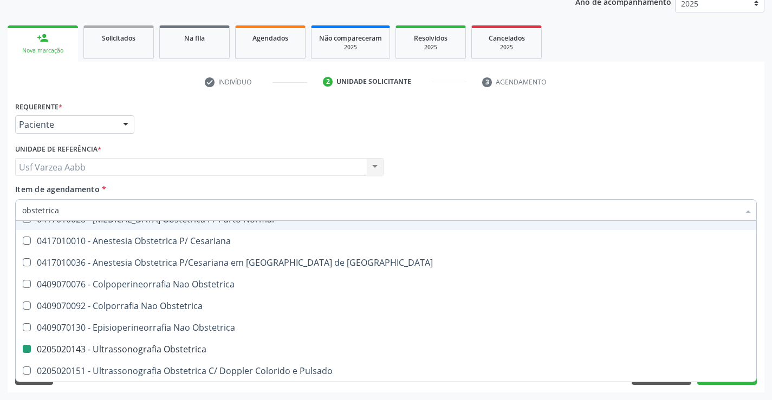
click at [621, 166] on div "Profissional Solicitante Por favor, selecione a Unidade de Atendimento primeiro…" at bounding box center [385, 162] width 747 height 42
checkbox Cesariana "true"
checkbox Obstetrica "false"
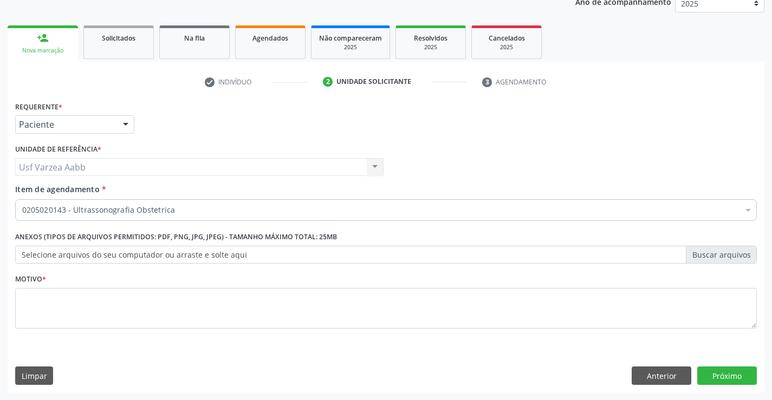
scroll to position [0, 0]
click at [333, 309] on textarea at bounding box center [386, 308] width 742 height 41
type textarea "x"
click at [737, 371] on button "Próximo" at bounding box center [727, 376] width 60 height 18
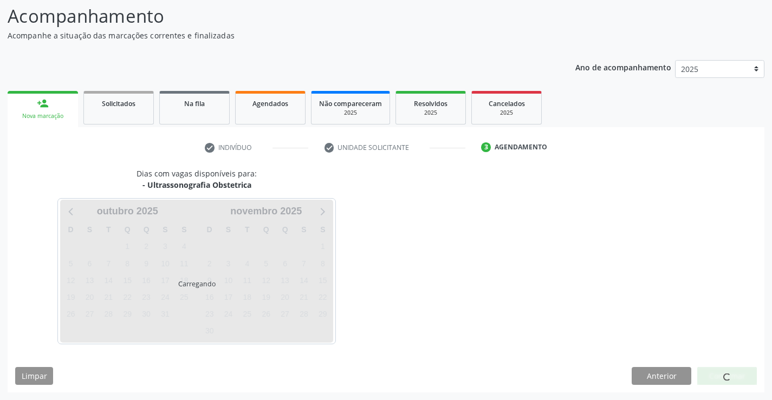
scroll to position [71, 0]
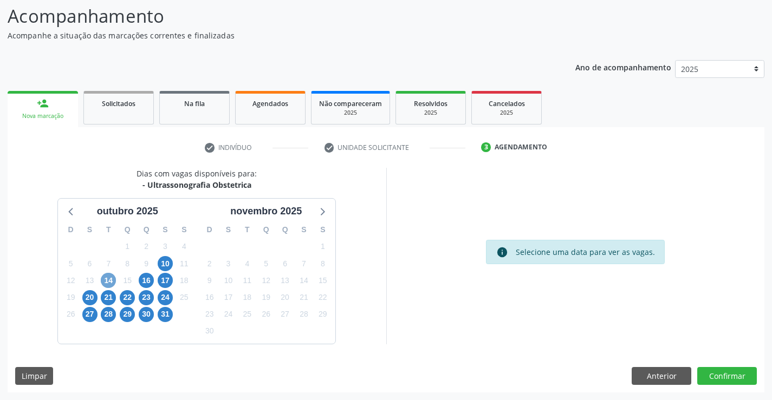
click at [112, 279] on span "14" at bounding box center [108, 280] width 15 height 15
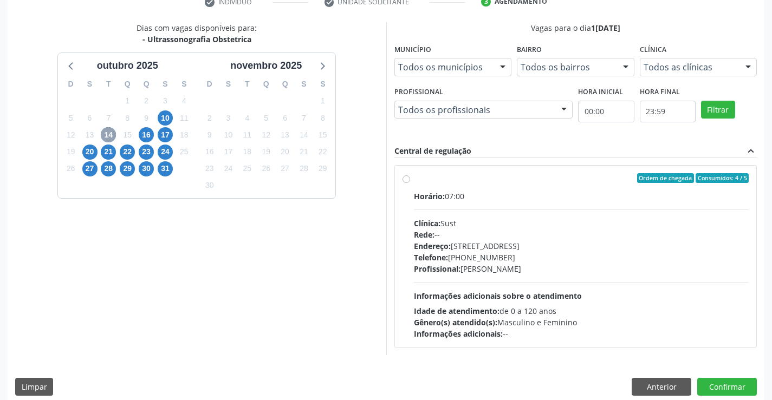
scroll to position [228, 0]
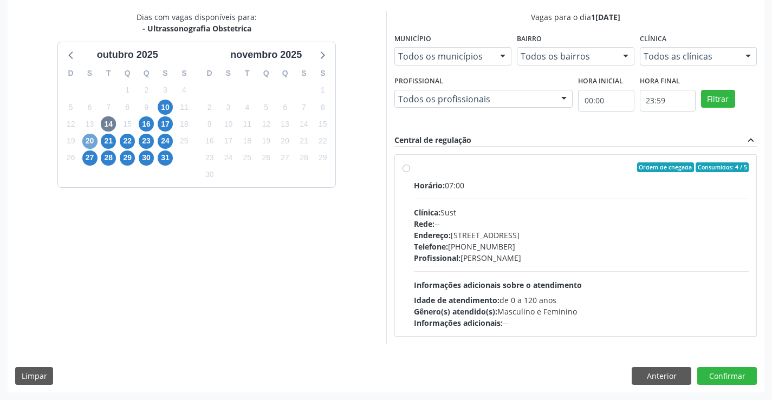
click at [91, 138] on span "20" at bounding box center [89, 141] width 15 height 15
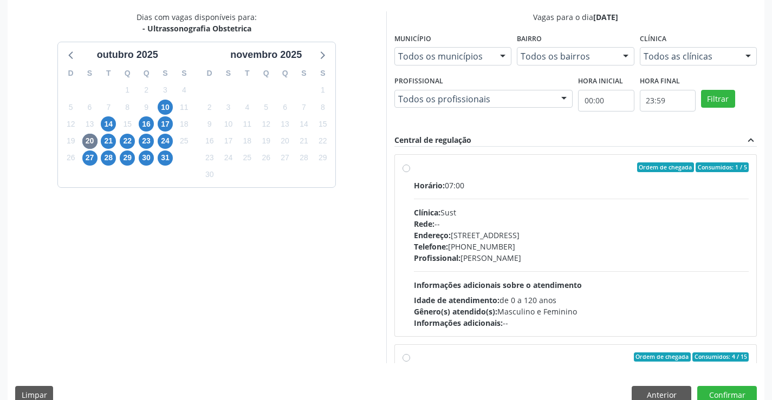
click at [165, 281] on div "Dias com vagas disponíveis para: - Ultrassonografia Obstetrica o[DATE] D S T Q …" at bounding box center [197, 187] width 379 height 352
click at [165, 121] on span "17" at bounding box center [165, 123] width 15 height 15
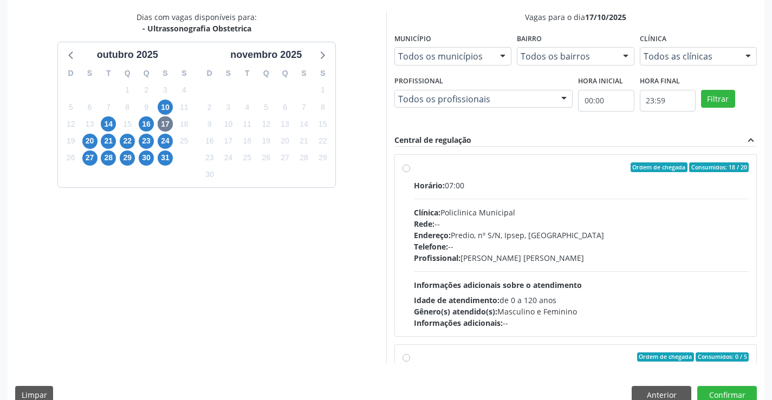
click at [414, 169] on label "Ordem de chegada Consumidos: 18 / 20 Horário: 07:00 Clínica: Policlinica Munici…" at bounding box center [581, 246] width 335 height 166
click at [410, 169] on input "Ordem de chegada Consumidos: 18 / 20 Horário: 07:00 Clínica: Policlinica Munici…" at bounding box center [407, 168] width 8 height 10
radio input "true"
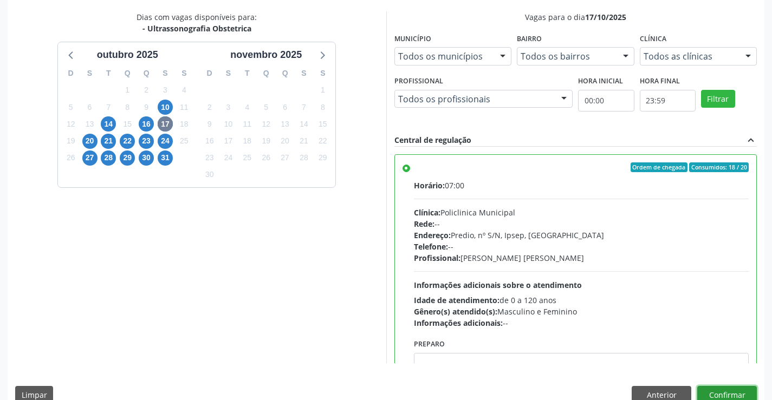
click at [715, 392] on button "Confirmar" at bounding box center [727, 395] width 60 height 18
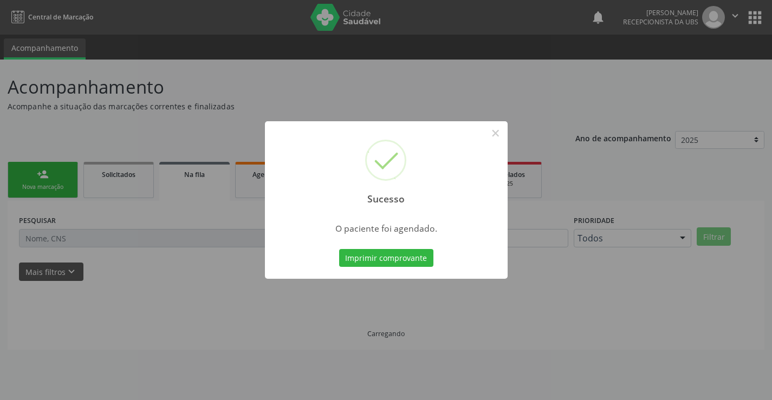
scroll to position [0, 0]
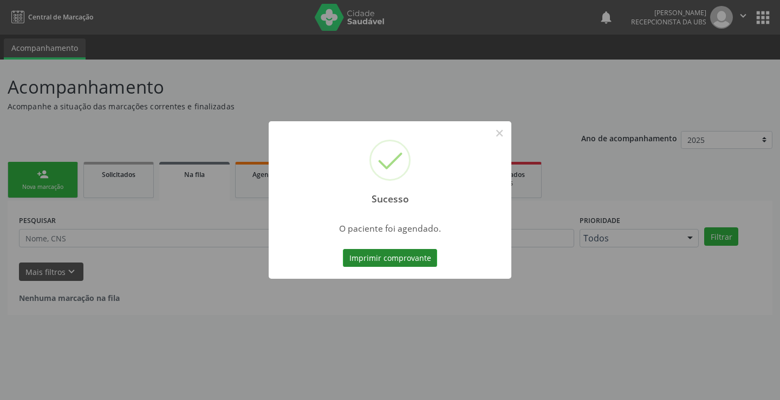
click at [426, 257] on button "Imprimir comprovante" at bounding box center [390, 258] width 94 height 18
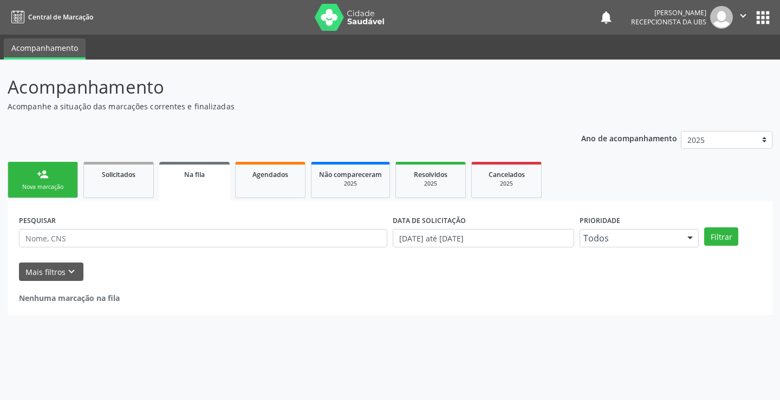
click at [65, 193] on link "person_add Nova marcação" at bounding box center [43, 180] width 70 height 36
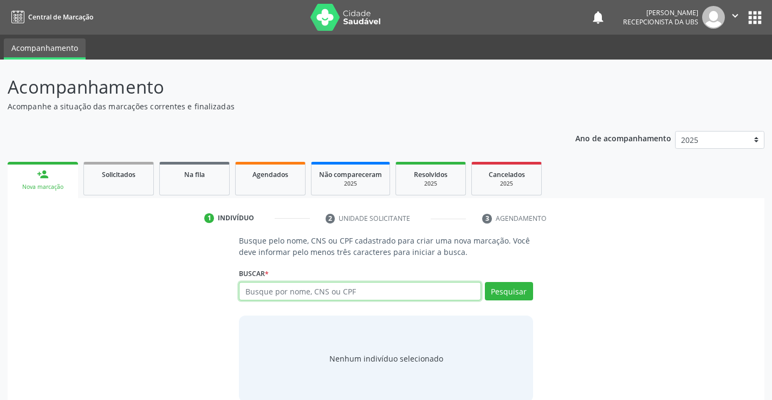
click at [392, 298] on input "text" at bounding box center [360, 291] width 242 height 18
type input "[PERSON_NAME]"
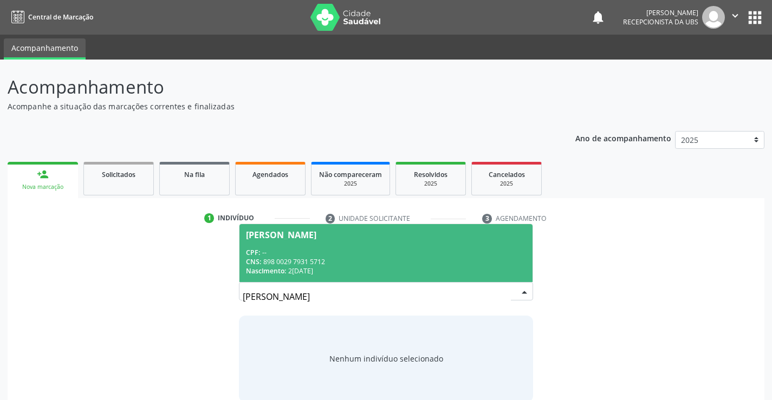
click at [372, 254] on div "CPF: --" at bounding box center [386, 252] width 280 height 9
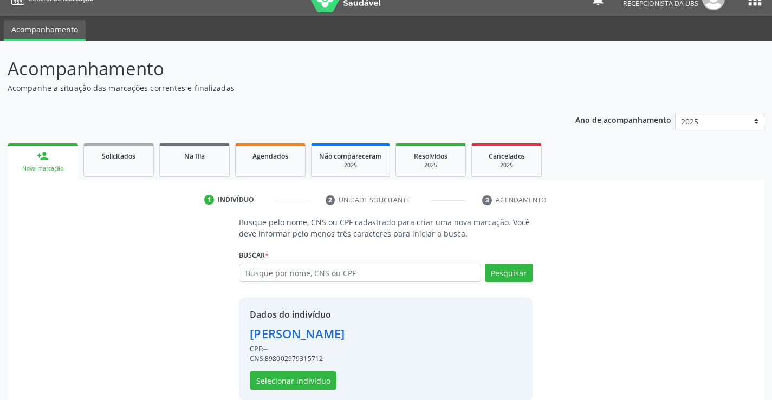
scroll to position [34, 0]
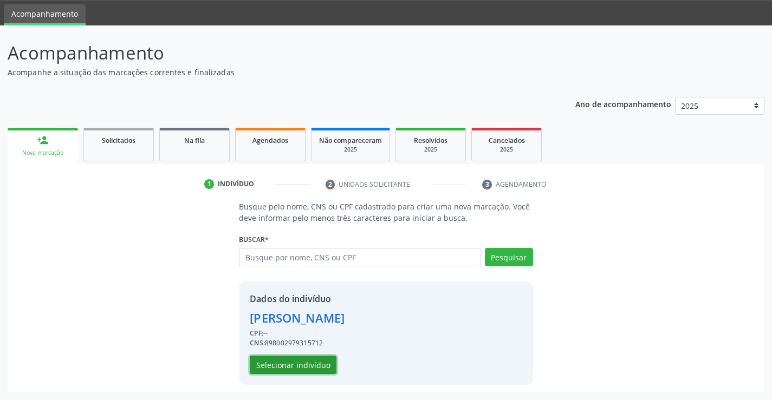
click at [270, 360] on button "Selecionar indivíduo" at bounding box center [293, 365] width 87 height 18
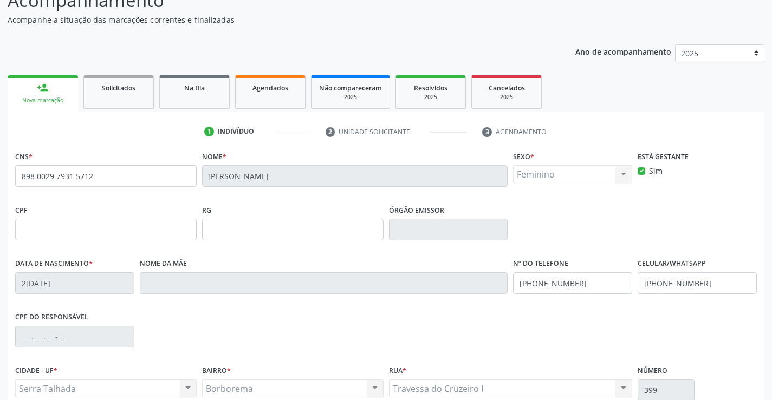
scroll to position [187, 0]
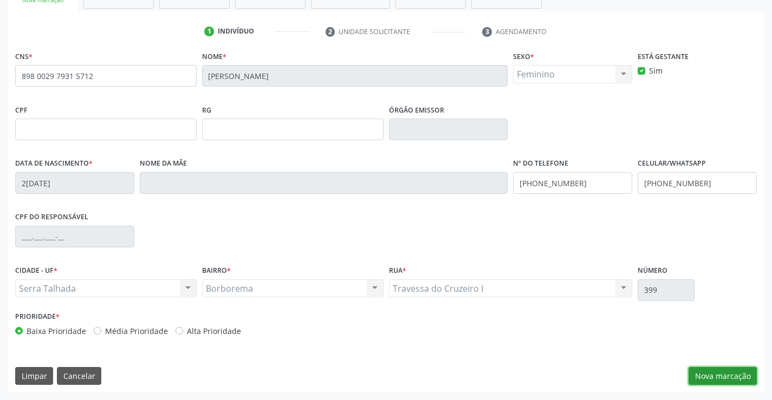
click at [704, 375] on button "Nova marcação" at bounding box center [723, 376] width 68 height 18
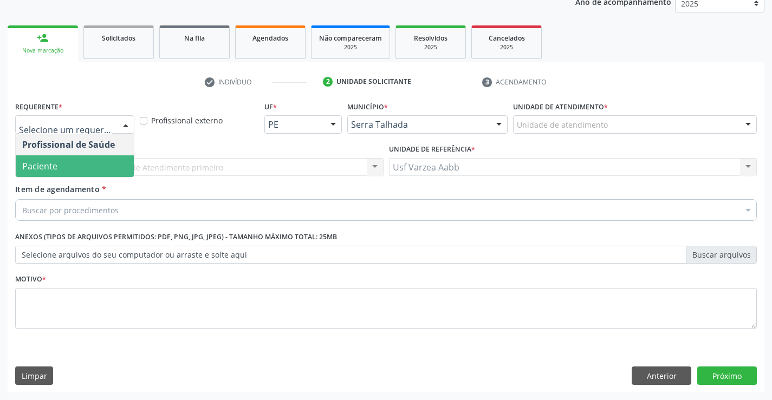
click at [96, 166] on span "Paciente" at bounding box center [75, 166] width 118 height 22
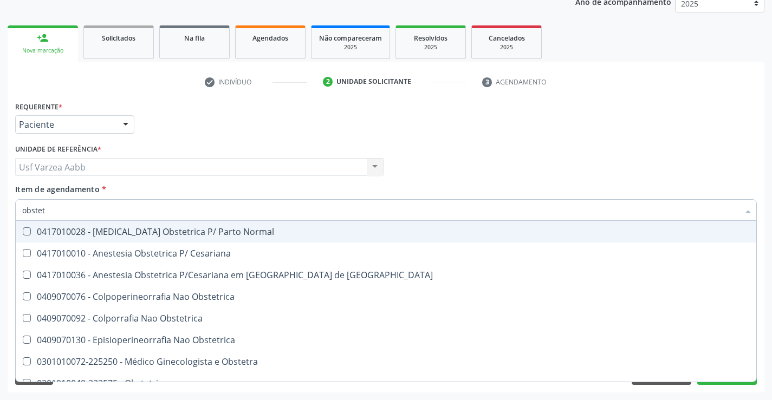
type input "obstetr"
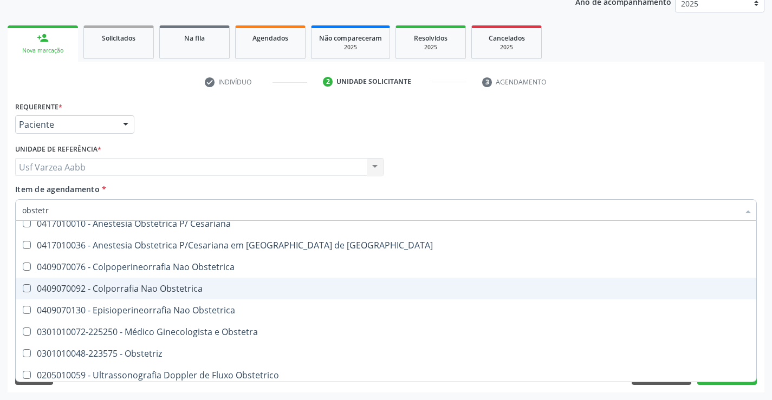
scroll to position [77, 0]
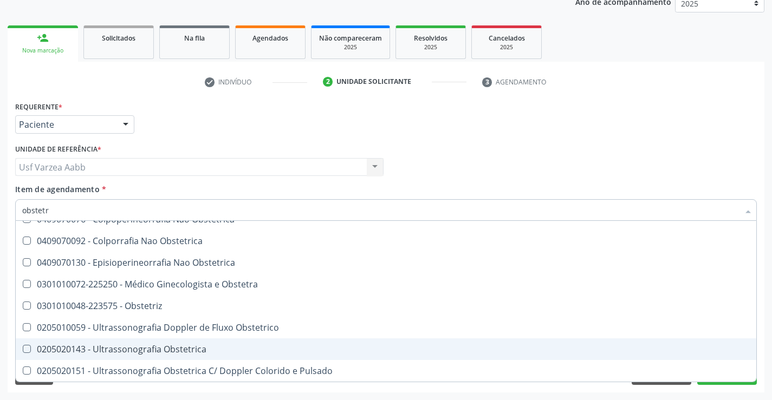
click at [232, 355] on span "0205020143 - Ultrassonografia Obstetrica" at bounding box center [386, 350] width 741 height 22
checkbox Obstetrica "true"
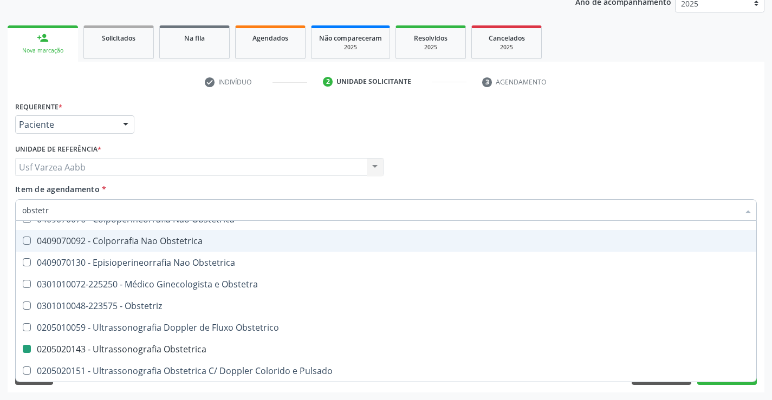
click at [561, 181] on div "Profissional Solicitante Por favor, selecione a Unidade de Atendimento primeiro…" at bounding box center [385, 162] width 747 height 42
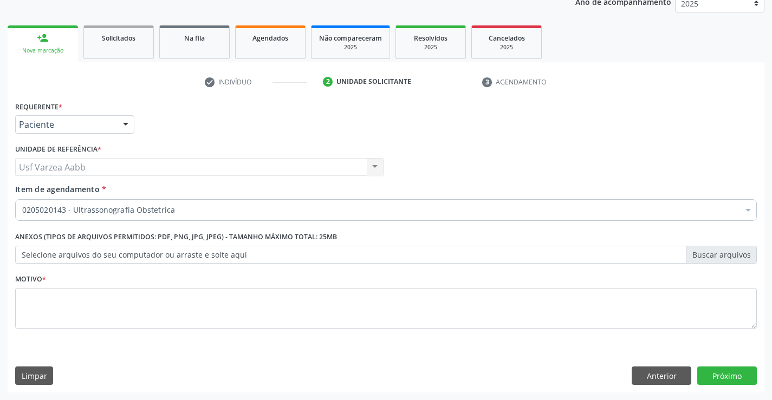
scroll to position [0, 0]
click at [336, 291] on textarea at bounding box center [386, 308] width 742 height 41
type textarea "x"
click at [729, 372] on button "Próximo" at bounding box center [727, 376] width 60 height 18
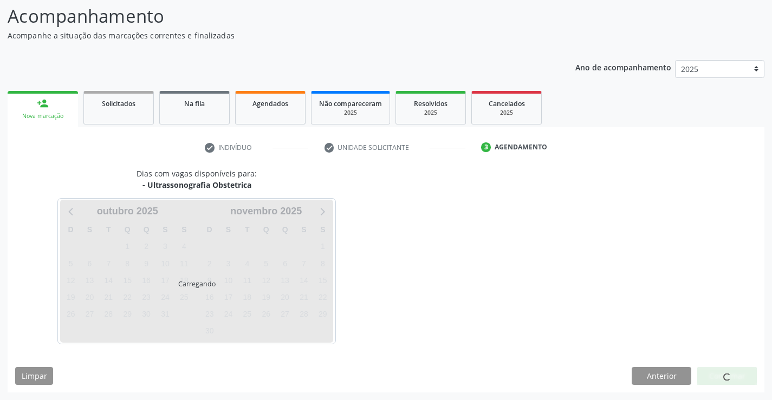
scroll to position [71, 0]
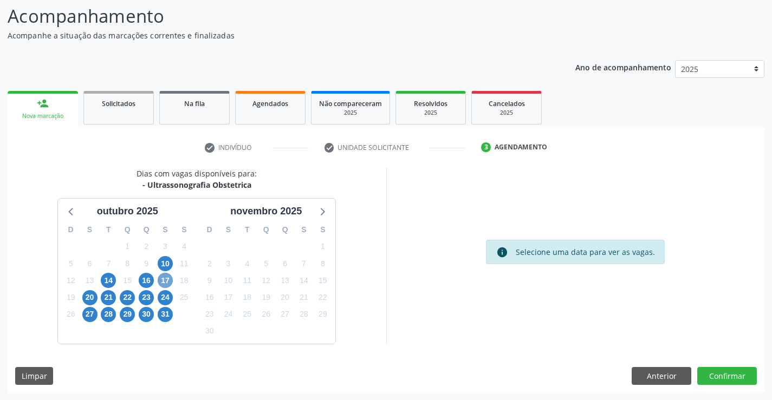
click at [164, 278] on span "17" at bounding box center [165, 280] width 15 height 15
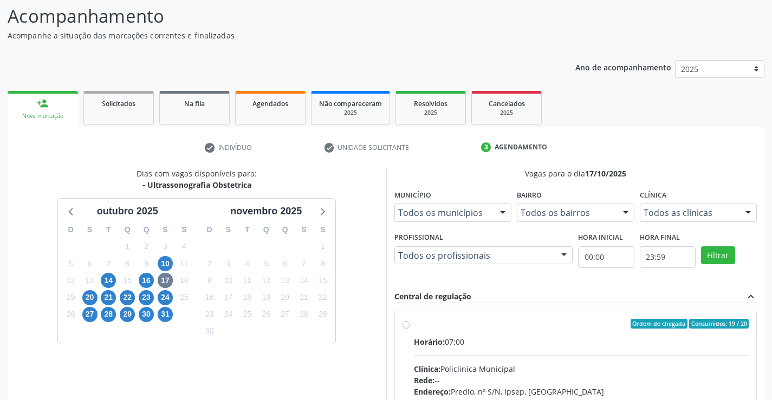
drag, startPoint x: 406, startPoint y: 306, endPoint x: 406, endPoint y: 321, distance: 15.2
click at [414, 322] on label "Ordem de chegada Consumidos: 19 / 20 Horário: 07:00 Clínica: Policlinica Munici…" at bounding box center [581, 402] width 335 height 166
click at [407, 322] on input "Ordem de chegada Consumidos: 19 / 20 Horário: 07:00 Clínica: Policlinica Munici…" at bounding box center [407, 324] width 8 height 10
radio input "true"
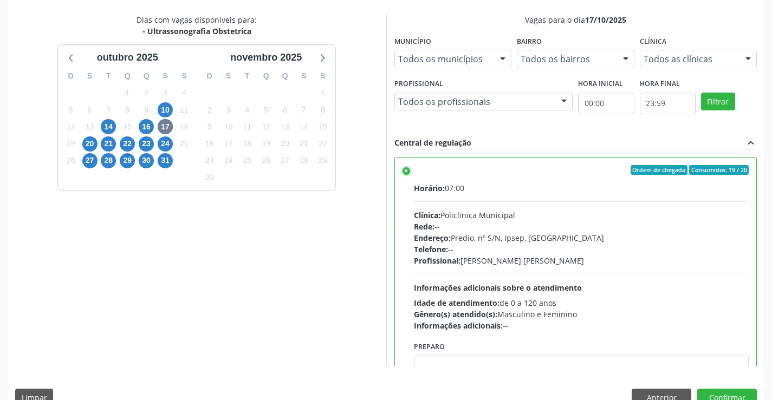
scroll to position [247, 0]
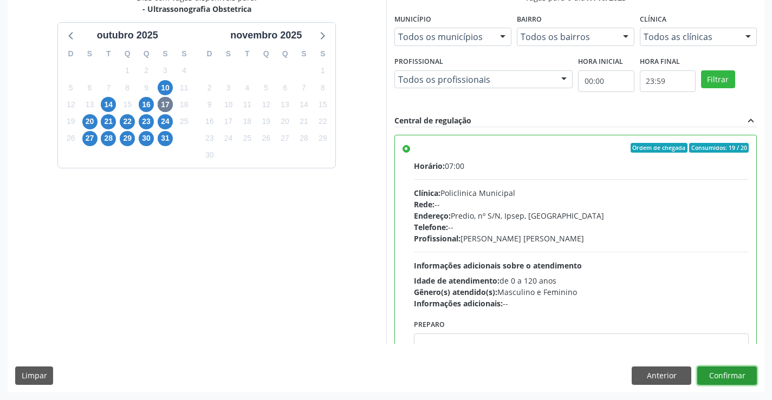
click at [720, 374] on button "Confirmar" at bounding box center [727, 376] width 60 height 18
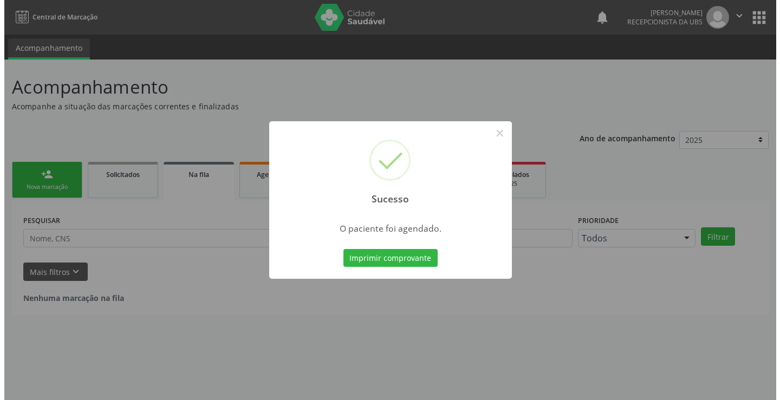
scroll to position [0, 0]
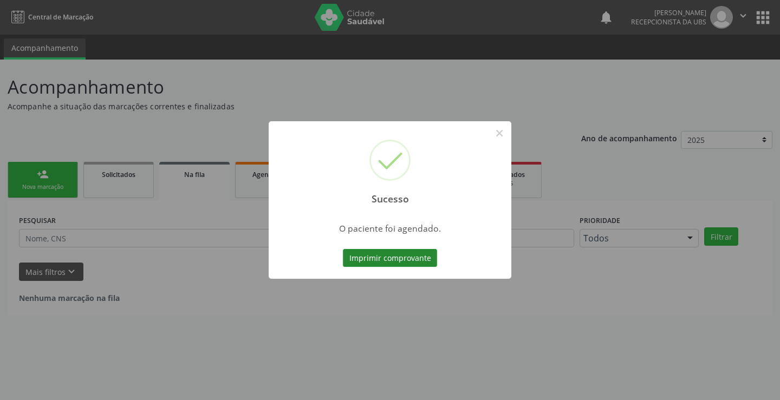
click at [405, 258] on button "Imprimir comprovante" at bounding box center [390, 258] width 94 height 18
